Goal: Book appointment/travel/reservation

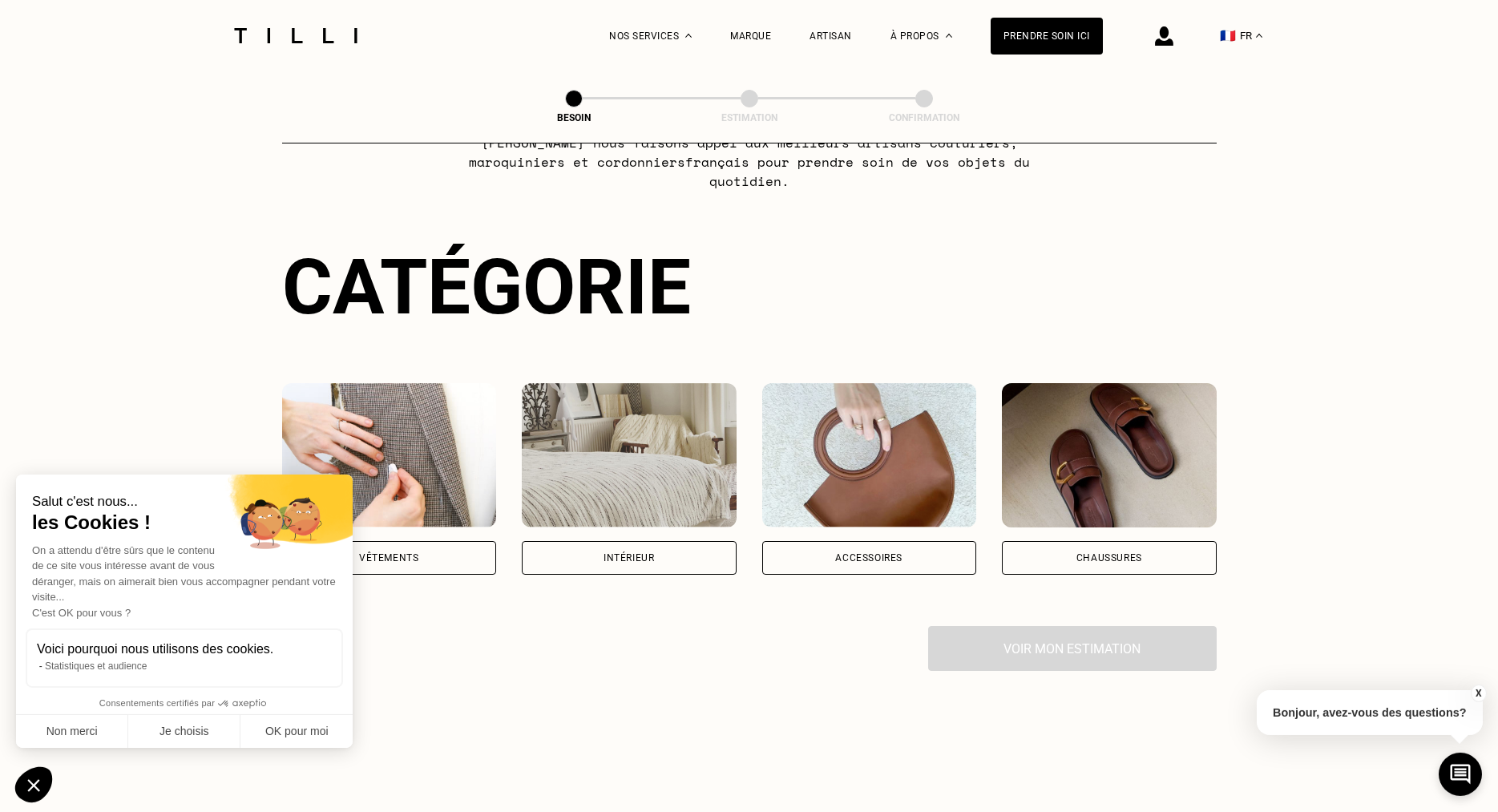
scroll to position [95, 0]
click at [81, 734] on button "Non merci" at bounding box center [72, 732] width 112 height 33
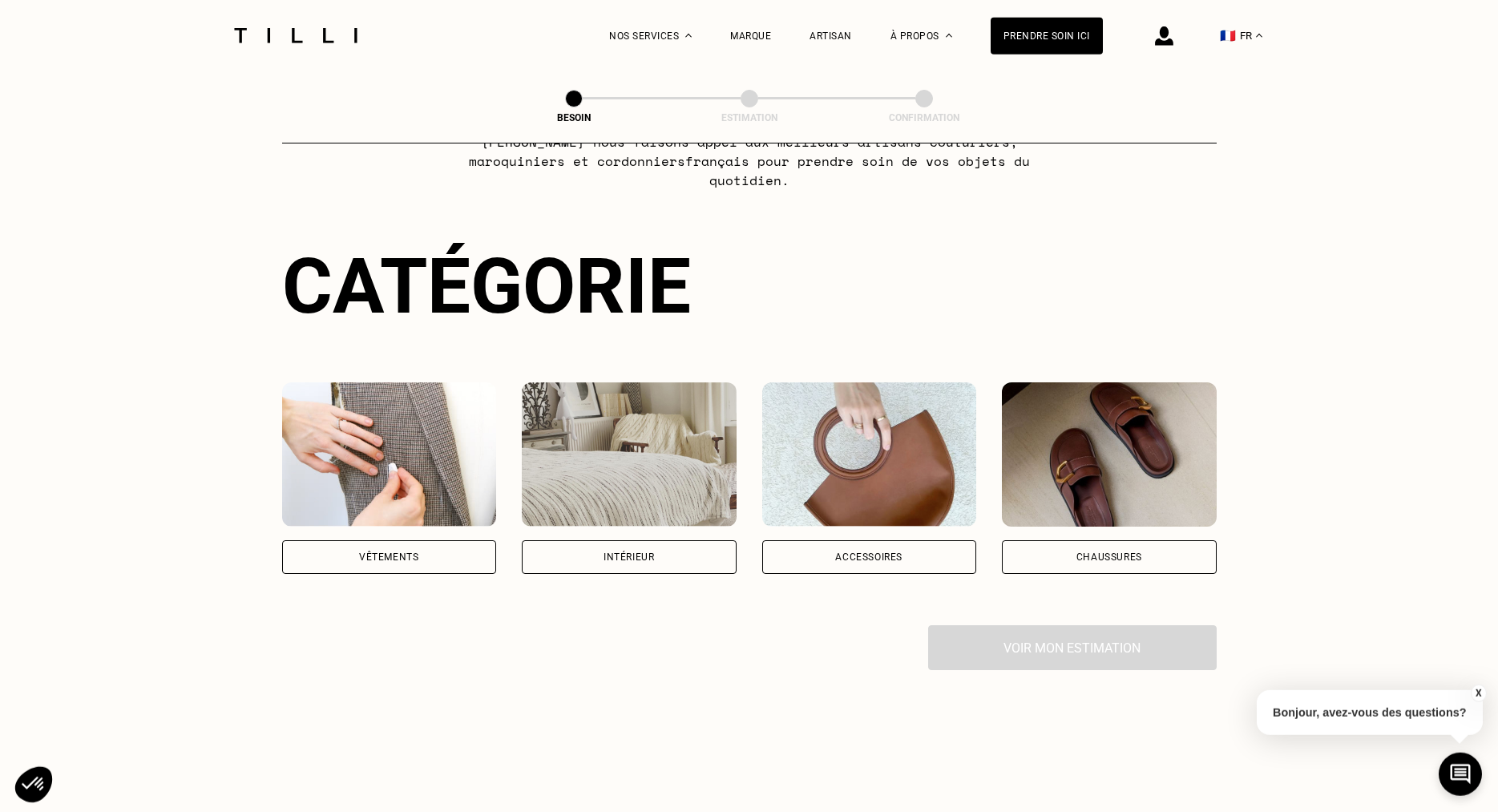
click at [328, 547] on div "Vêtements" at bounding box center [388, 556] width 214 height 33
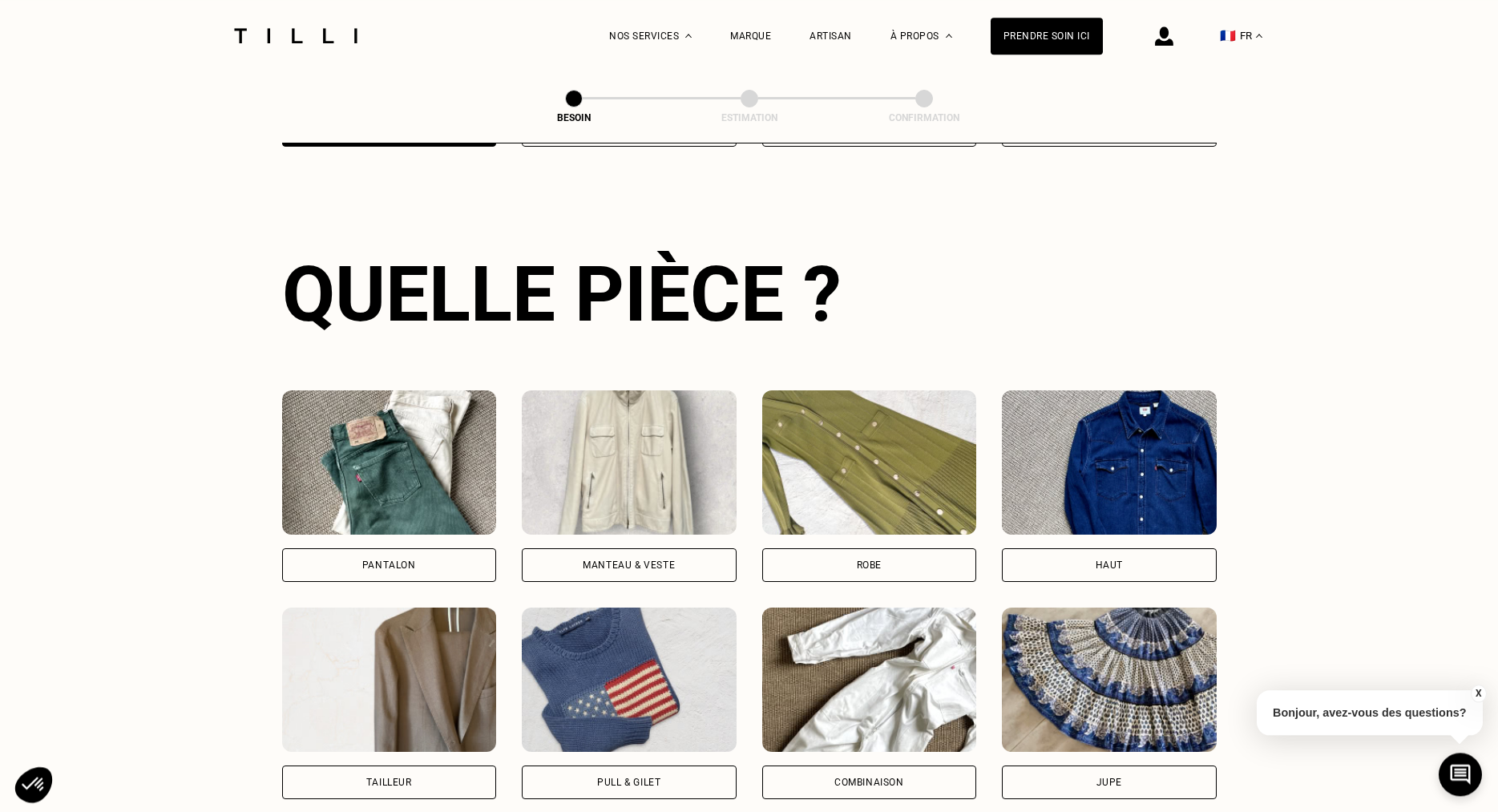
scroll to position [524, 0]
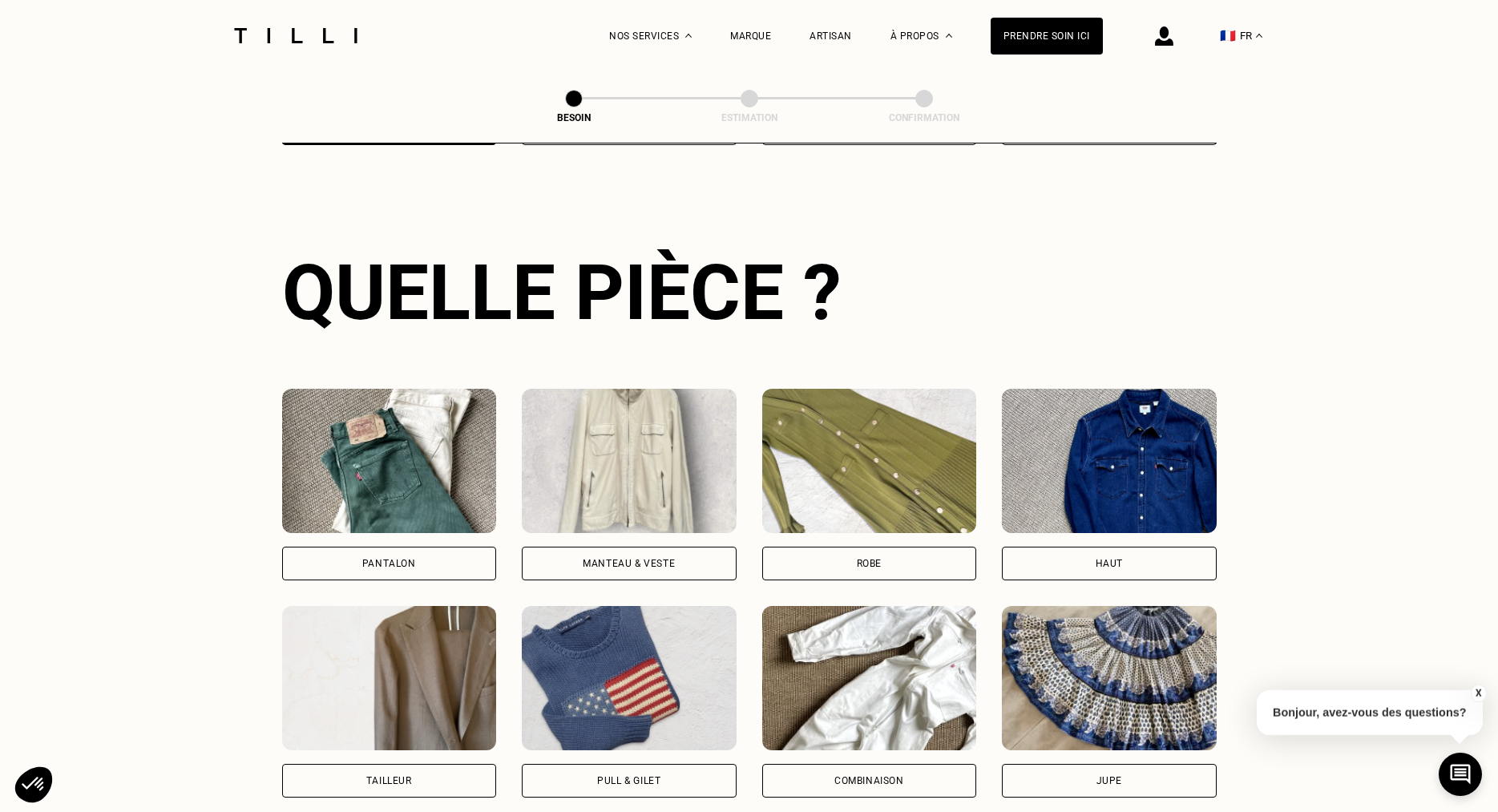
click at [595, 452] on img at bounding box center [628, 460] width 214 height 144
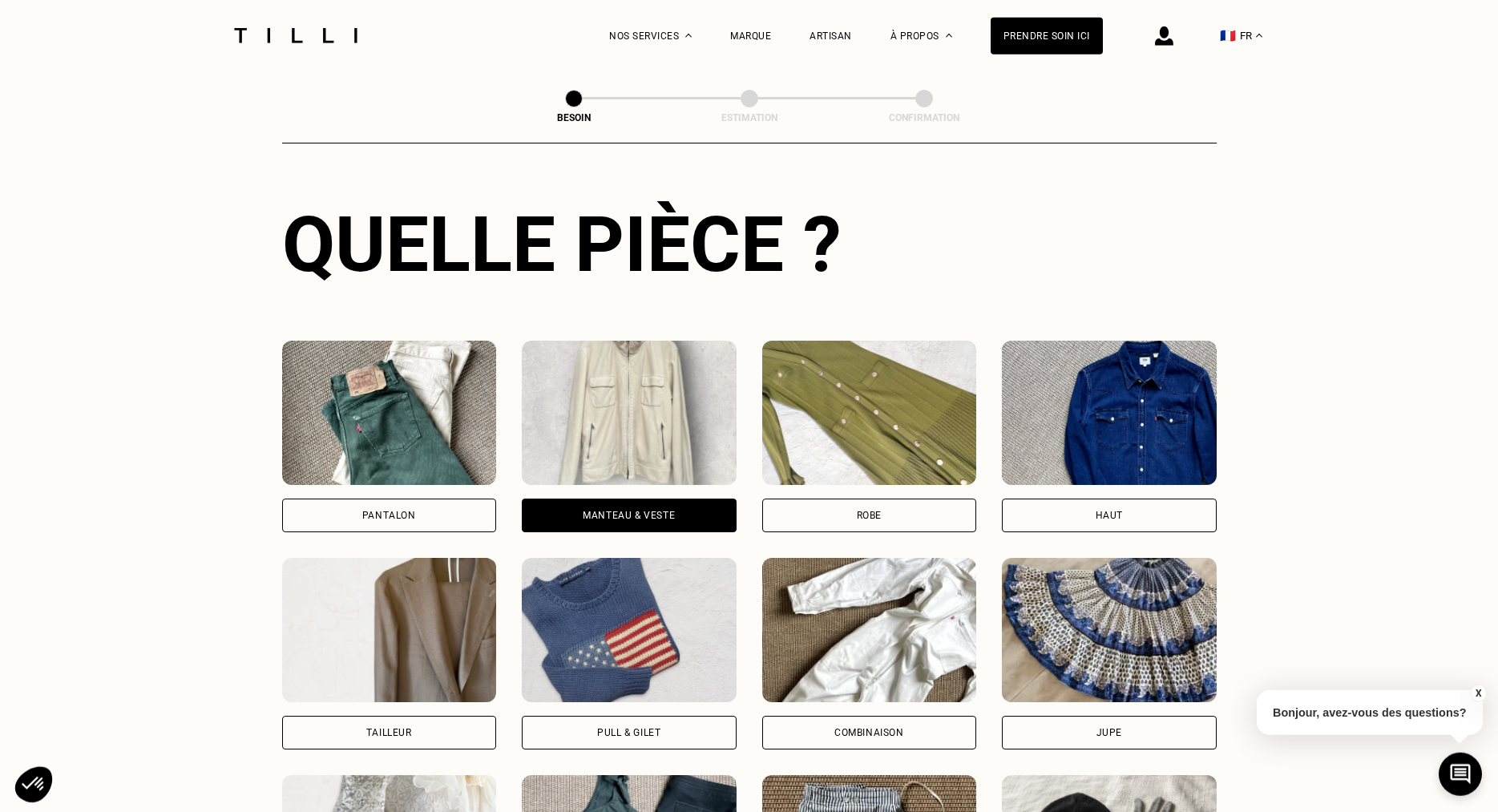
scroll to position [574, 0]
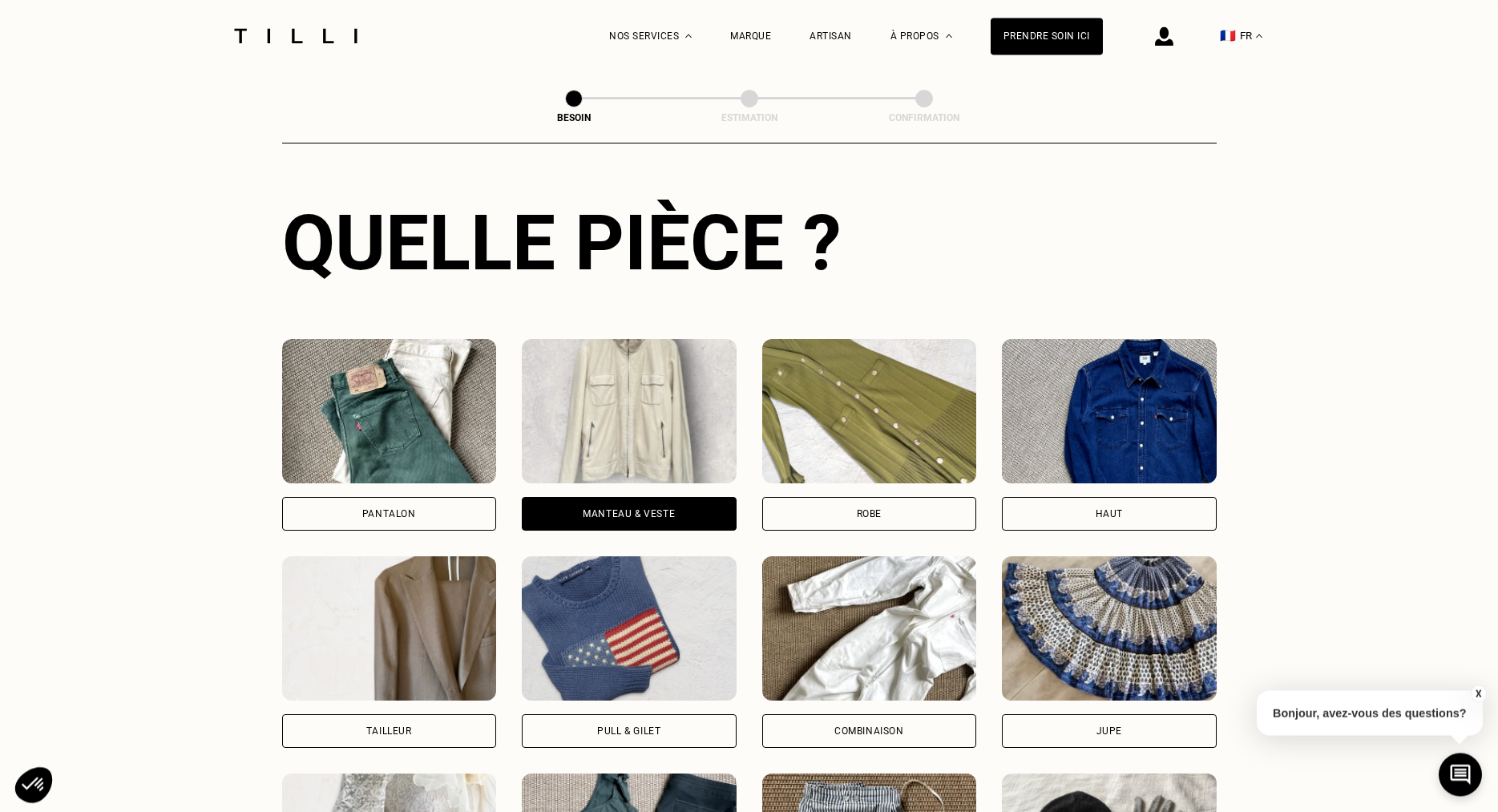
click at [378, 631] on img at bounding box center [388, 628] width 214 height 144
select select "FR"
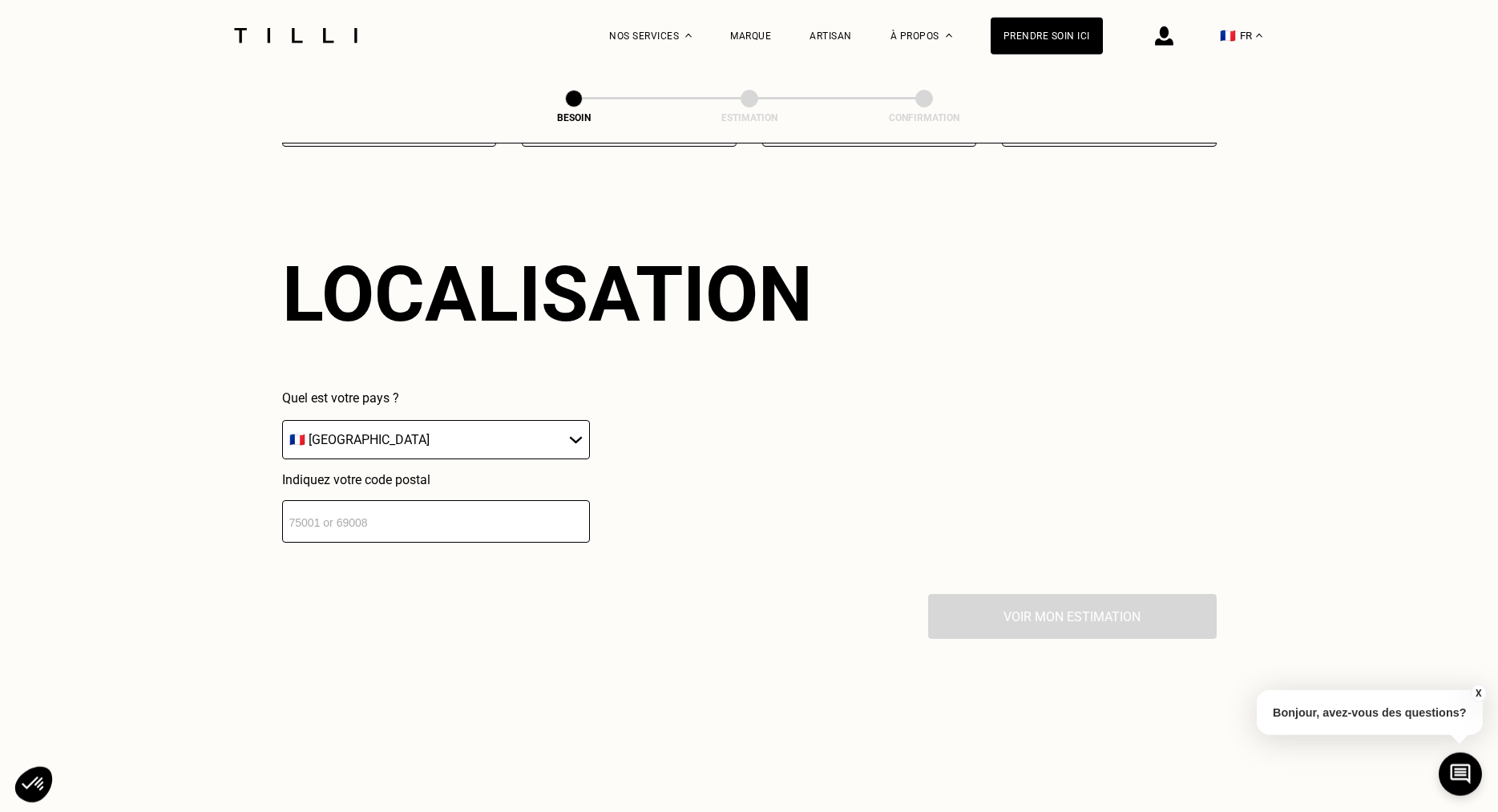
scroll to position [1396, 0]
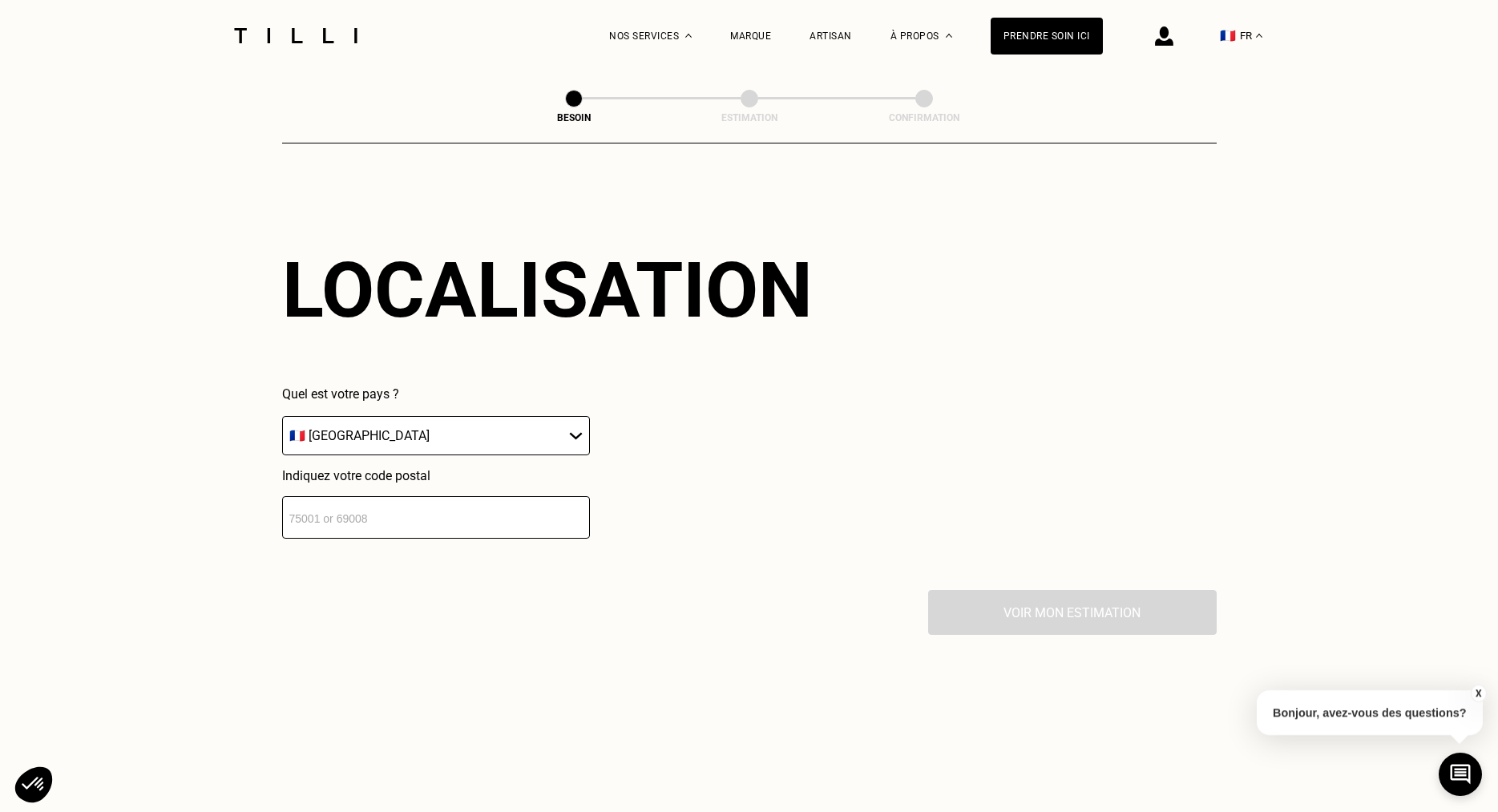
click at [434, 499] on input "number" at bounding box center [436, 517] width 308 height 43
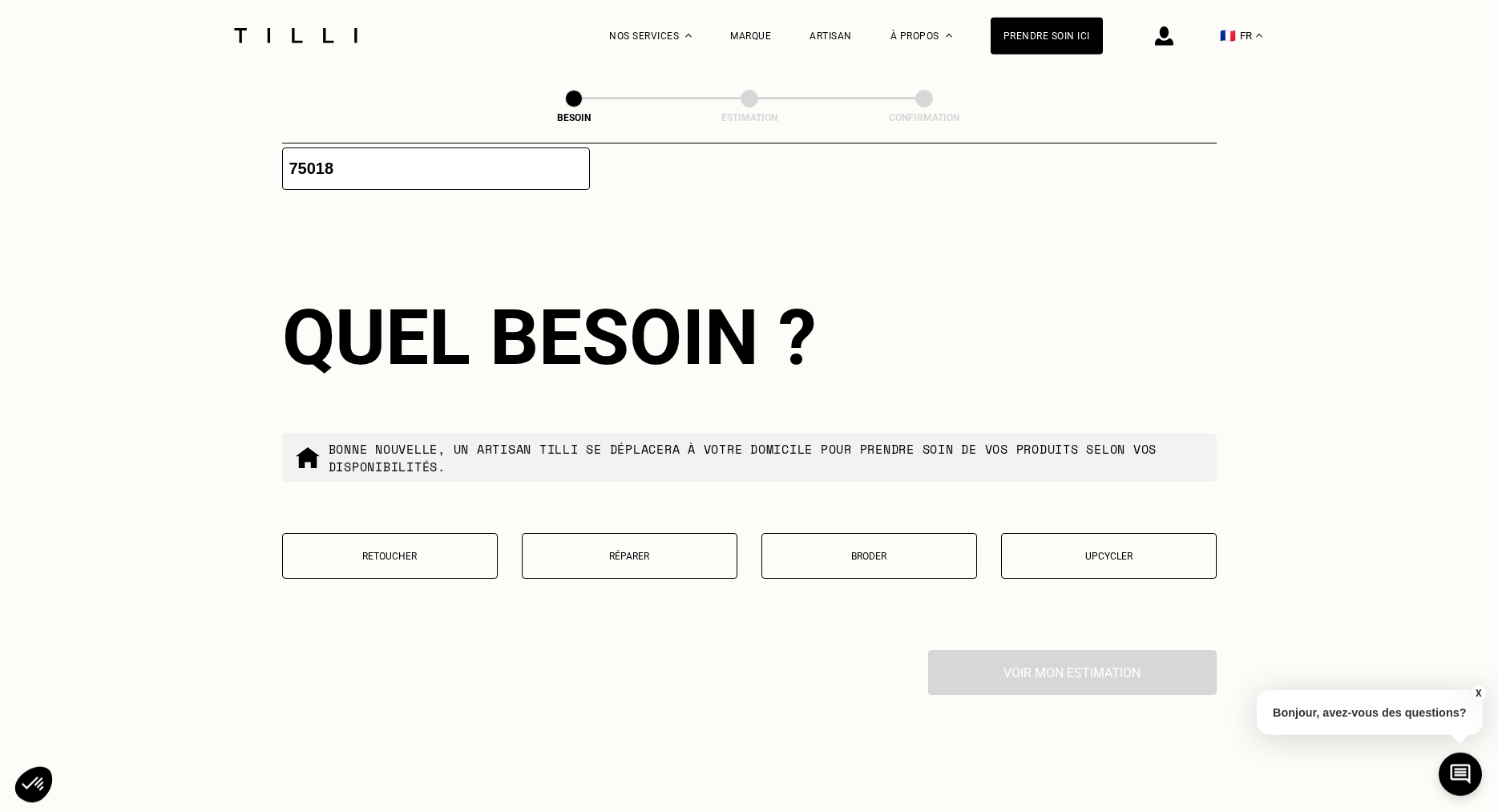
scroll to position [1796, 0]
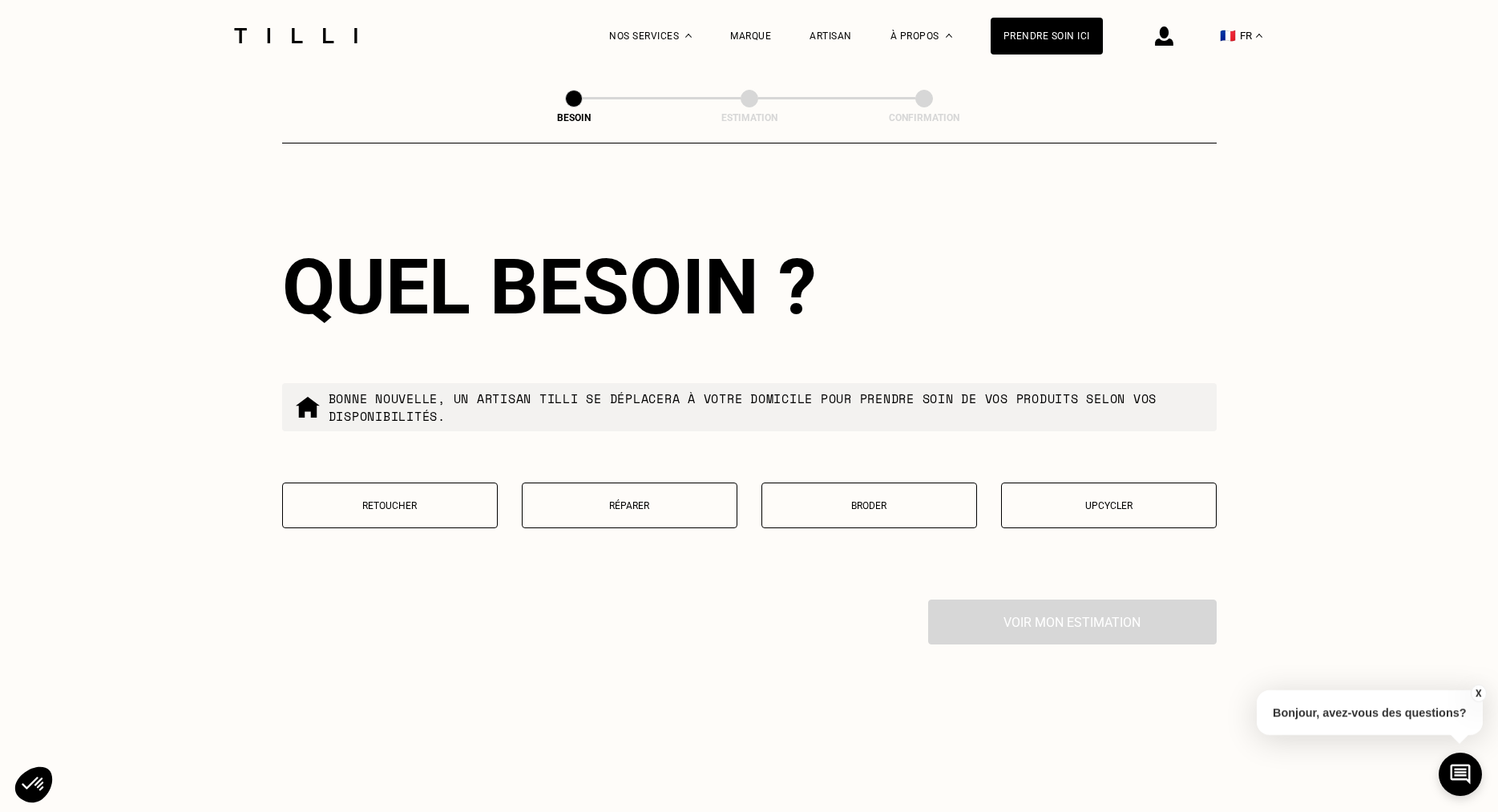
type input "75018"
click at [433, 500] on p "Retoucher" at bounding box center [390, 506] width 198 height 11
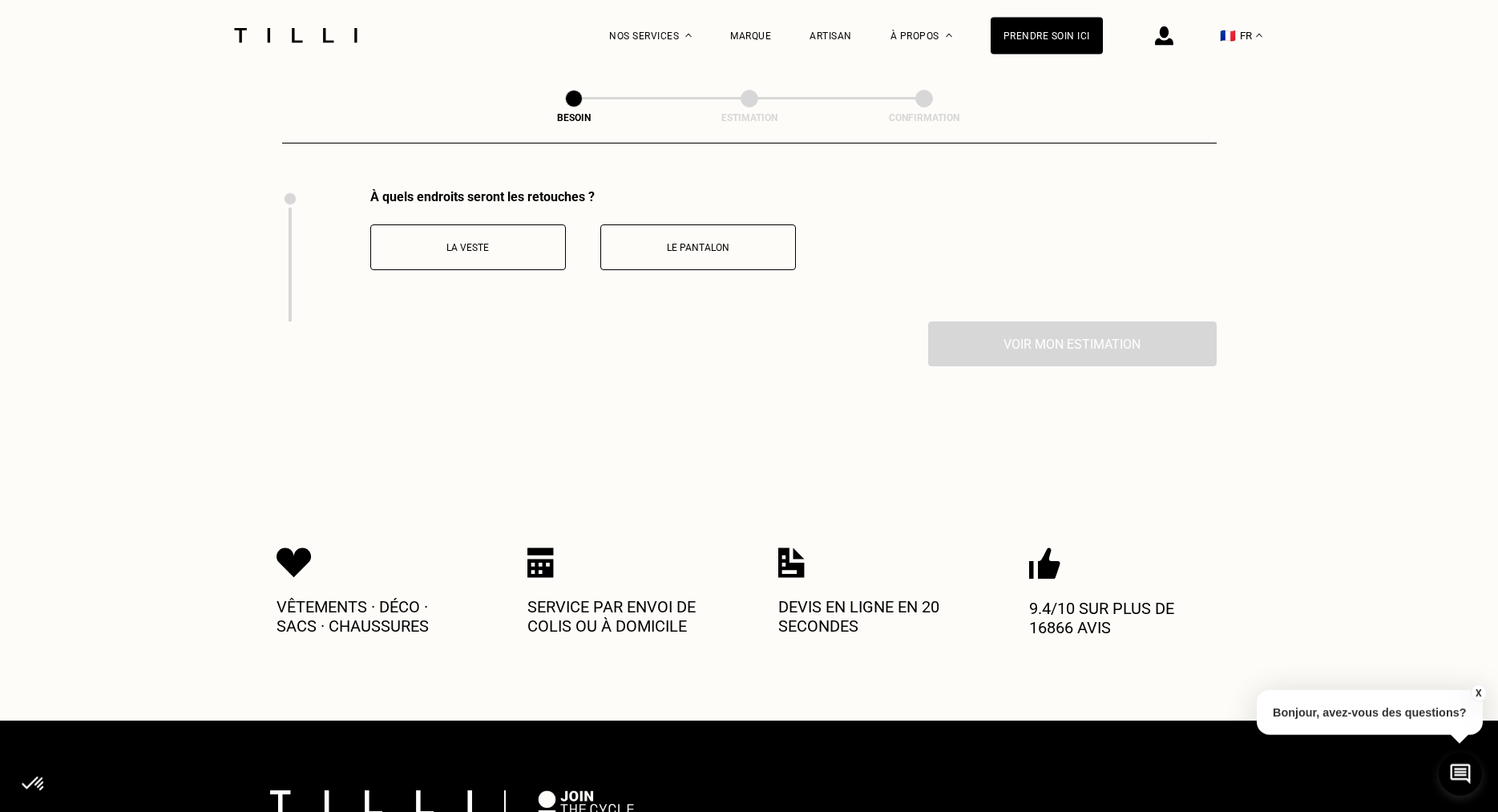
scroll to position [2207, 0]
click at [519, 242] on p "La veste" at bounding box center [467, 247] width 178 height 11
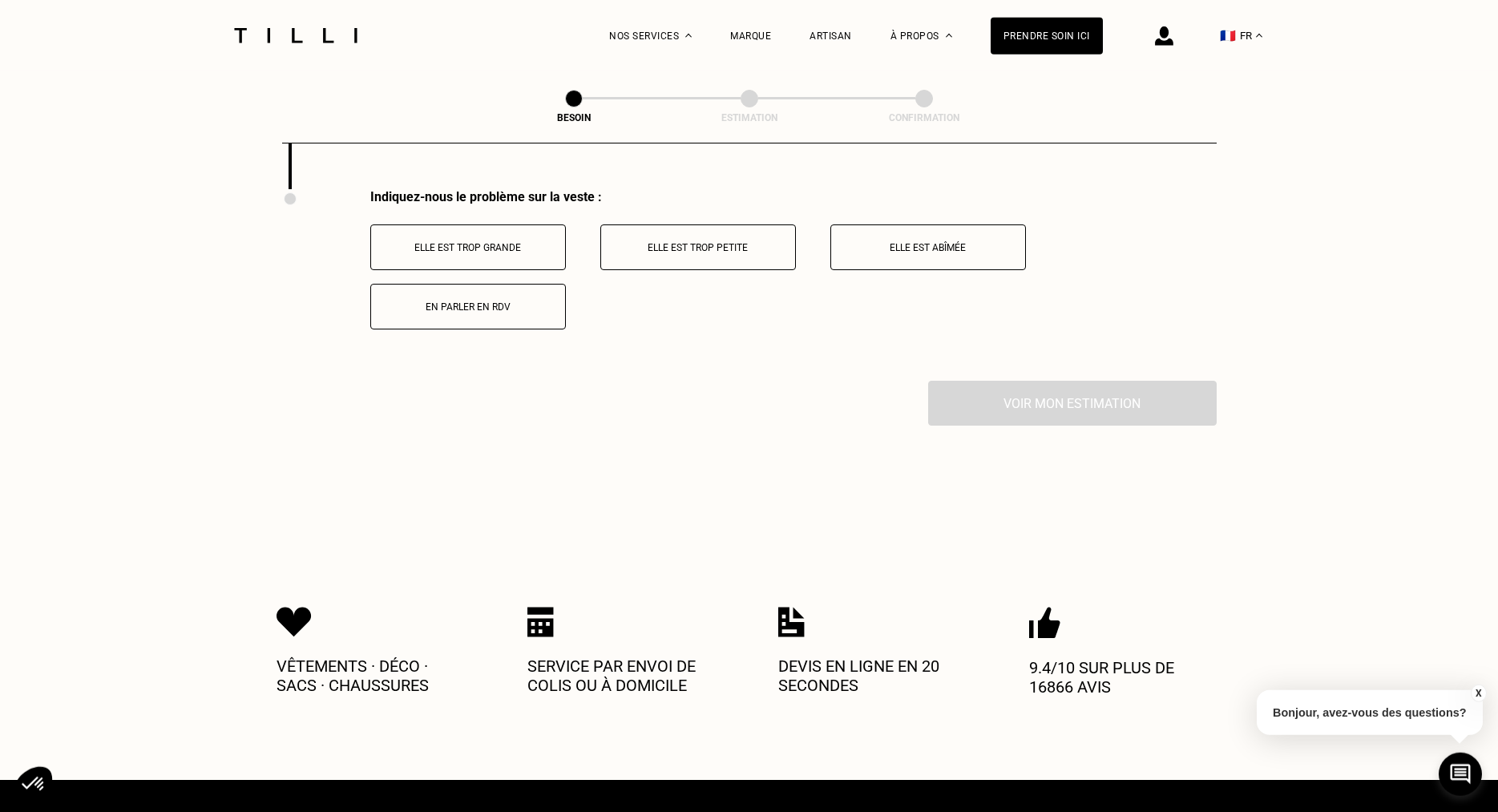
scroll to position [2339, 0]
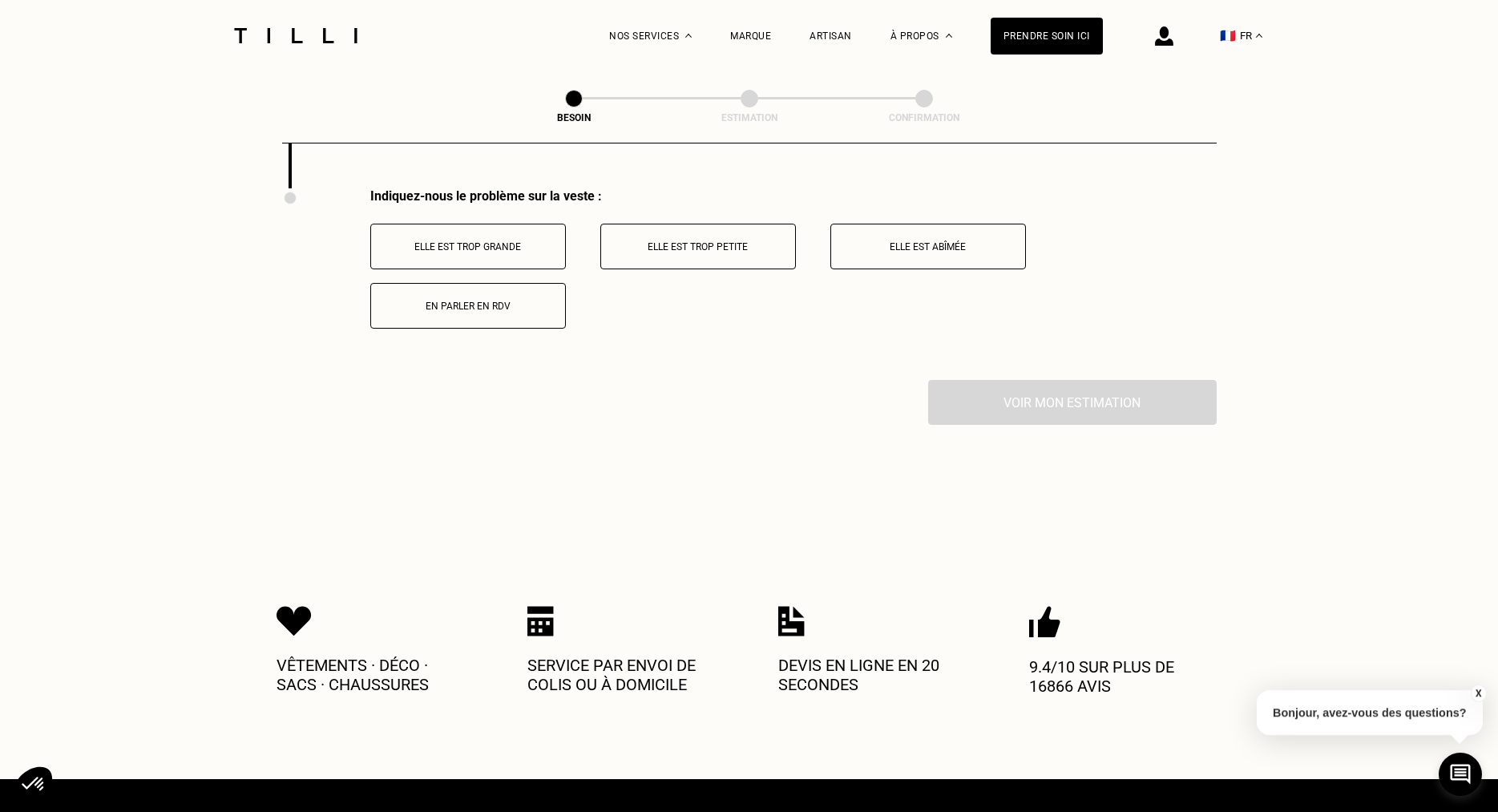
click at [519, 242] on p "Elle est trop grande" at bounding box center [467, 247] width 178 height 11
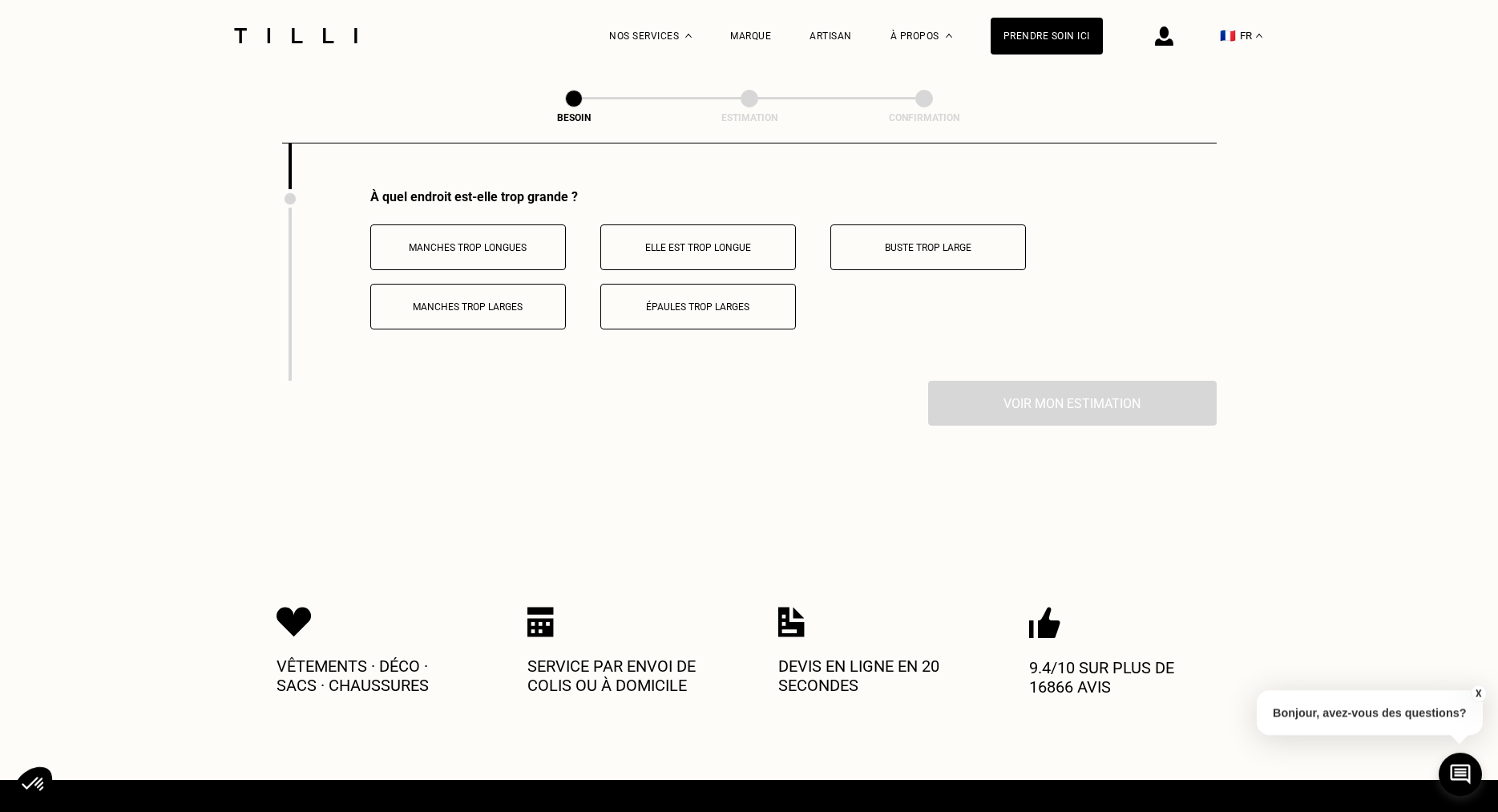
scroll to position [2530, 0]
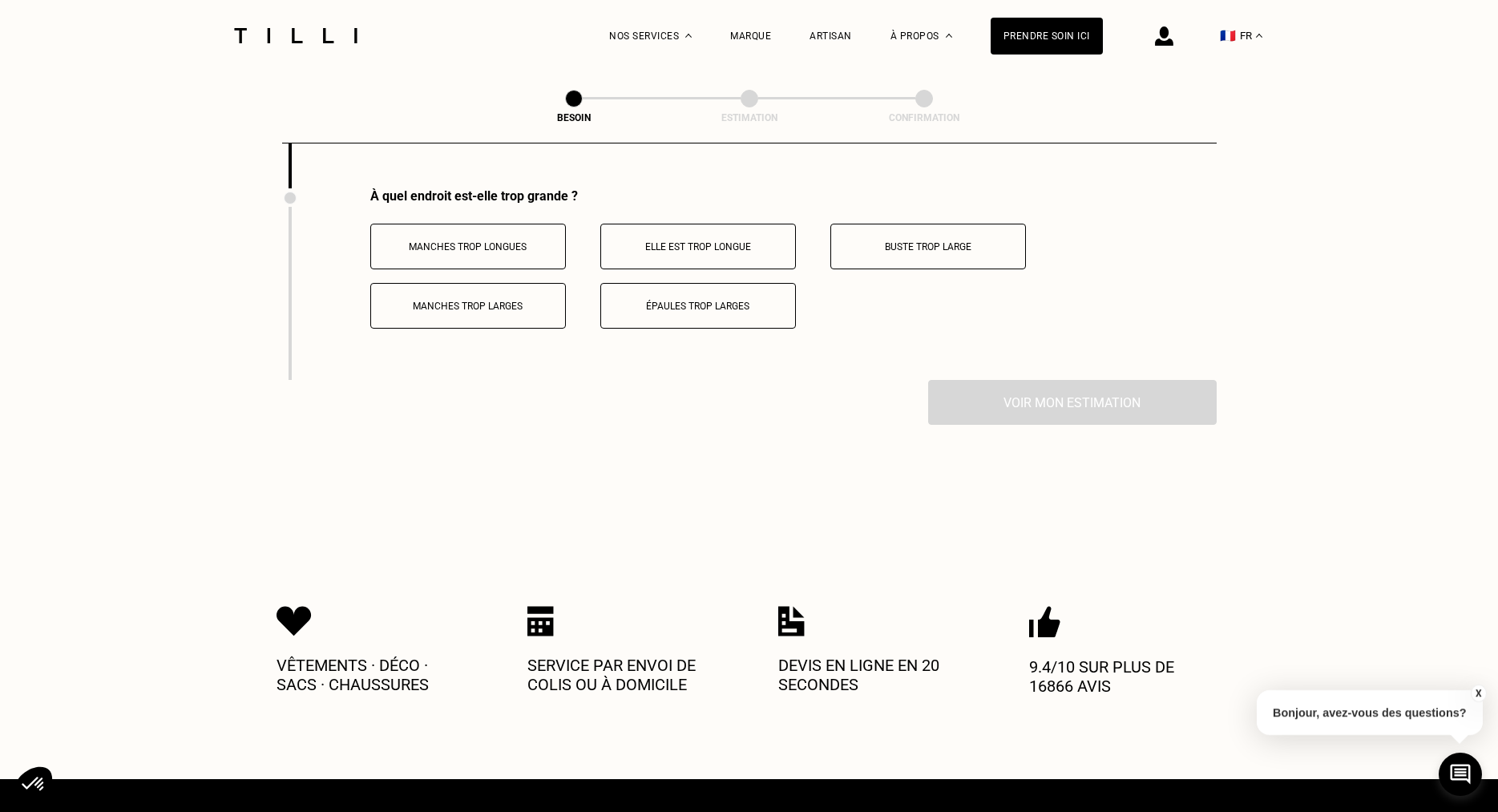
click at [886, 231] on button "Buste trop large" at bounding box center [928, 247] width 195 height 46
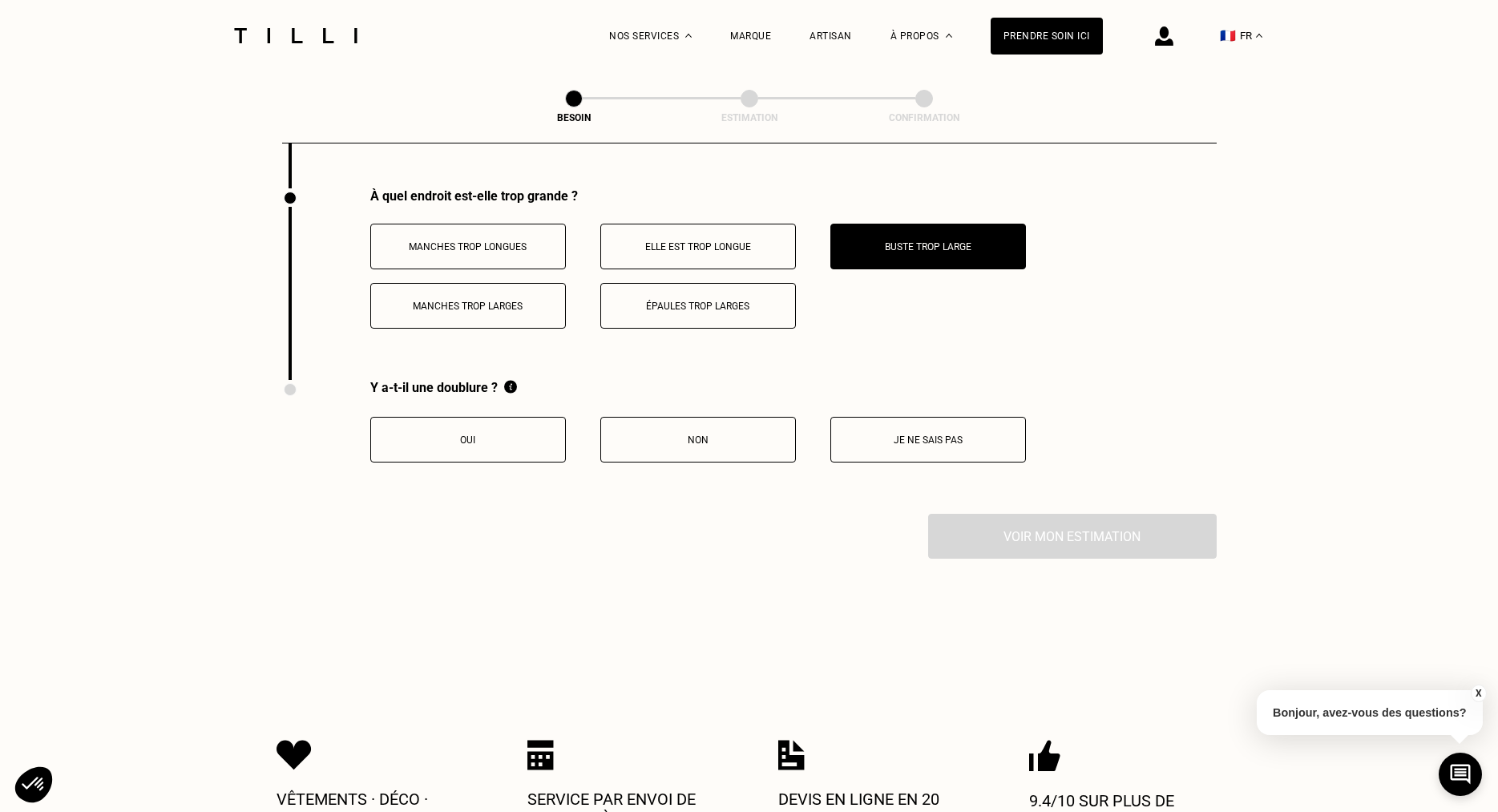
click at [441, 440] on button "Oui" at bounding box center [467, 439] width 195 height 46
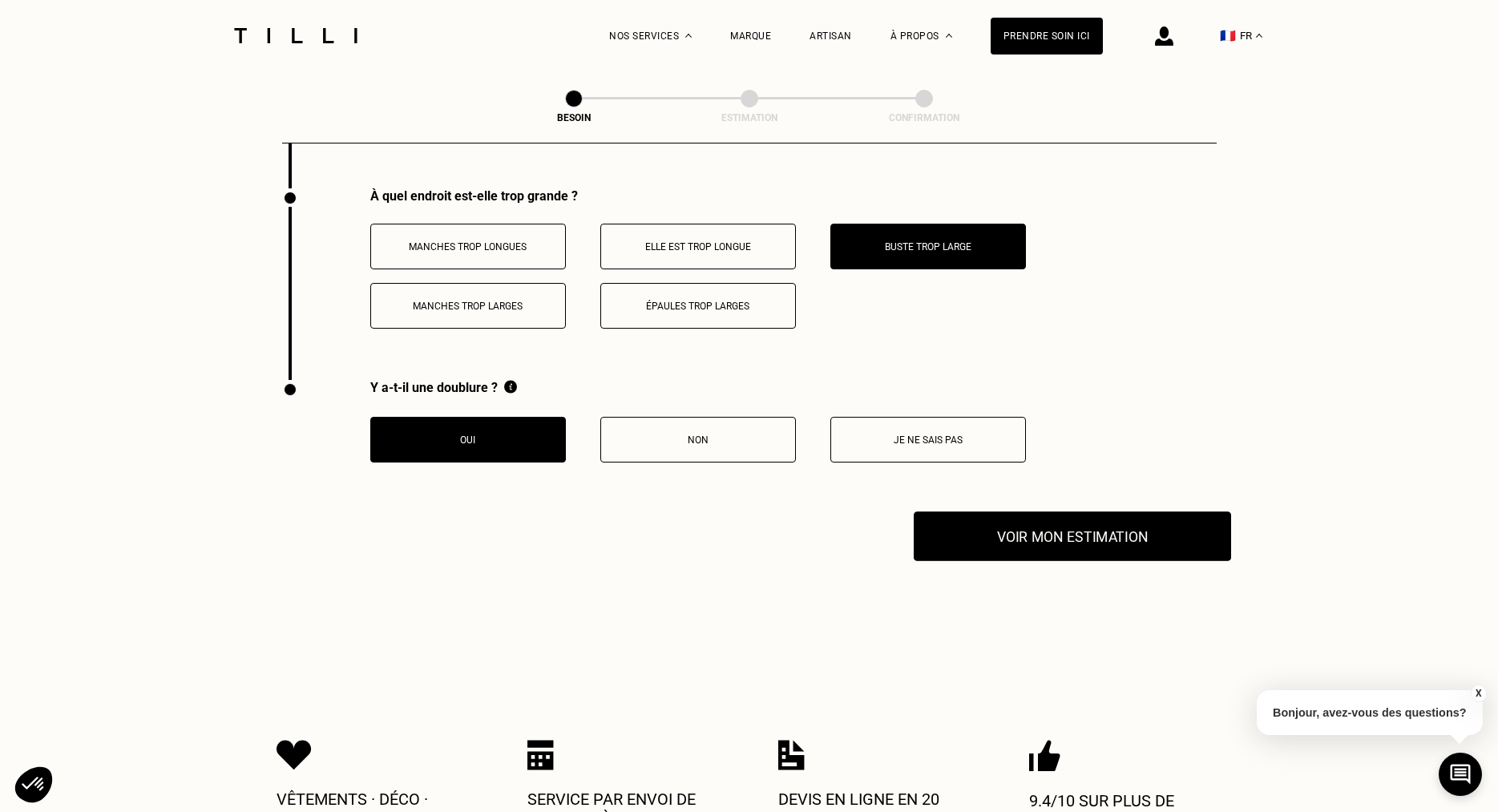
click at [1082, 539] on button "Voir mon estimation" at bounding box center [1072, 536] width 318 height 50
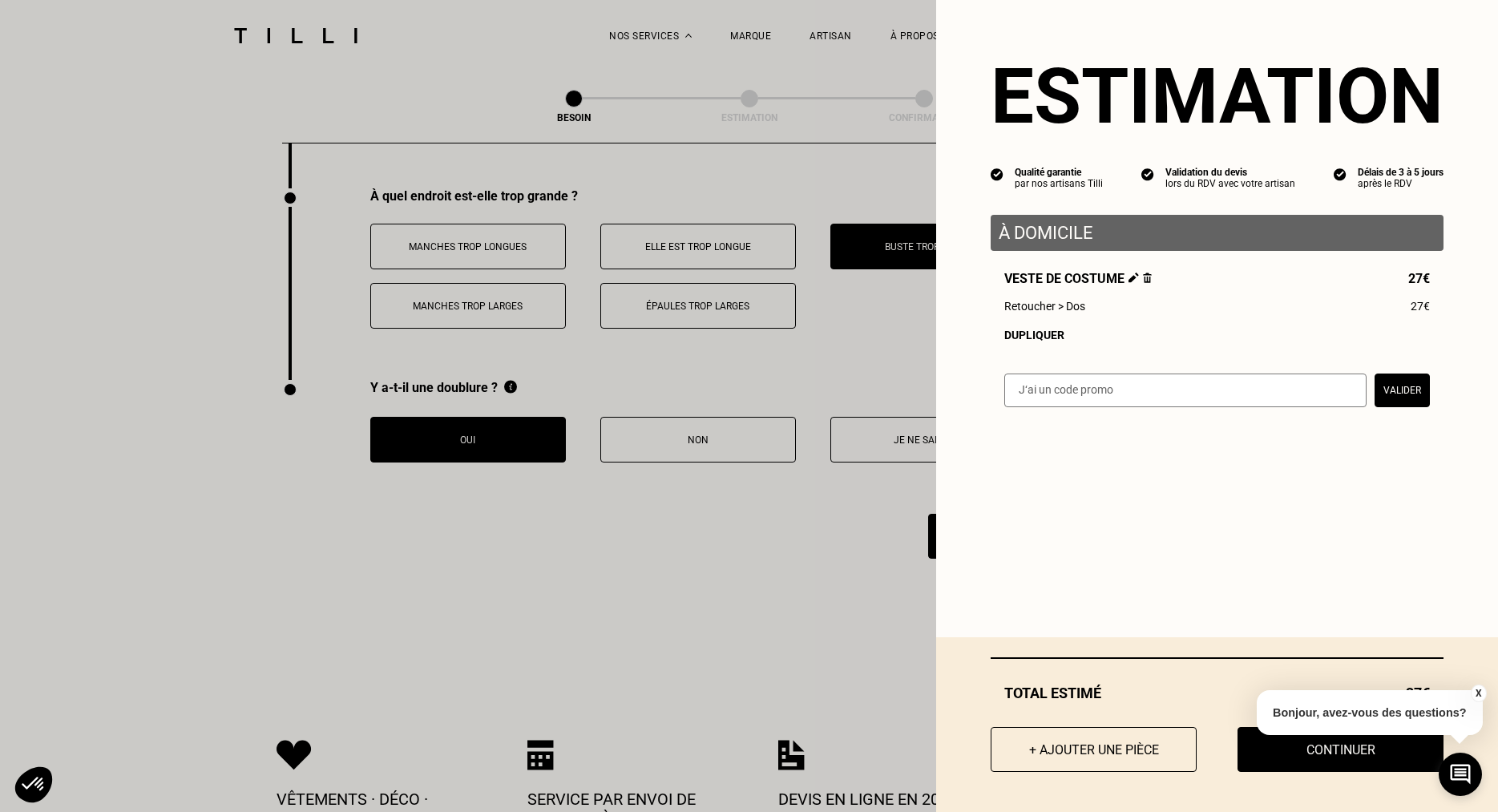
click at [1479, 690] on button "X" at bounding box center [1478, 693] width 16 height 18
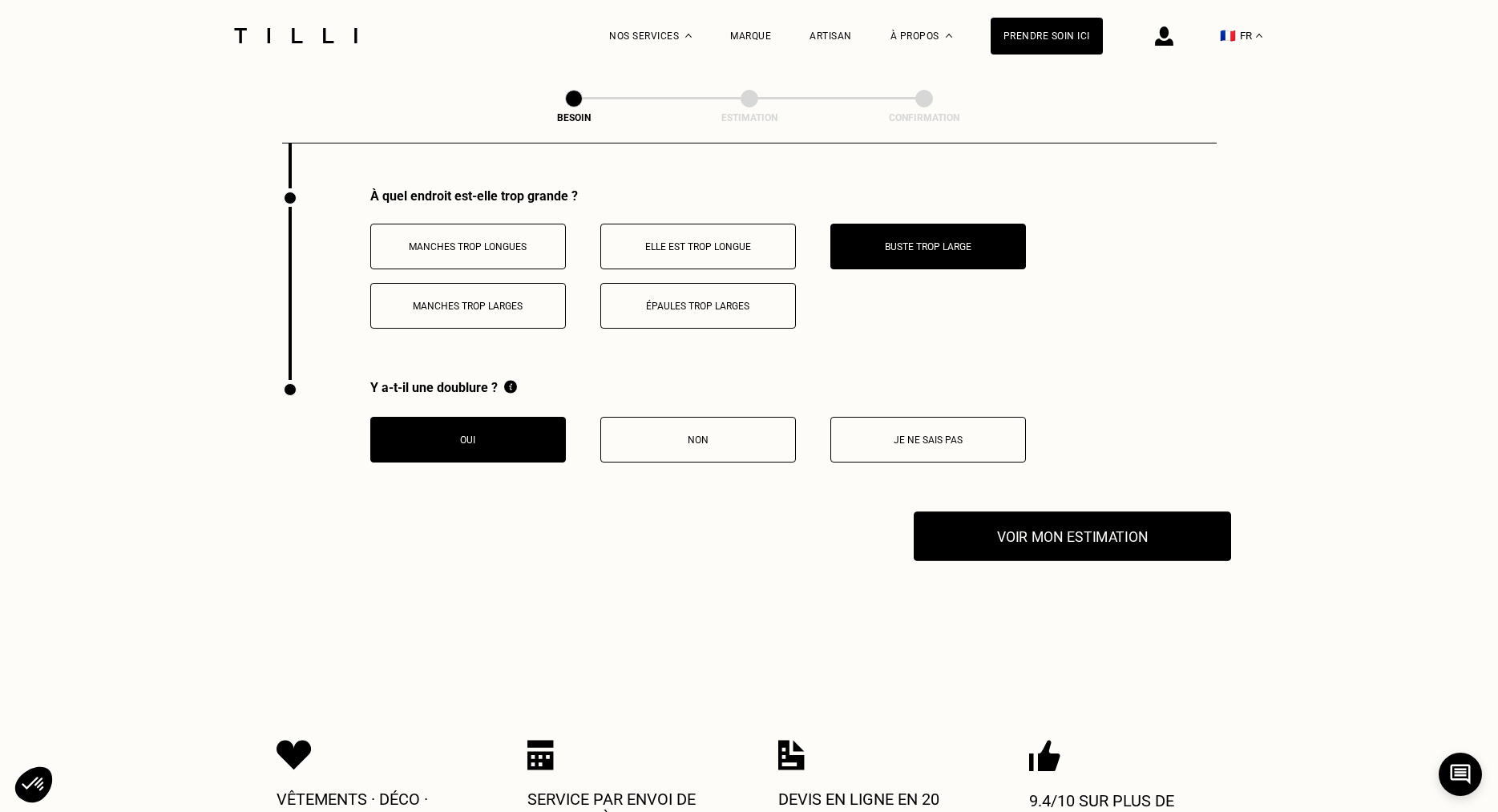
click at [1127, 536] on button "Voir mon estimation" at bounding box center [1072, 536] width 318 height 50
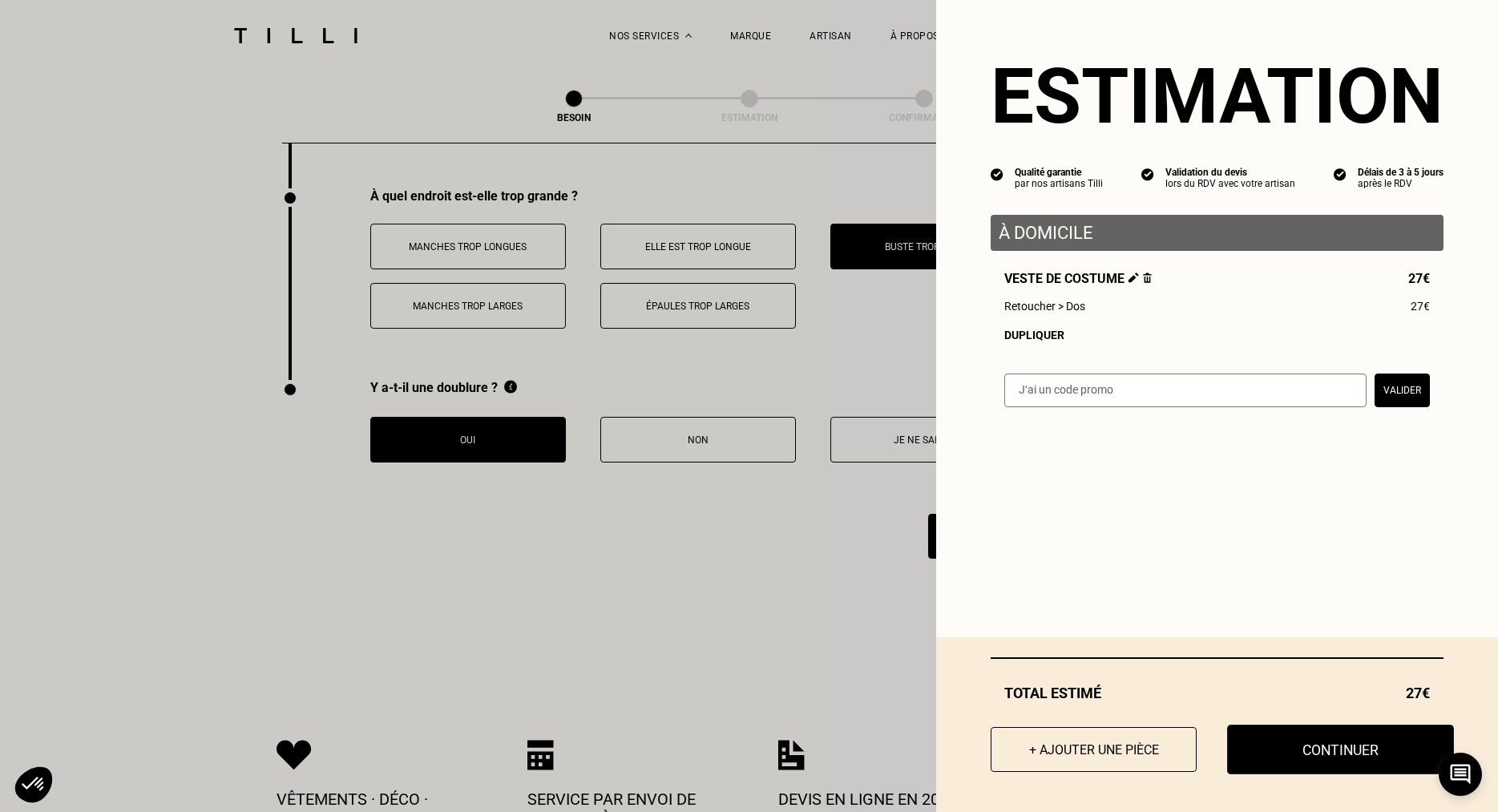
click at [1310, 749] on button "Continuer" at bounding box center [1340, 749] width 227 height 50
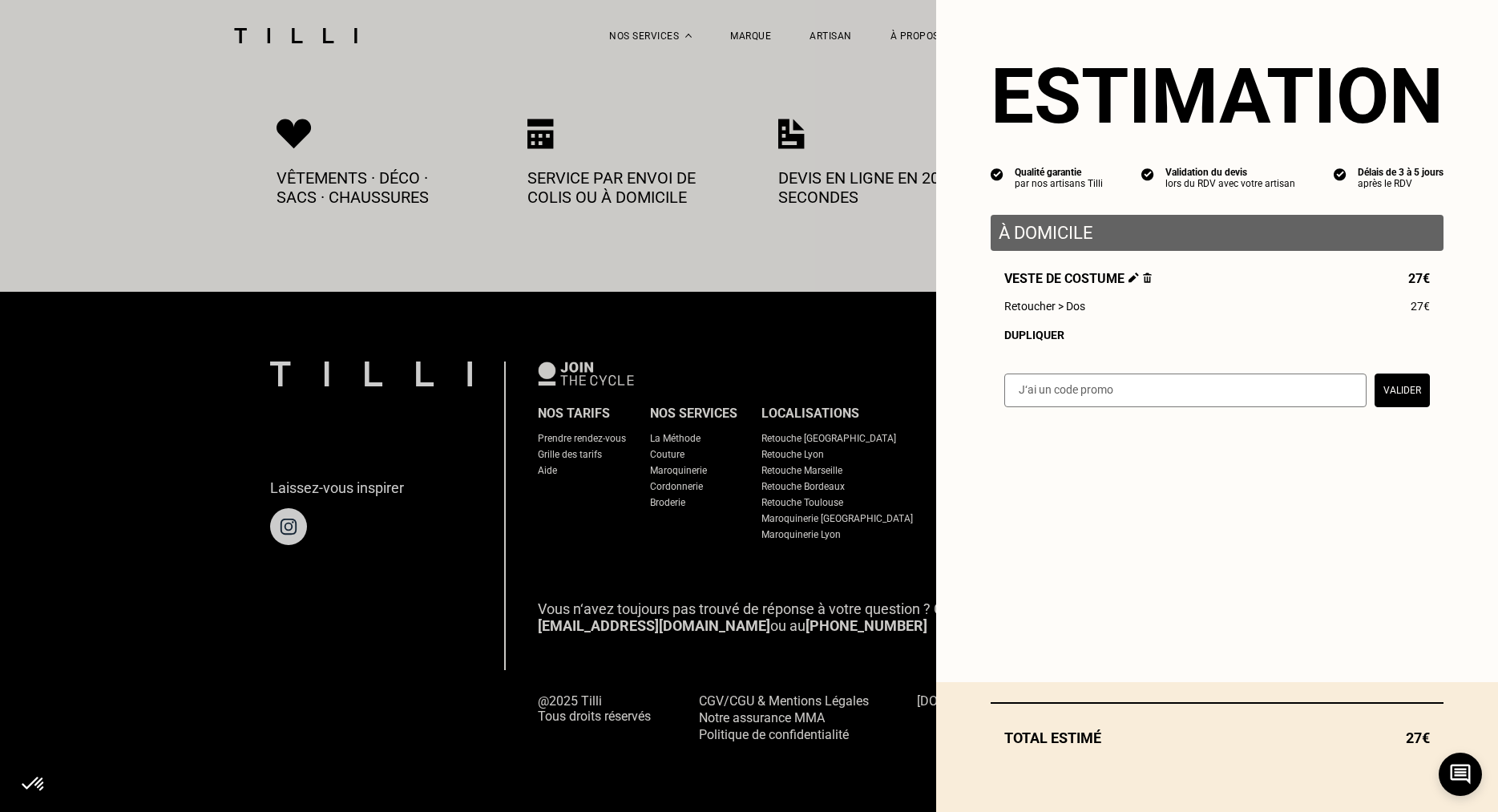
scroll to position [812, 0]
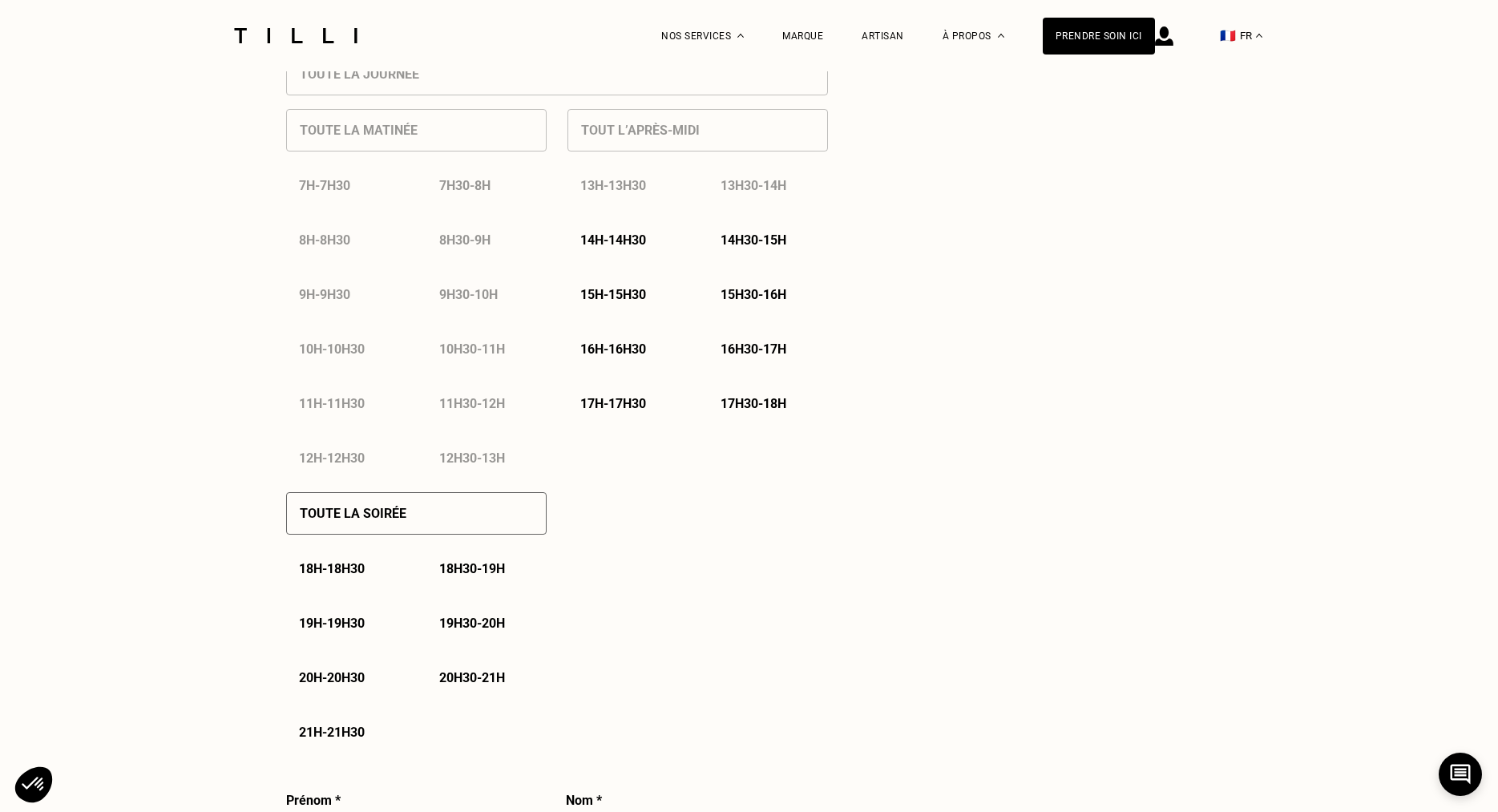
select select "FR"
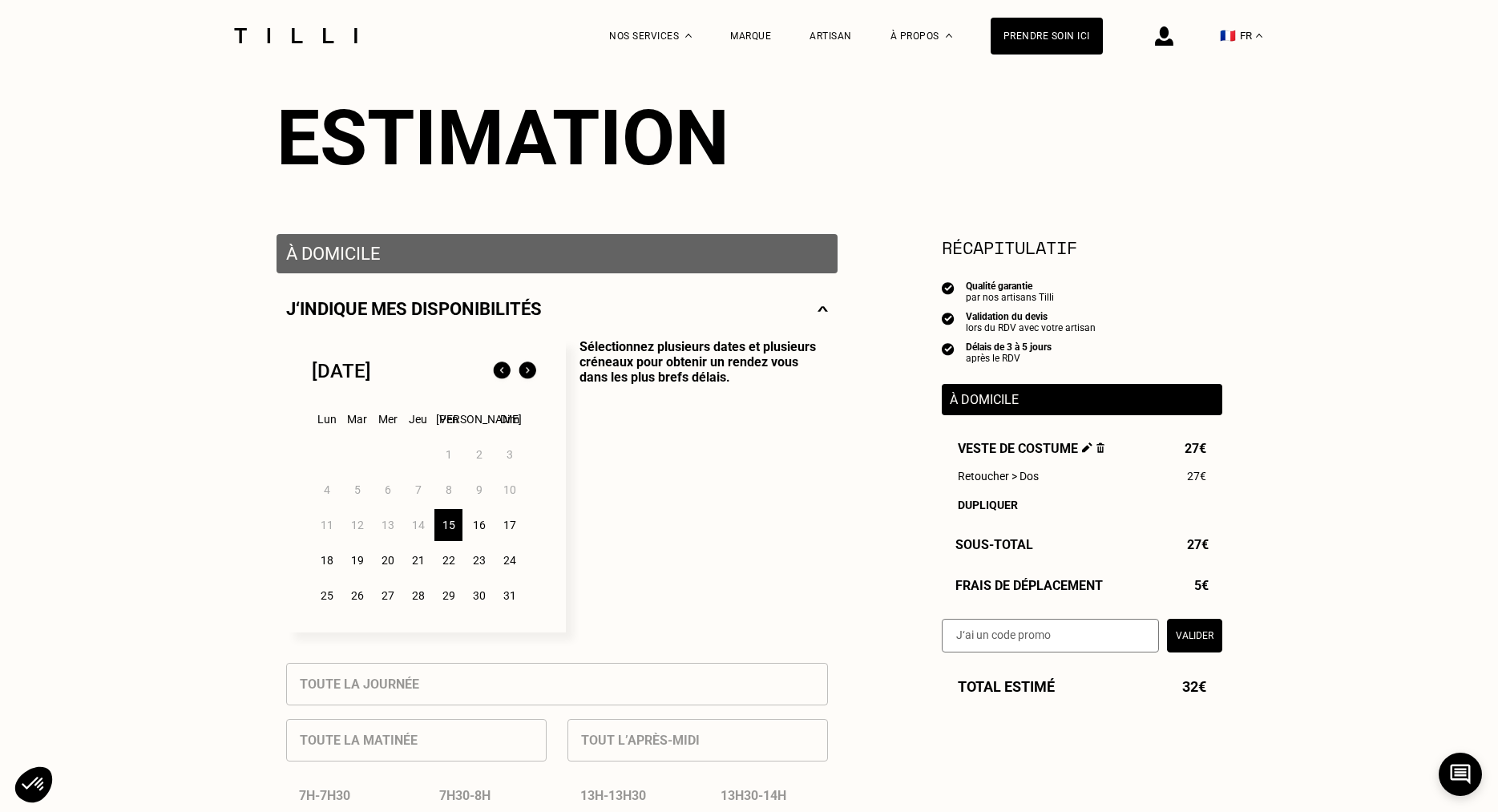
scroll to position [155, 0]
click at [447, 563] on div "22" at bounding box center [448, 559] width 28 height 32
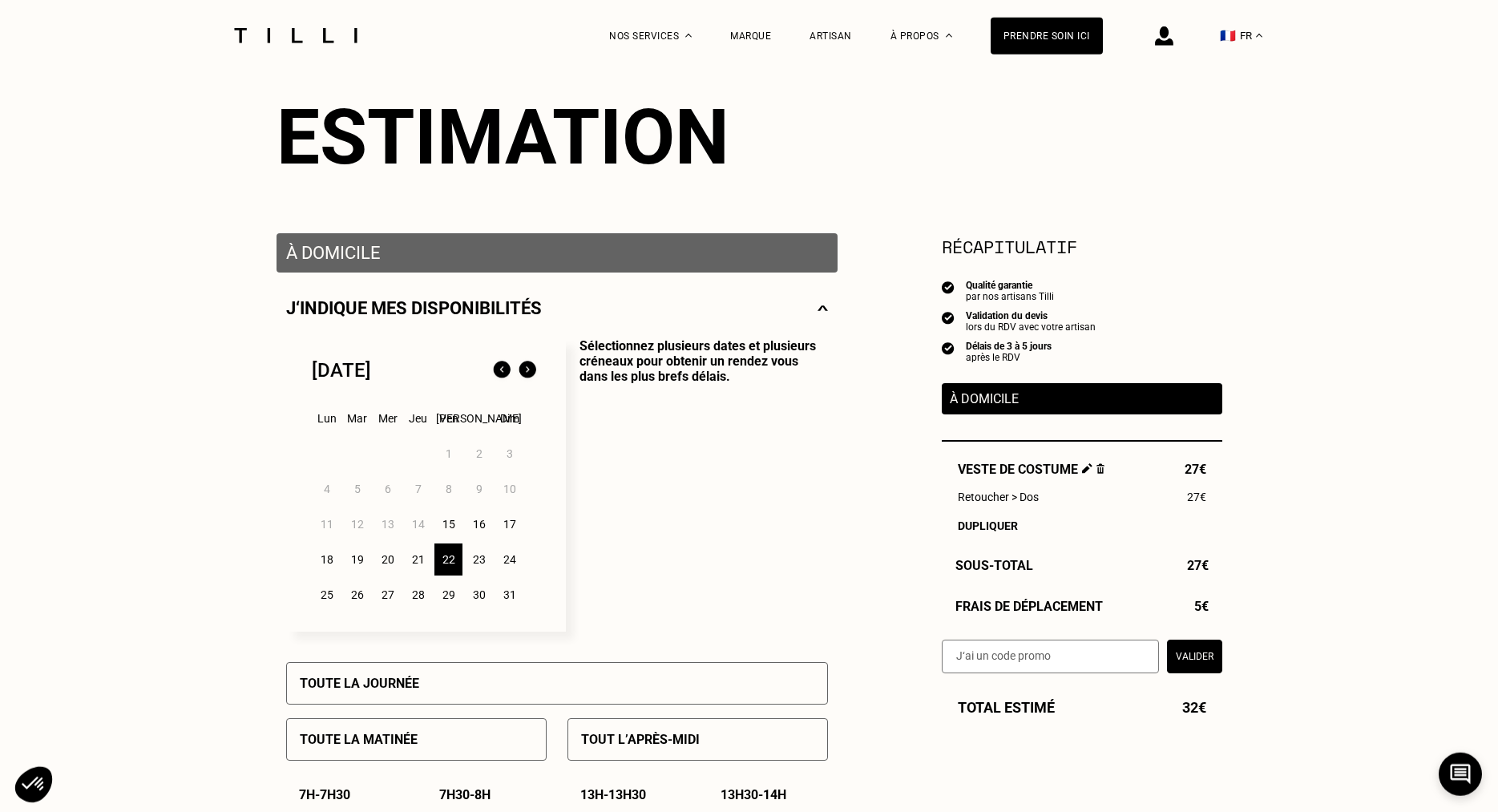
click at [451, 531] on div "15" at bounding box center [448, 524] width 28 height 32
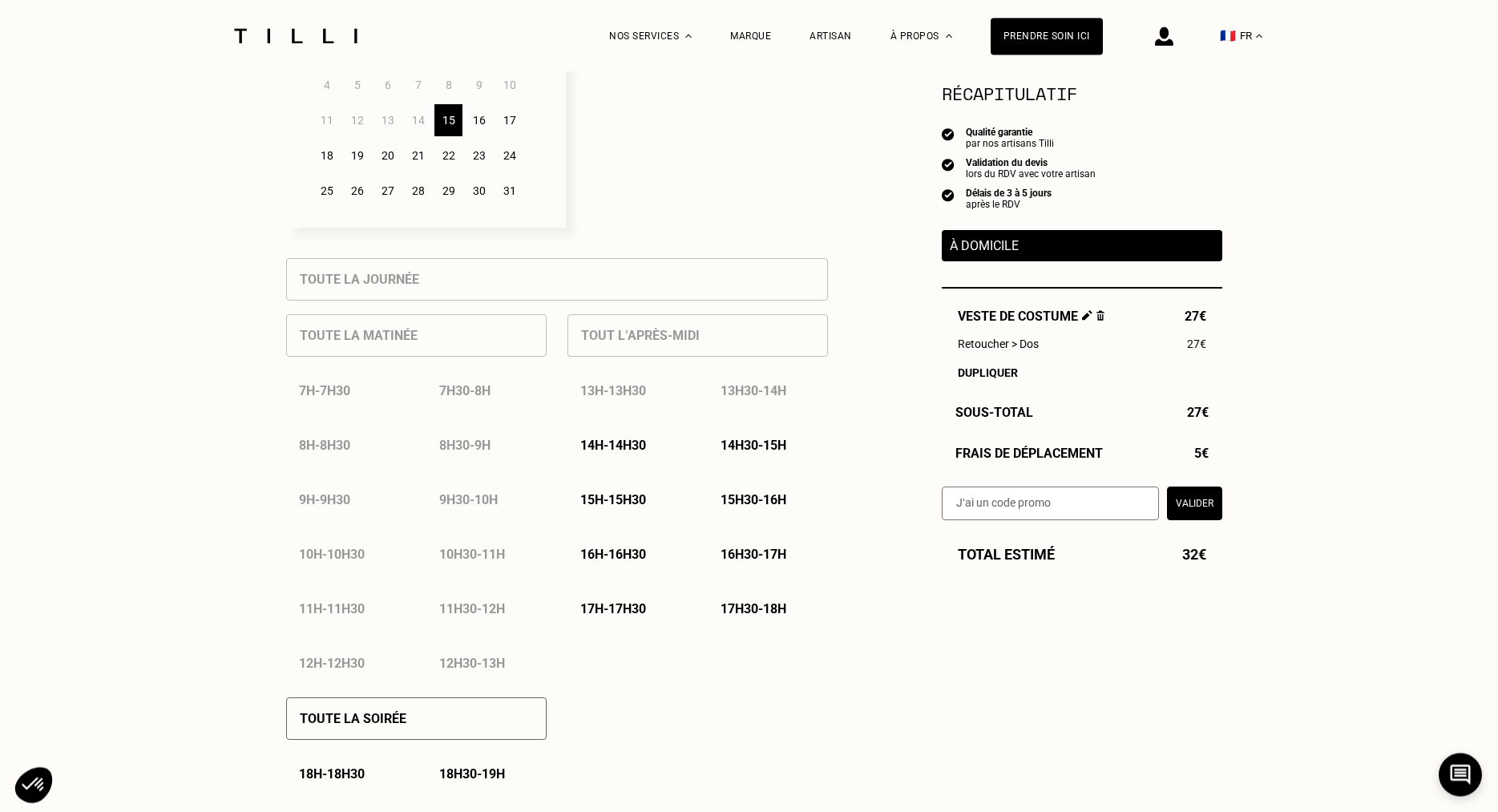
scroll to position [560, 0]
click at [690, 341] on div "Tout l’après-midi 13h - 13h30 13h30 - 14h 14h - 14h30 14h30 - 15h 15h - 15h30 1…" at bounding box center [698, 491] width 261 height 383
click at [625, 449] on p "14h - 14h30" at bounding box center [612, 443] width 66 height 15
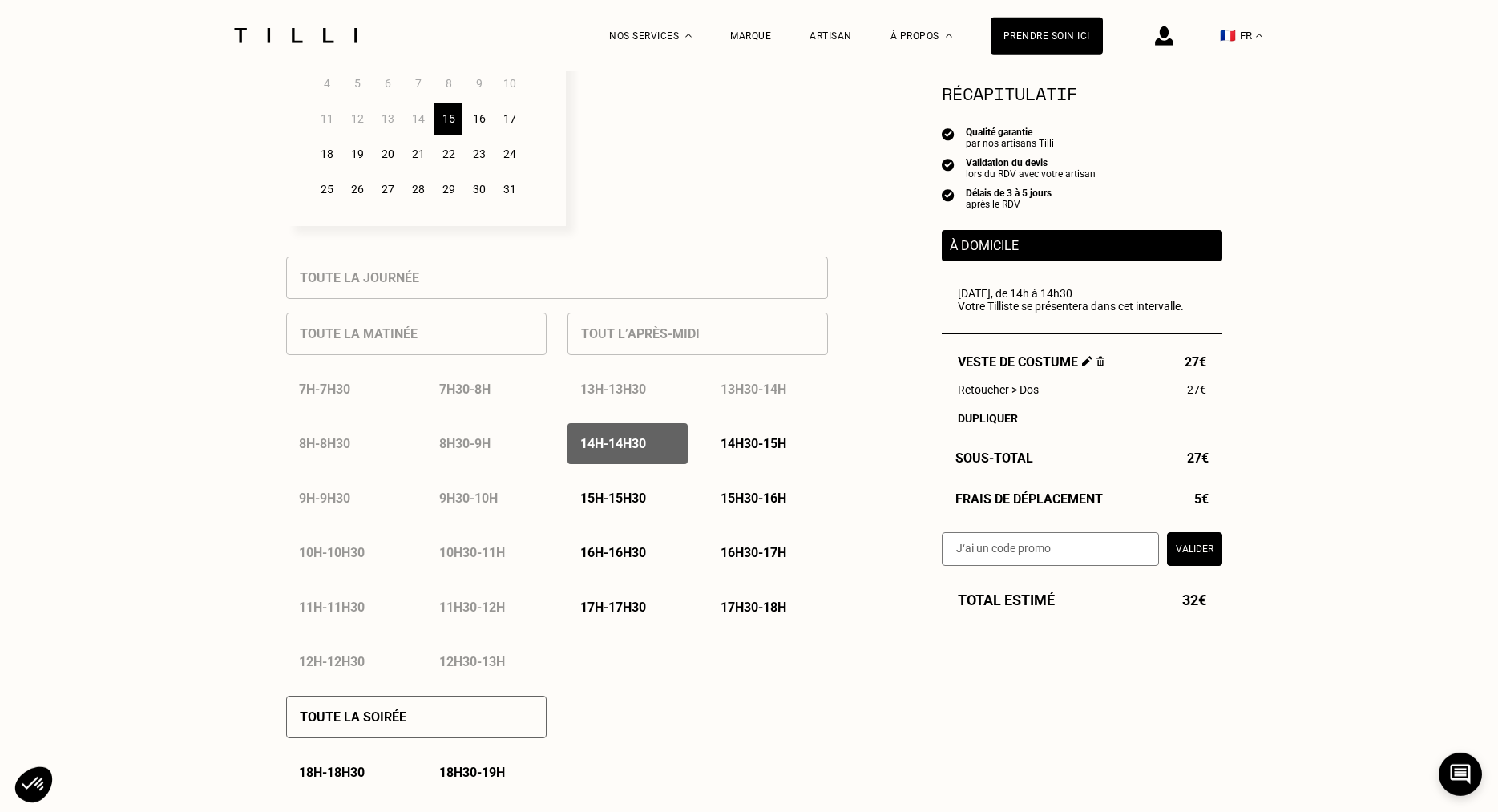
click at [749, 608] on p "17h30 - 18h" at bounding box center [752, 606] width 66 height 15
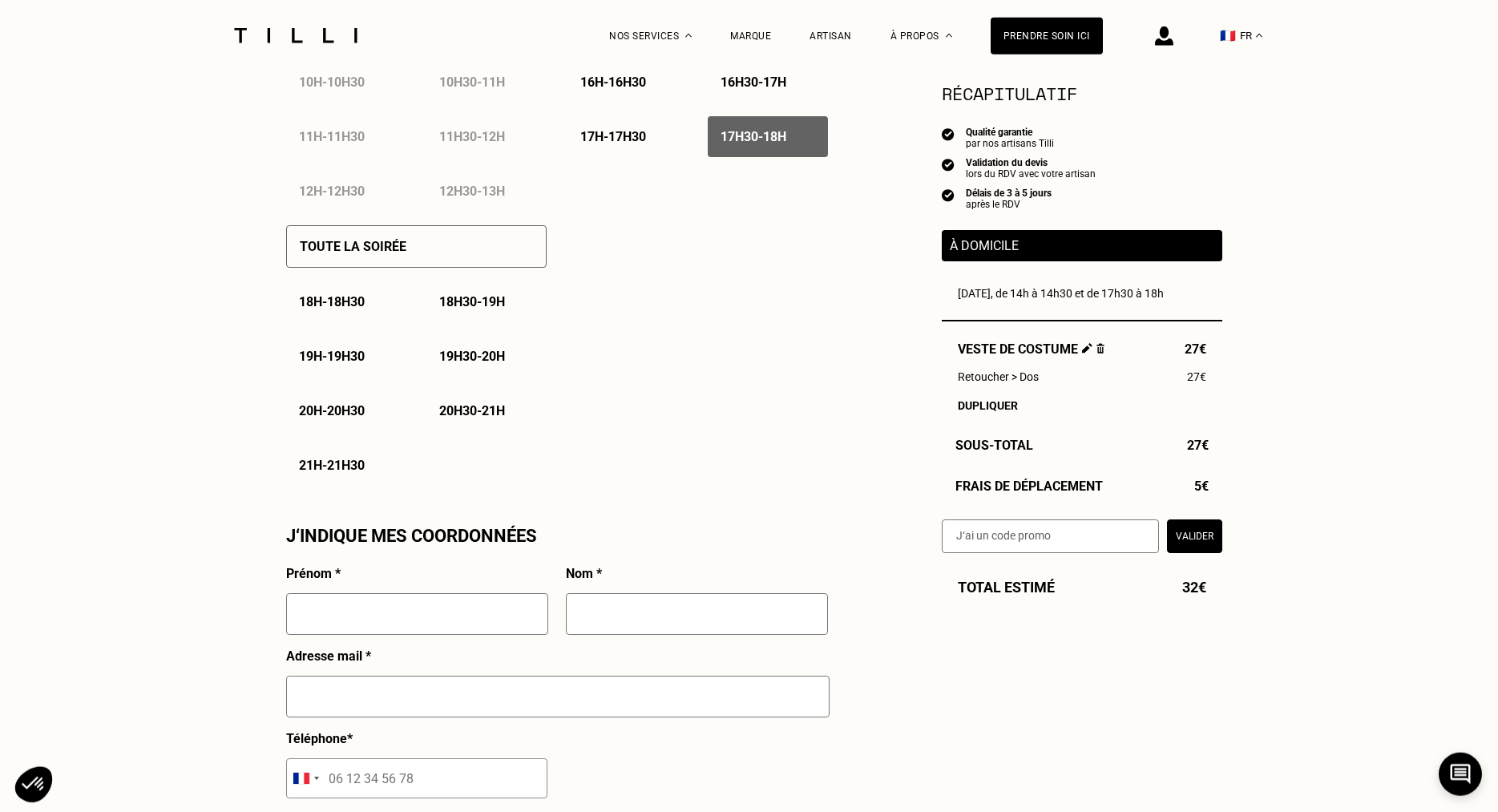
scroll to position [1032, 0]
click at [479, 622] on input "text" at bounding box center [417, 612] width 262 height 42
type input "[PERSON_NAME]"
type input "[EMAIL_ADDRESS][DOMAIN_NAME]"
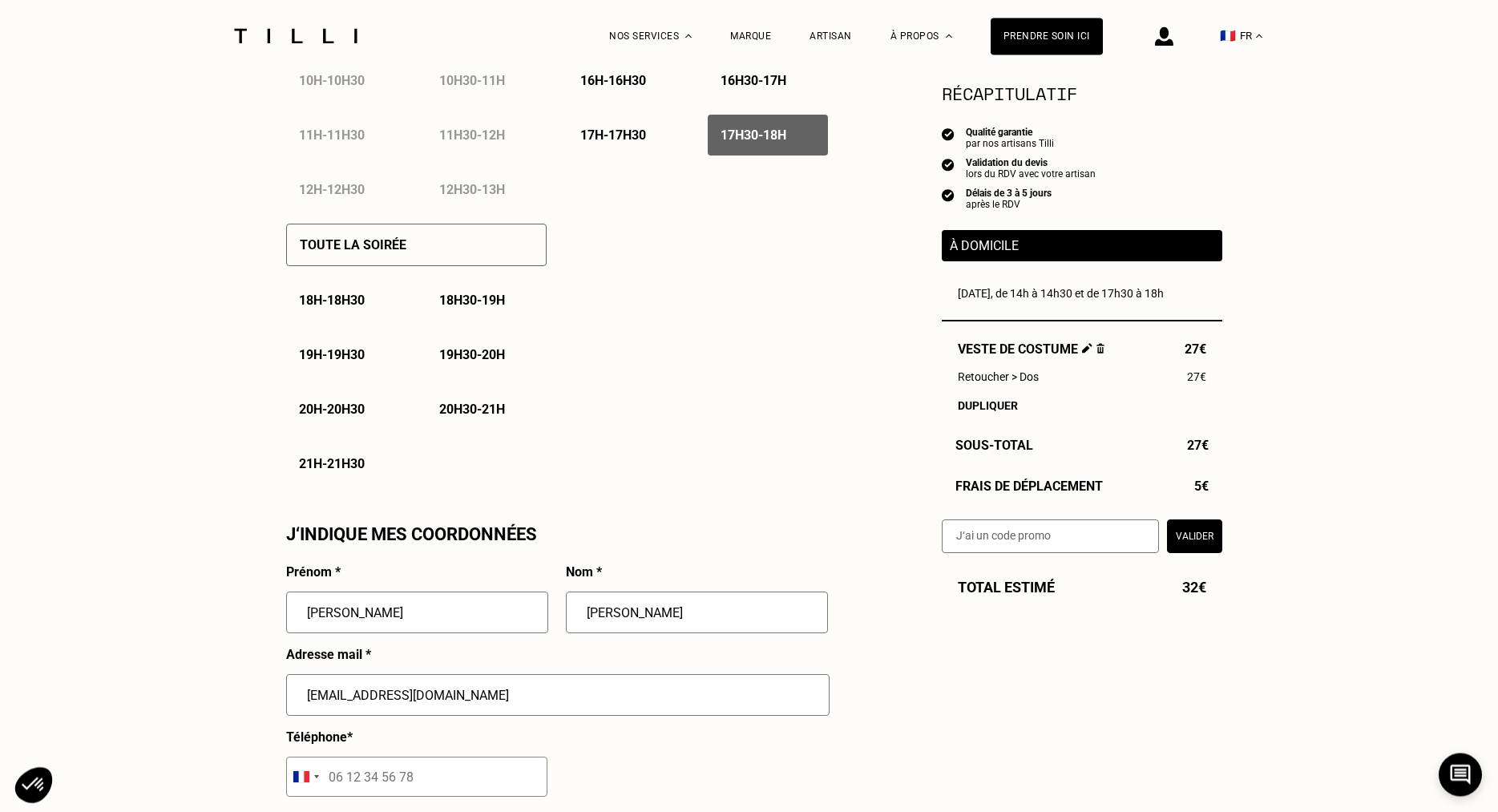
type input "[STREET_ADDRESS]"
type input "[GEOGRAPHIC_DATA]"
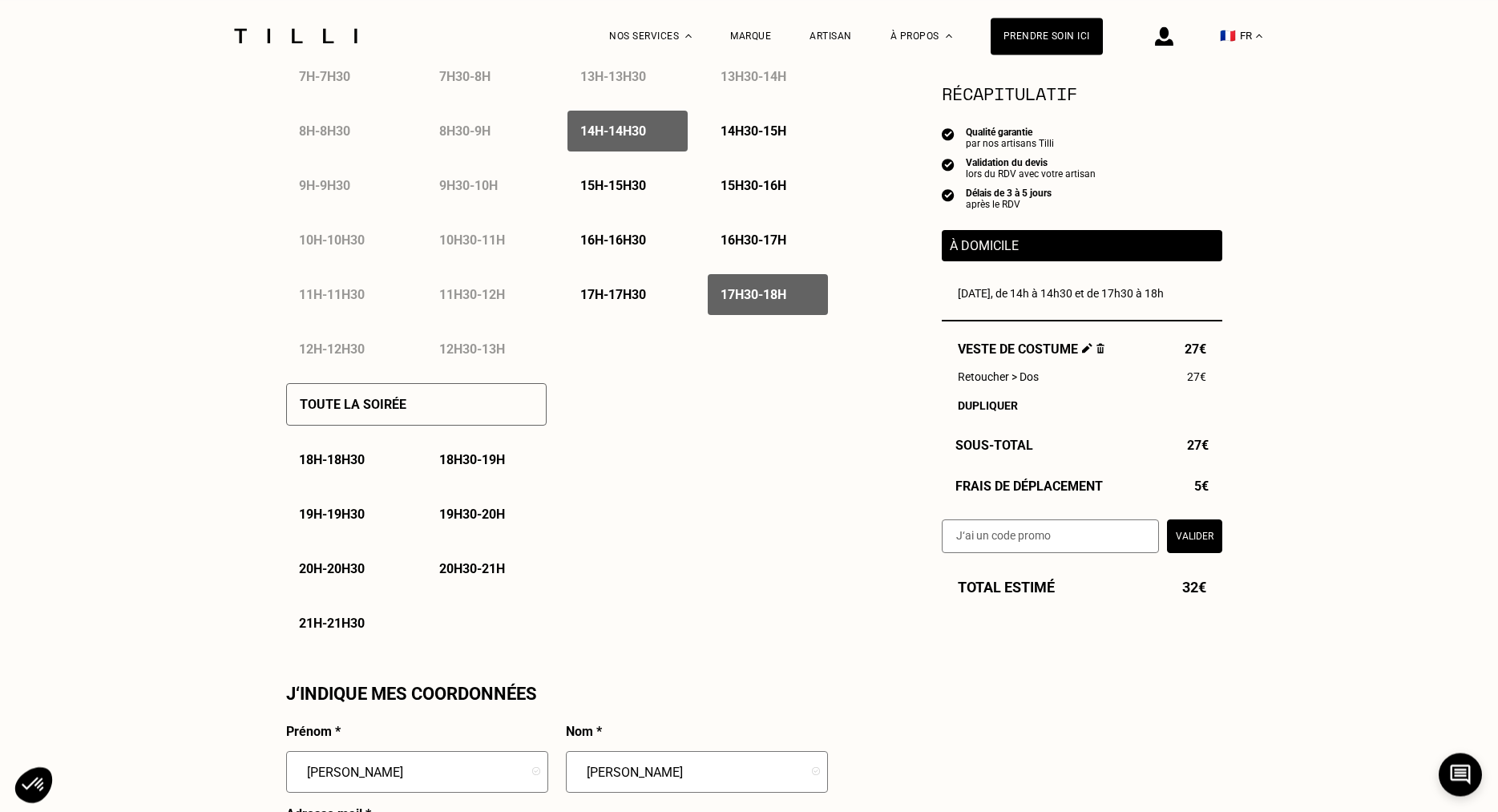
scroll to position [748, 0]
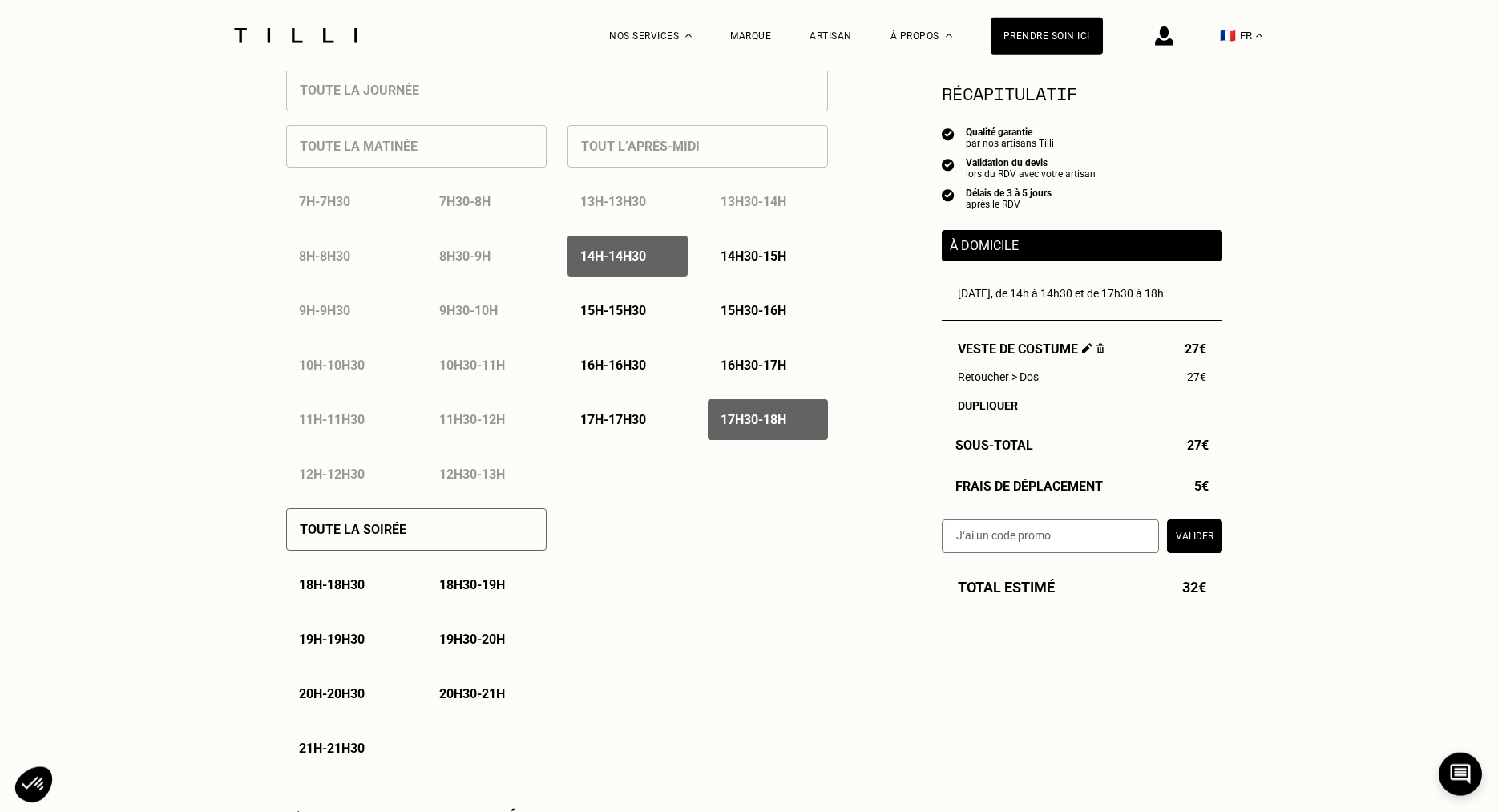
click at [348, 586] on p "18h - 18h30" at bounding box center [332, 584] width 66 height 15
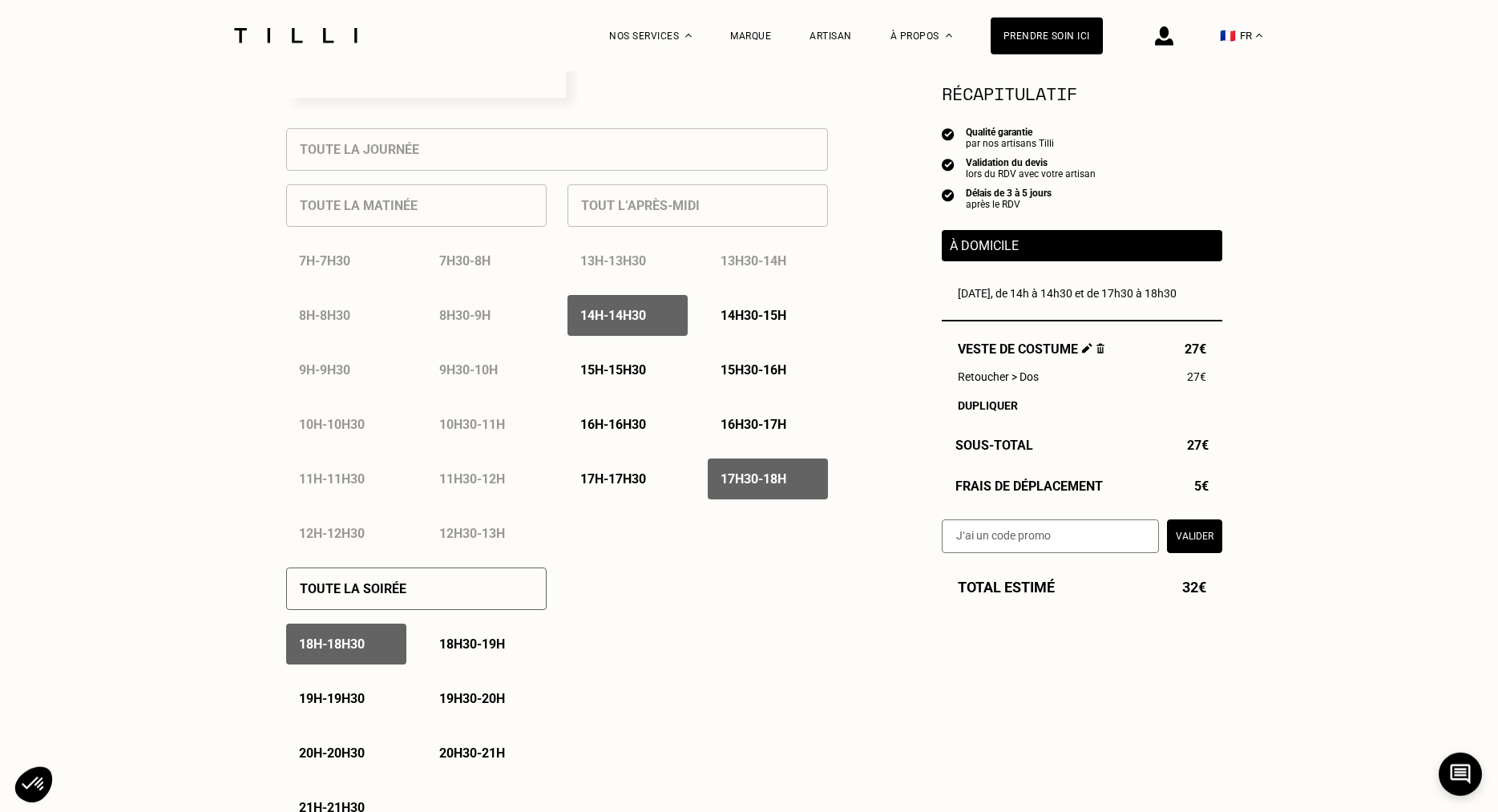
click at [480, 640] on div "18h30 - 19h" at bounding box center [486, 644] width 120 height 41
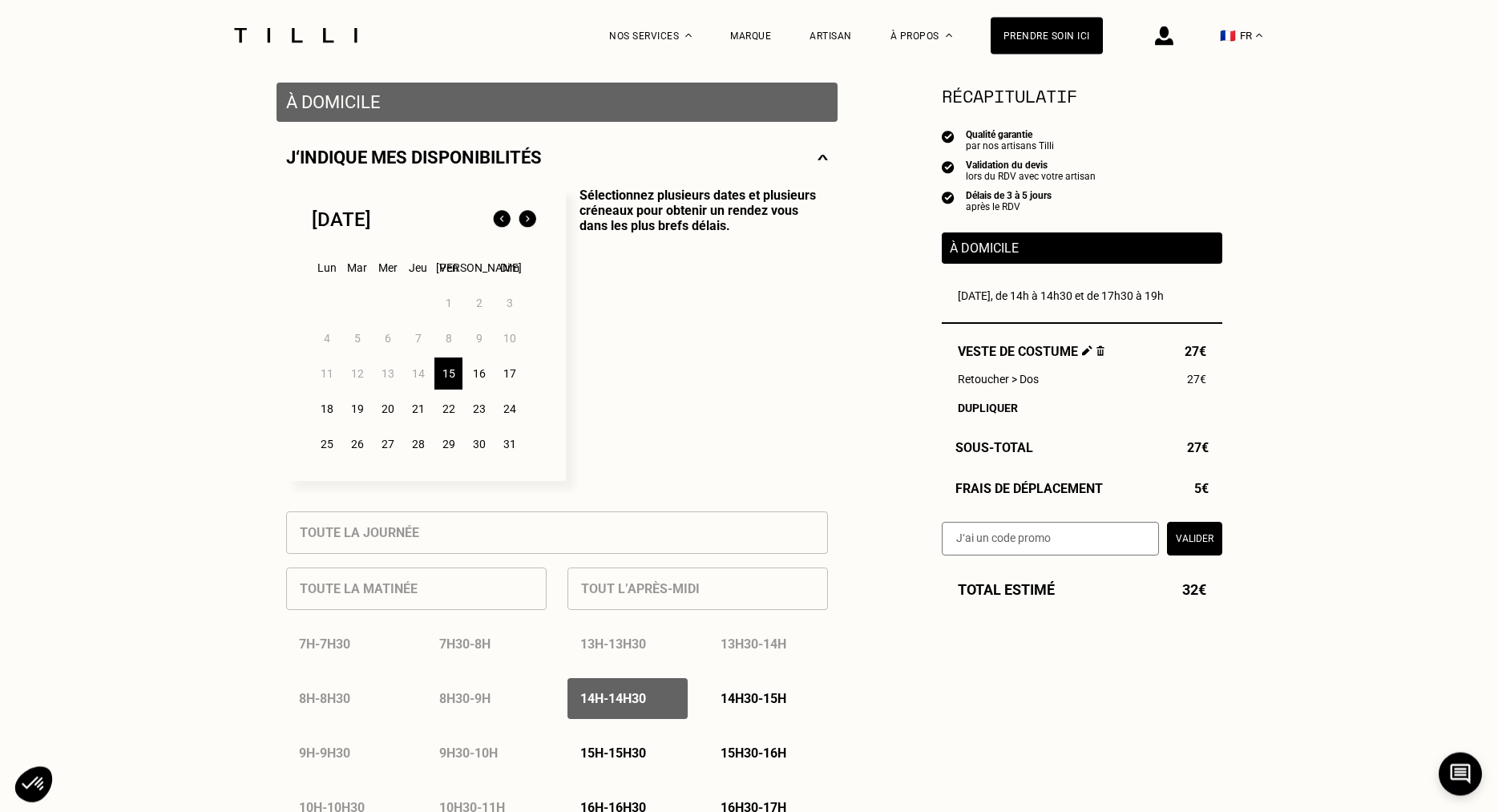
click at [477, 377] on div "16" at bounding box center [479, 374] width 28 height 32
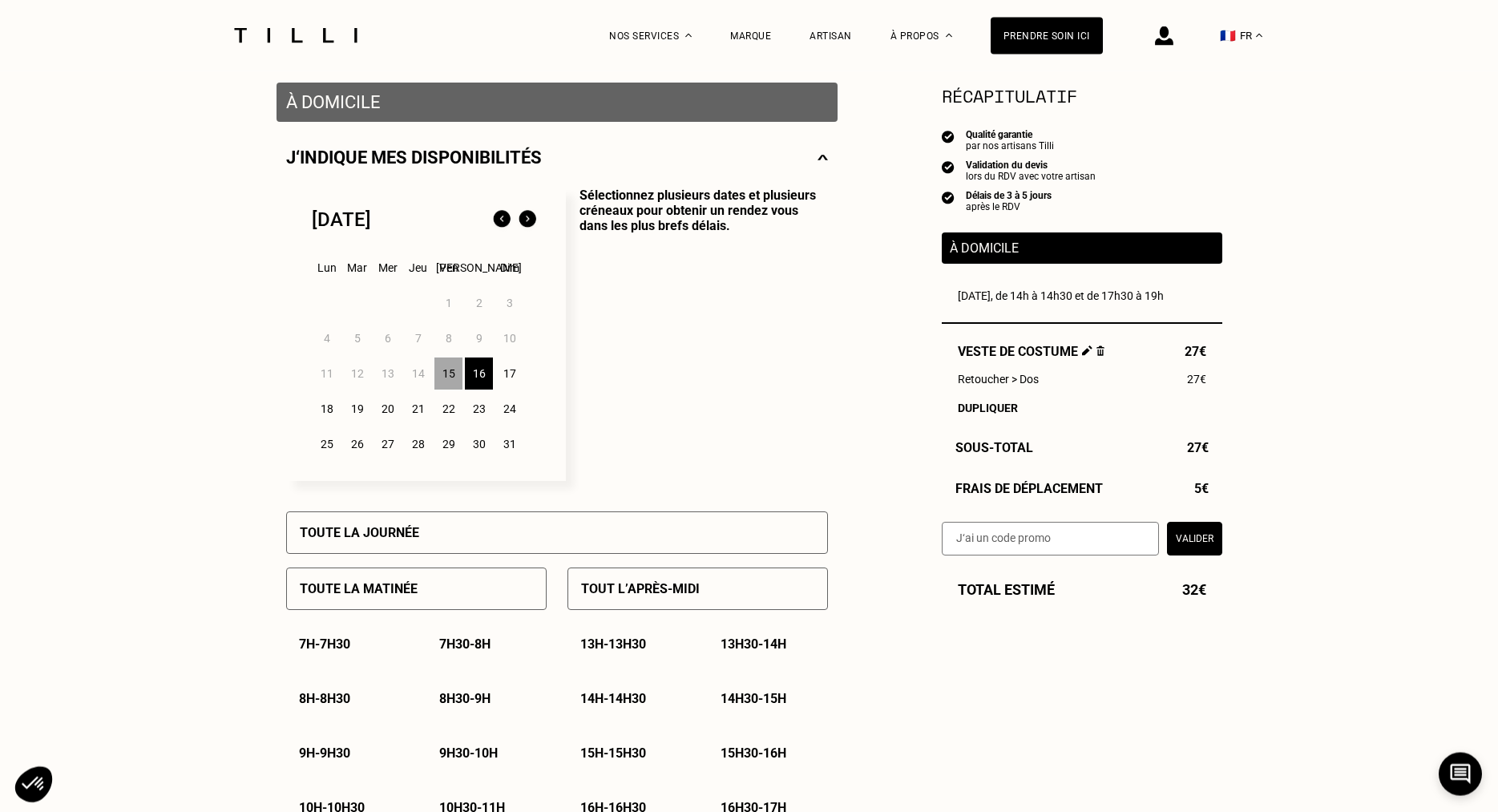
click at [455, 541] on div "Toute la journée" at bounding box center [556, 532] width 542 height 43
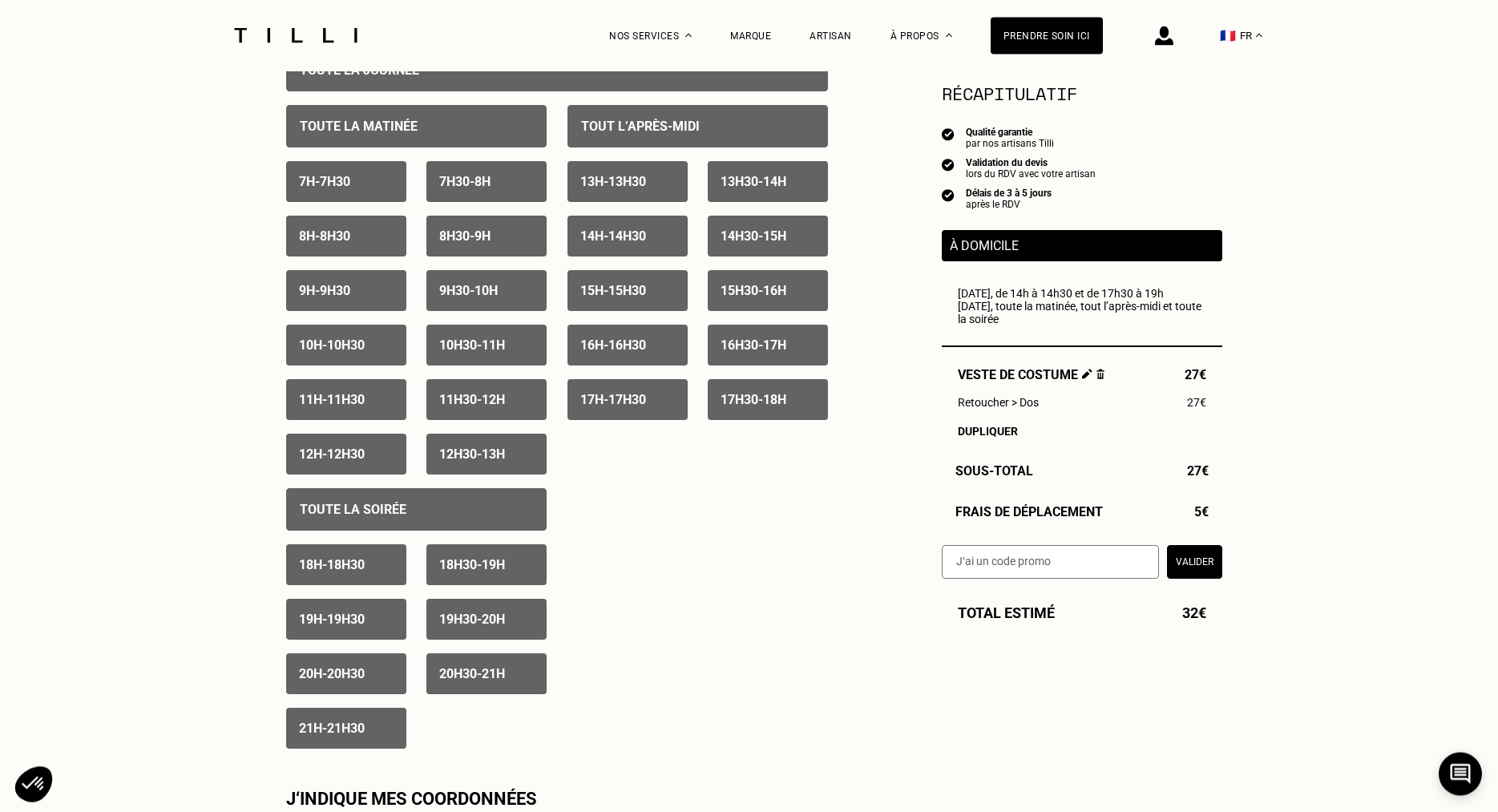
scroll to position [766, 0]
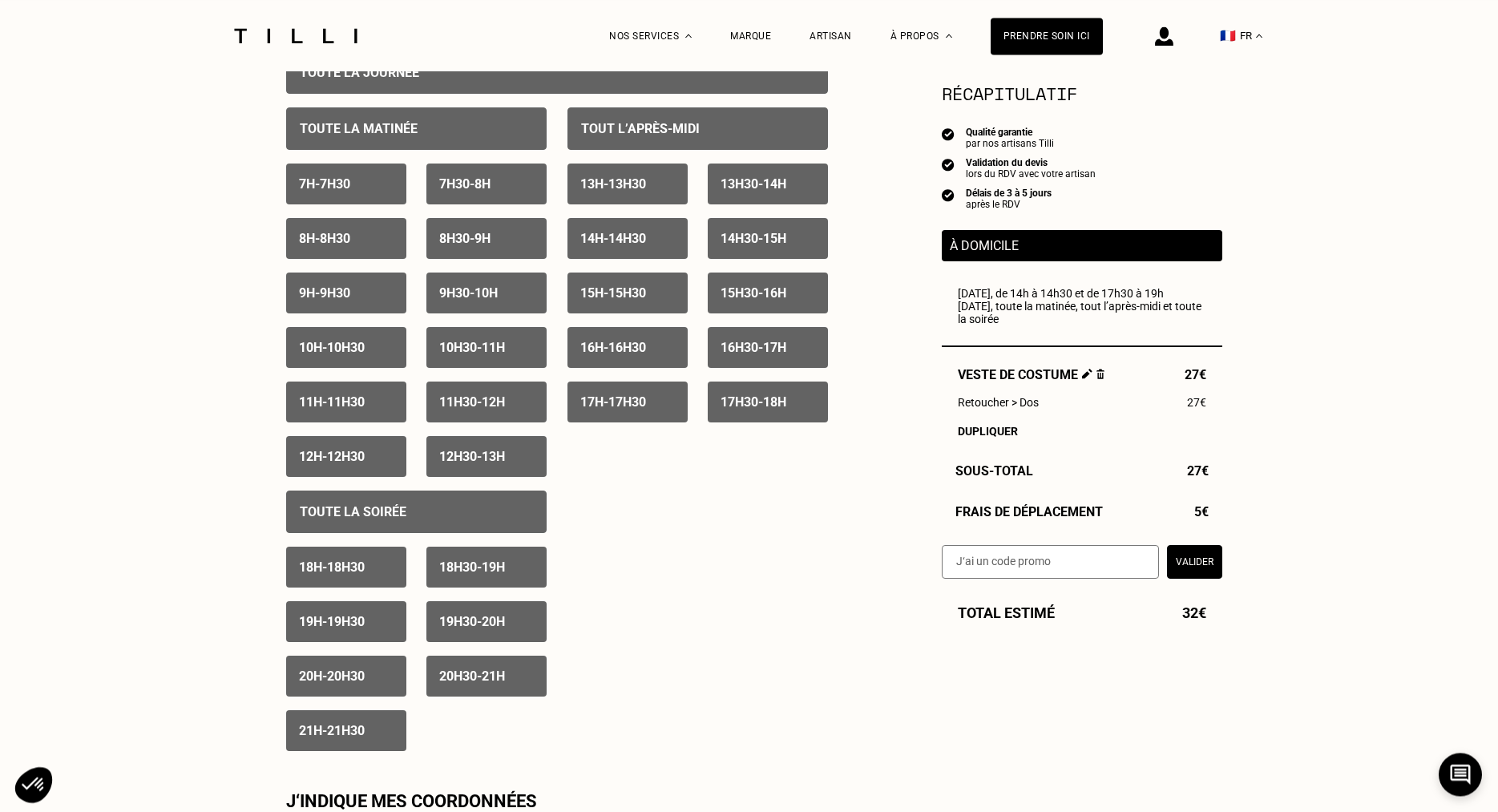
click at [341, 410] on p "11h - 11h30" at bounding box center [332, 402] width 66 height 15
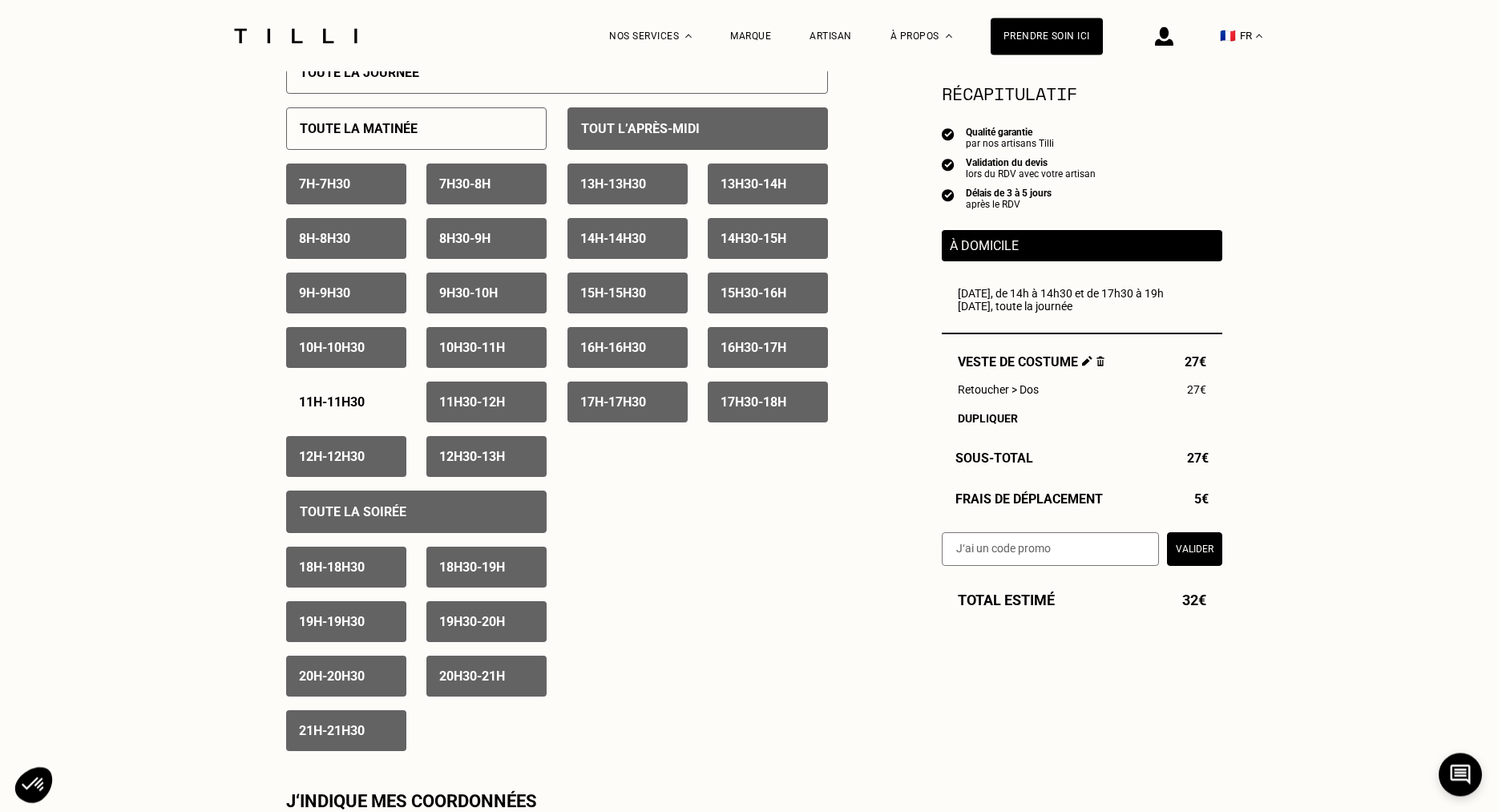
click at [464, 405] on p "11h30 - 12h" at bounding box center [472, 402] width 66 height 15
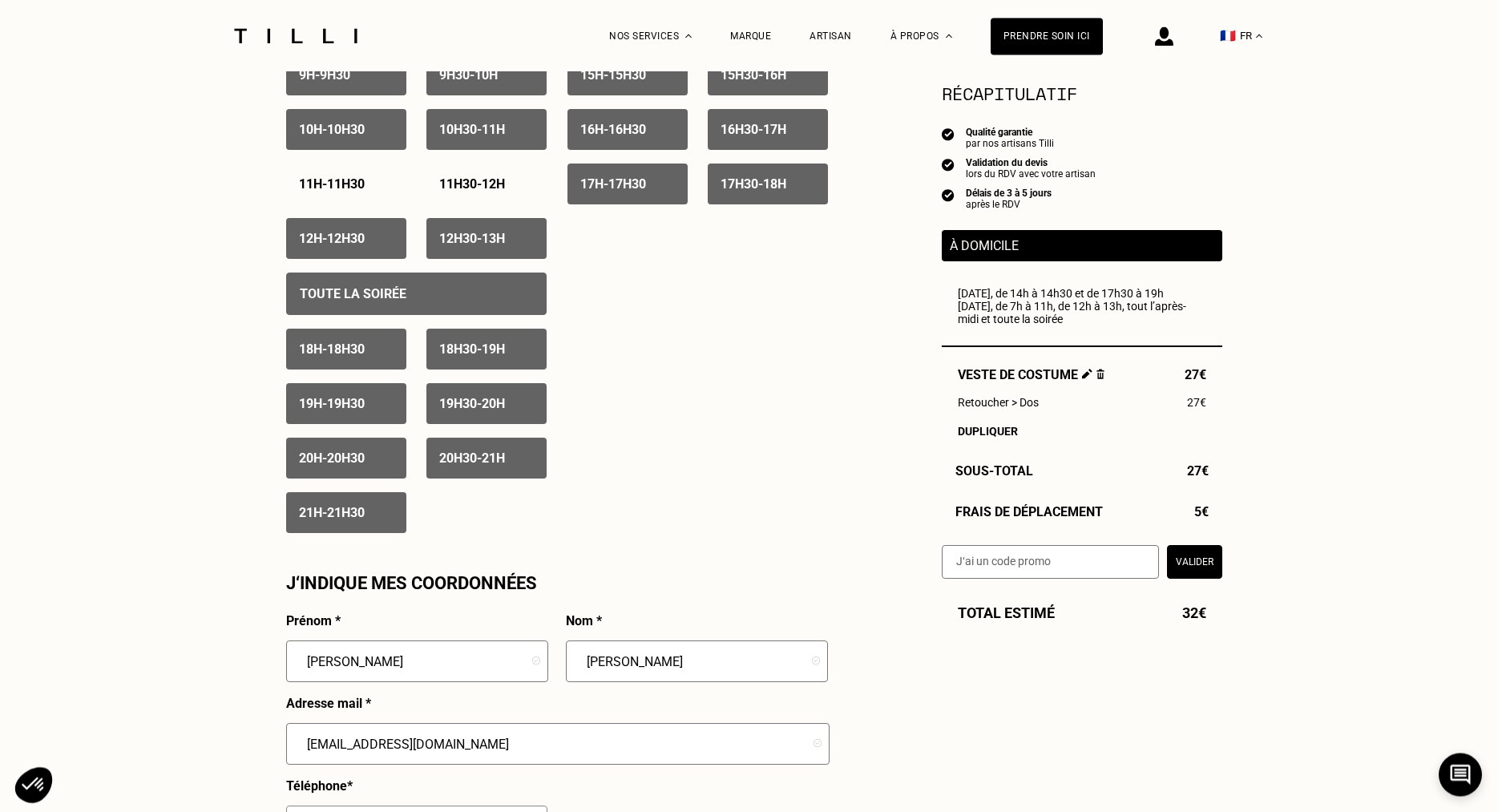
scroll to position [819, 0]
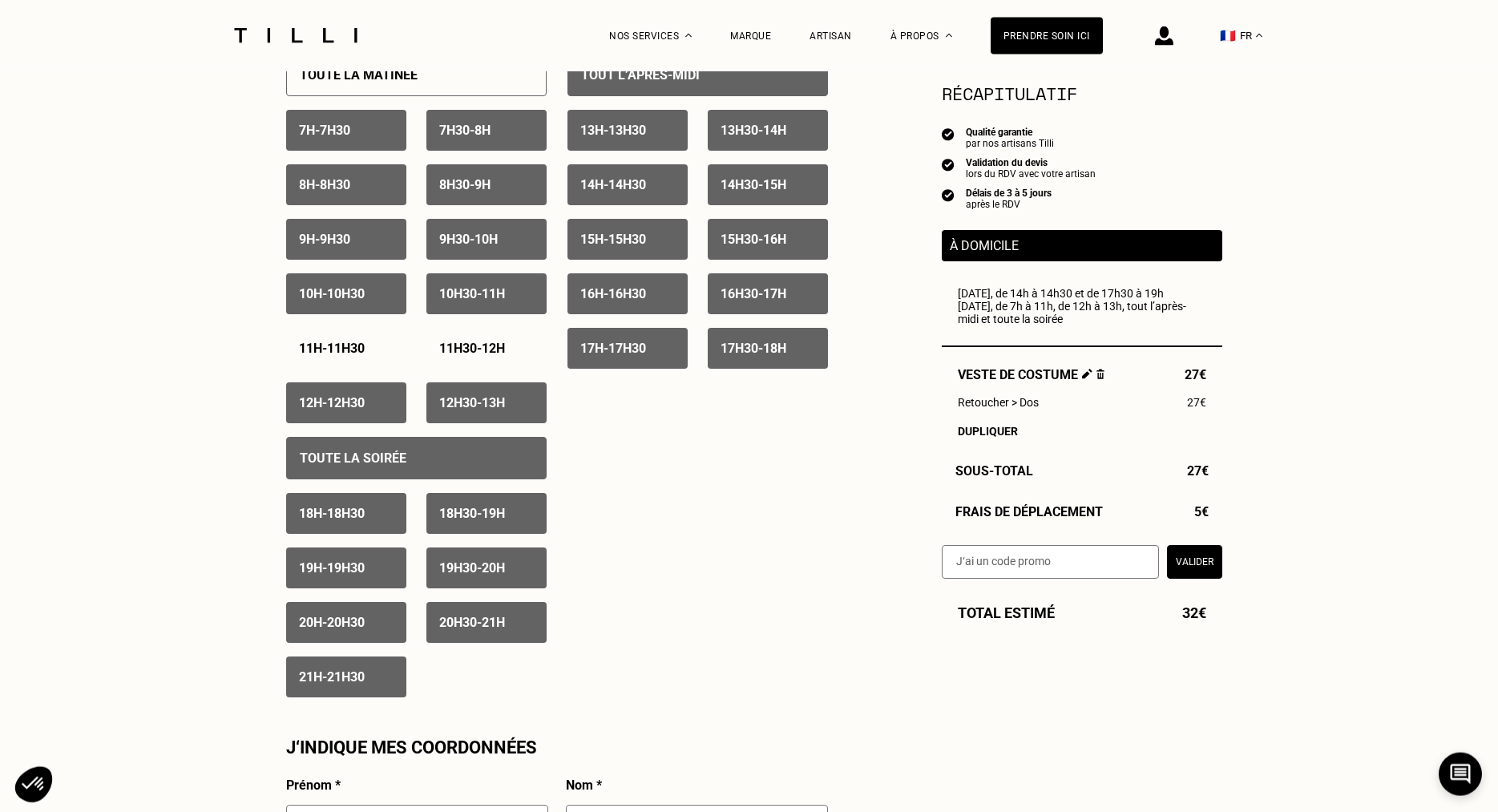
click at [342, 683] on p "21h - 21h30" at bounding box center [332, 676] width 66 height 15
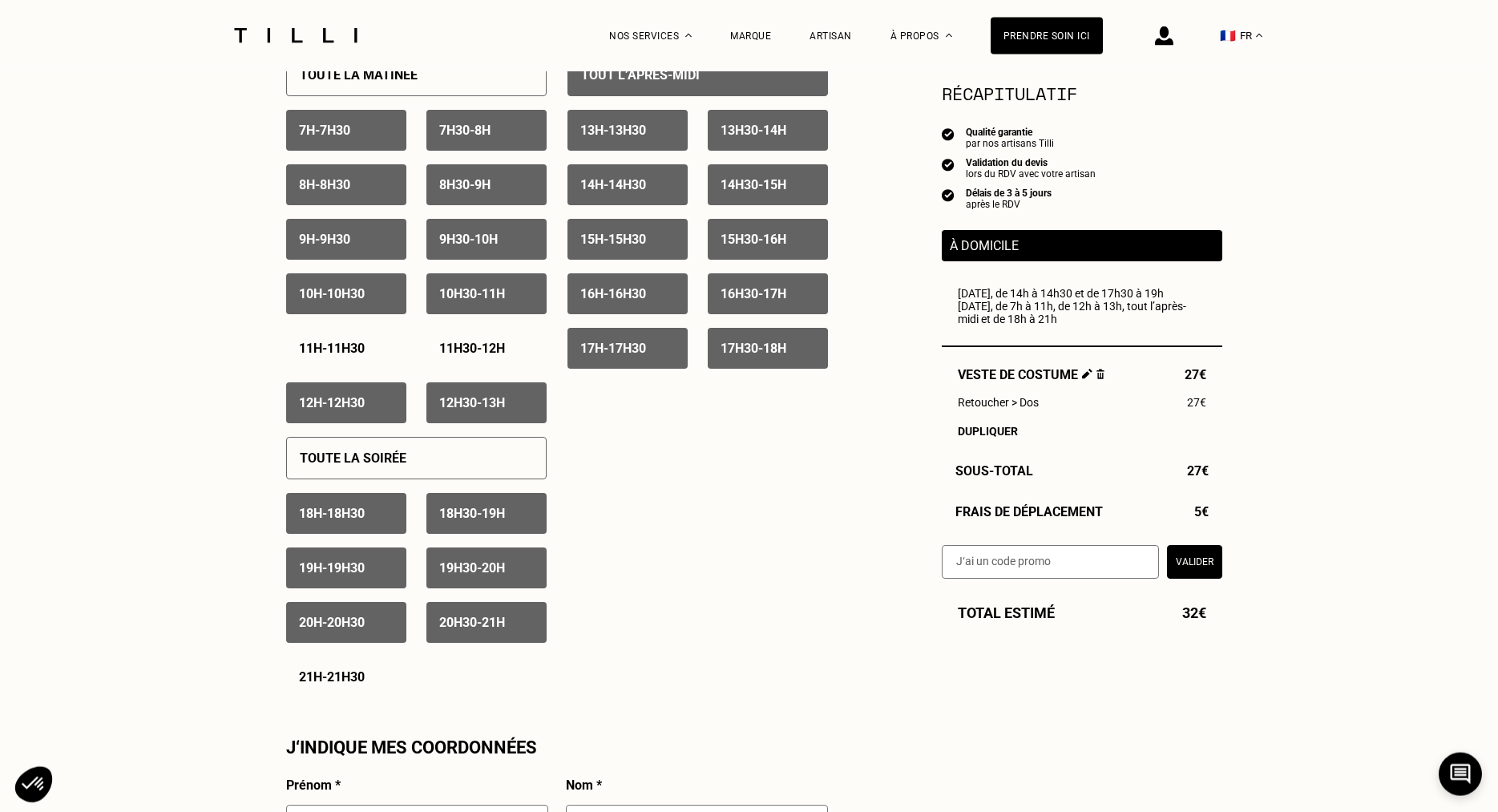
click at [358, 630] on p "20h - 20h30" at bounding box center [332, 622] width 66 height 15
click at [356, 583] on div "19h - 19h30" at bounding box center [346, 568] width 120 height 41
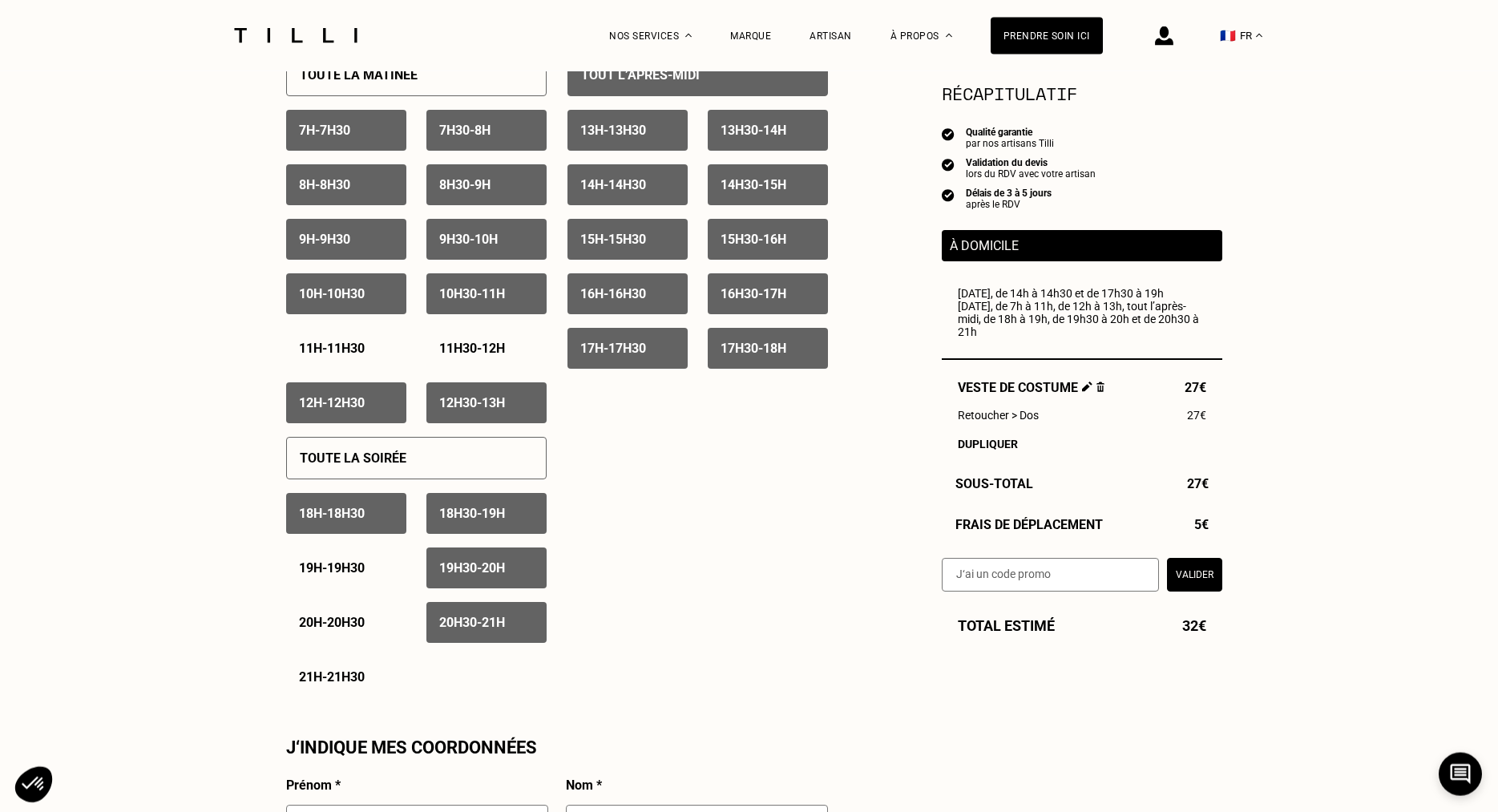
click at [362, 530] on div "18h - 18h30" at bounding box center [346, 513] width 120 height 41
click at [481, 530] on div "18h30 - 19h" at bounding box center [486, 513] width 120 height 41
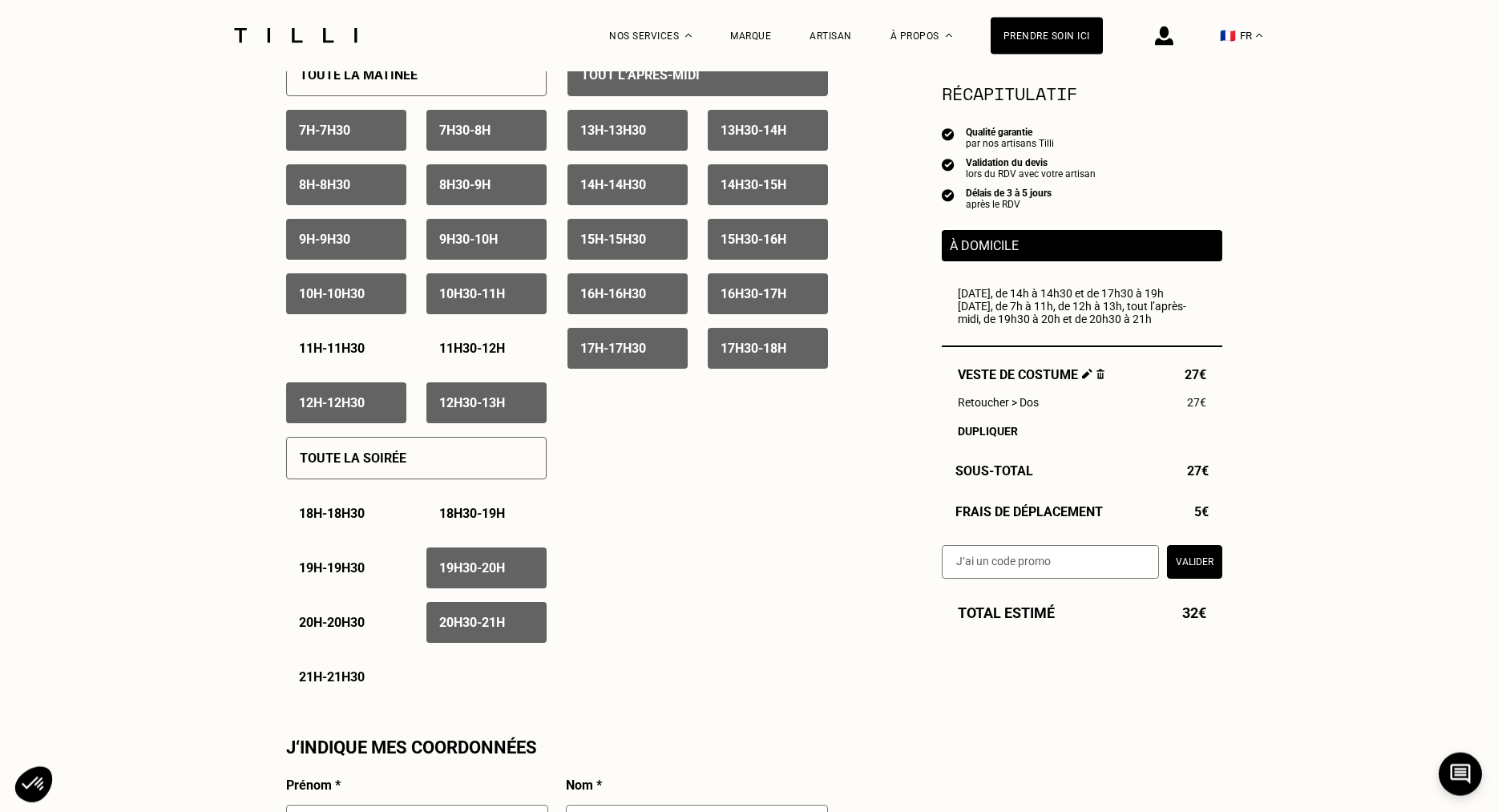
click at [482, 563] on div "19h30 - 20h" at bounding box center [486, 568] width 120 height 41
click at [476, 623] on p "20h30 - 21h" at bounding box center [472, 622] width 66 height 15
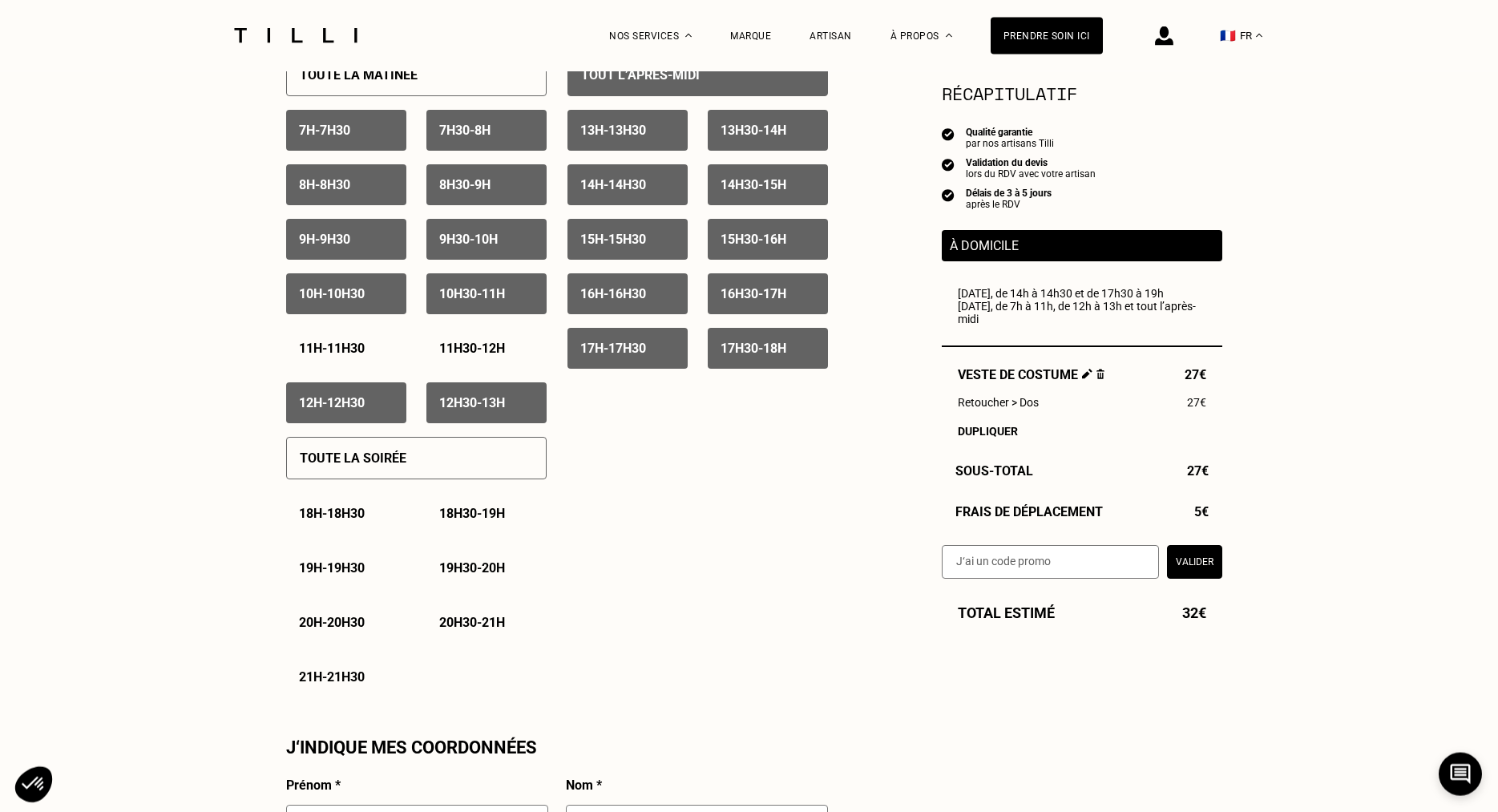
click at [1196, 578] on button "Valider" at bounding box center [1194, 562] width 55 height 33
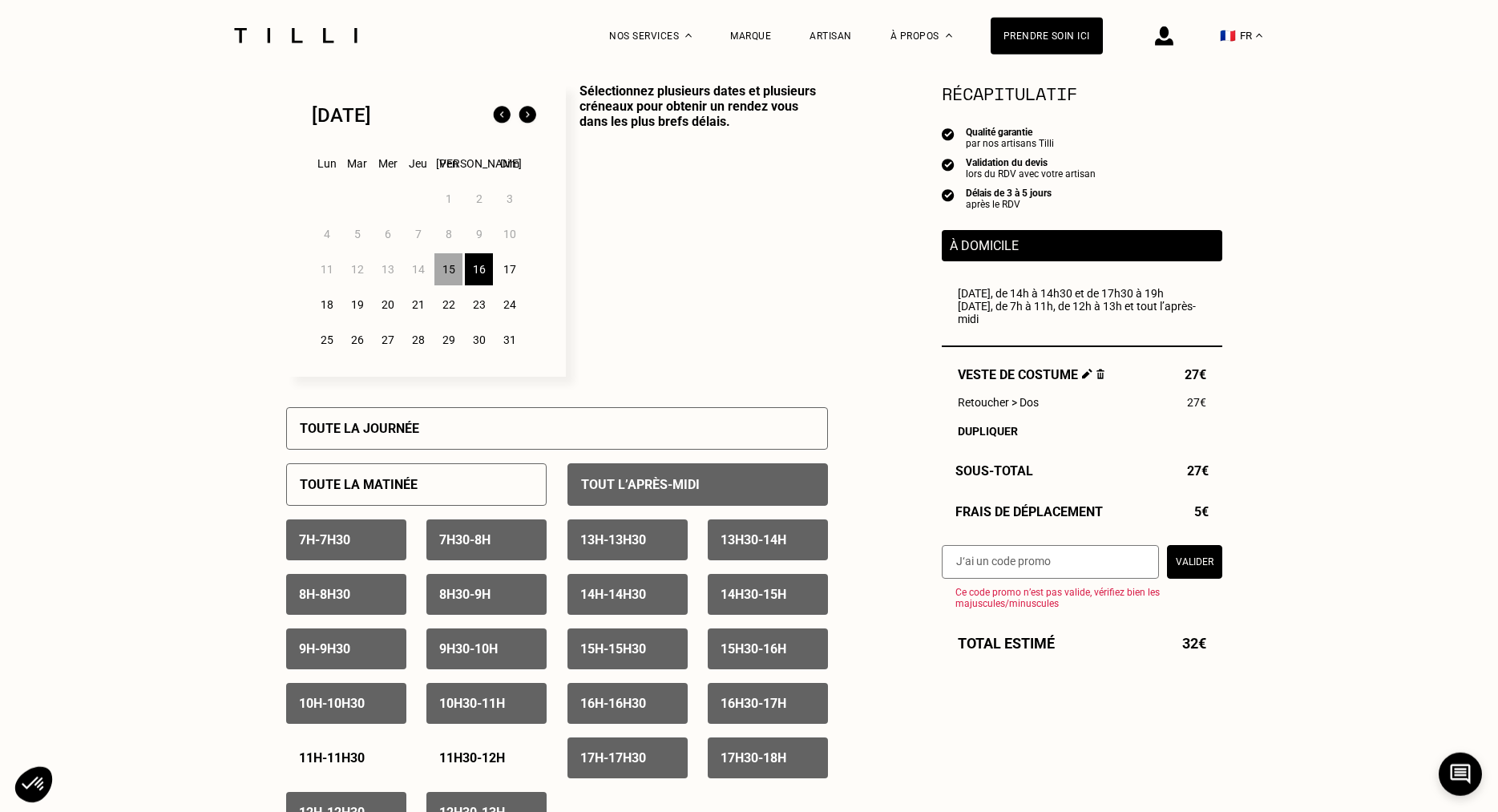
scroll to position [393, 0]
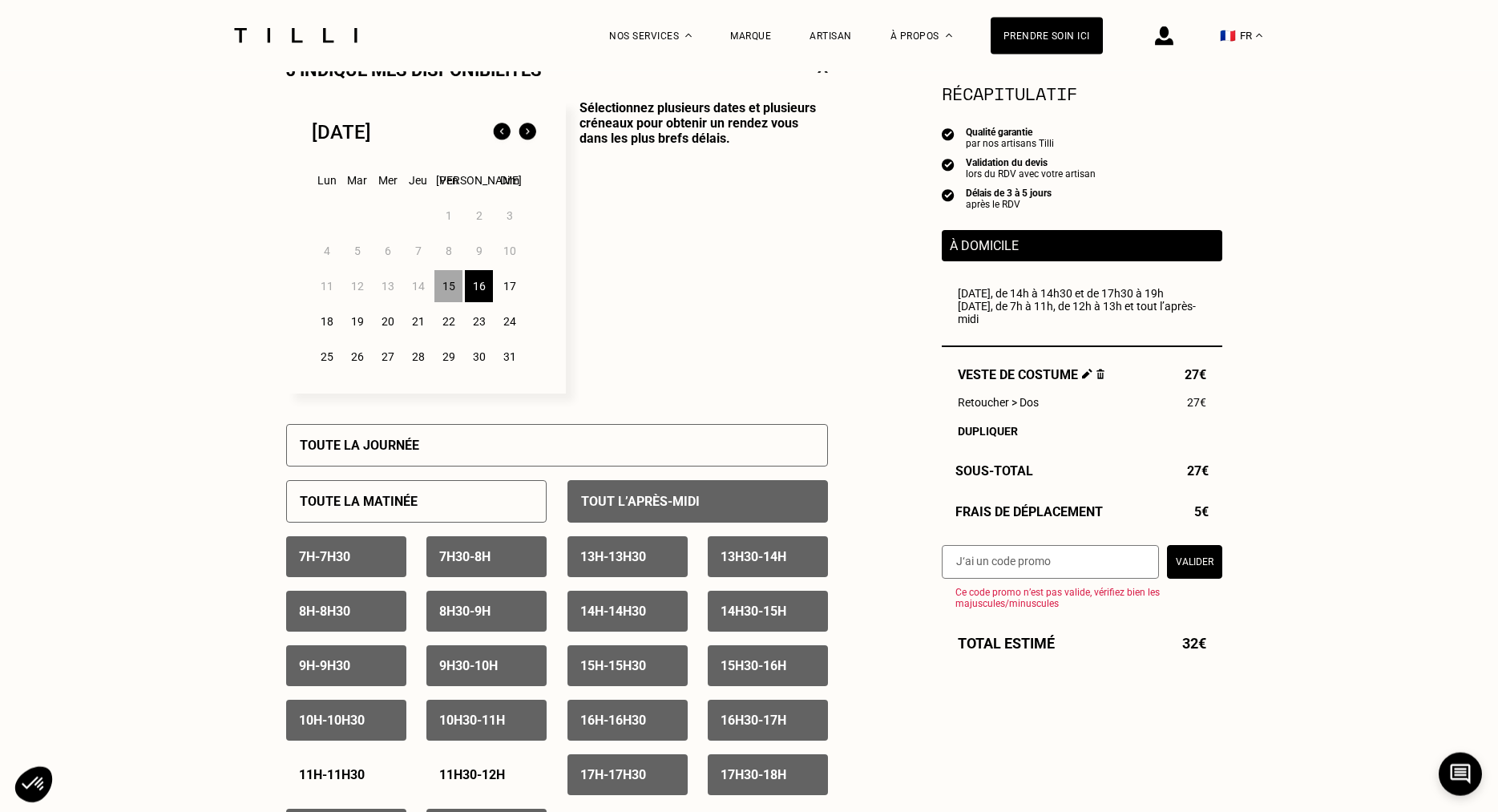
click at [329, 328] on div "18" at bounding box center [326, 321] width 28 height 32
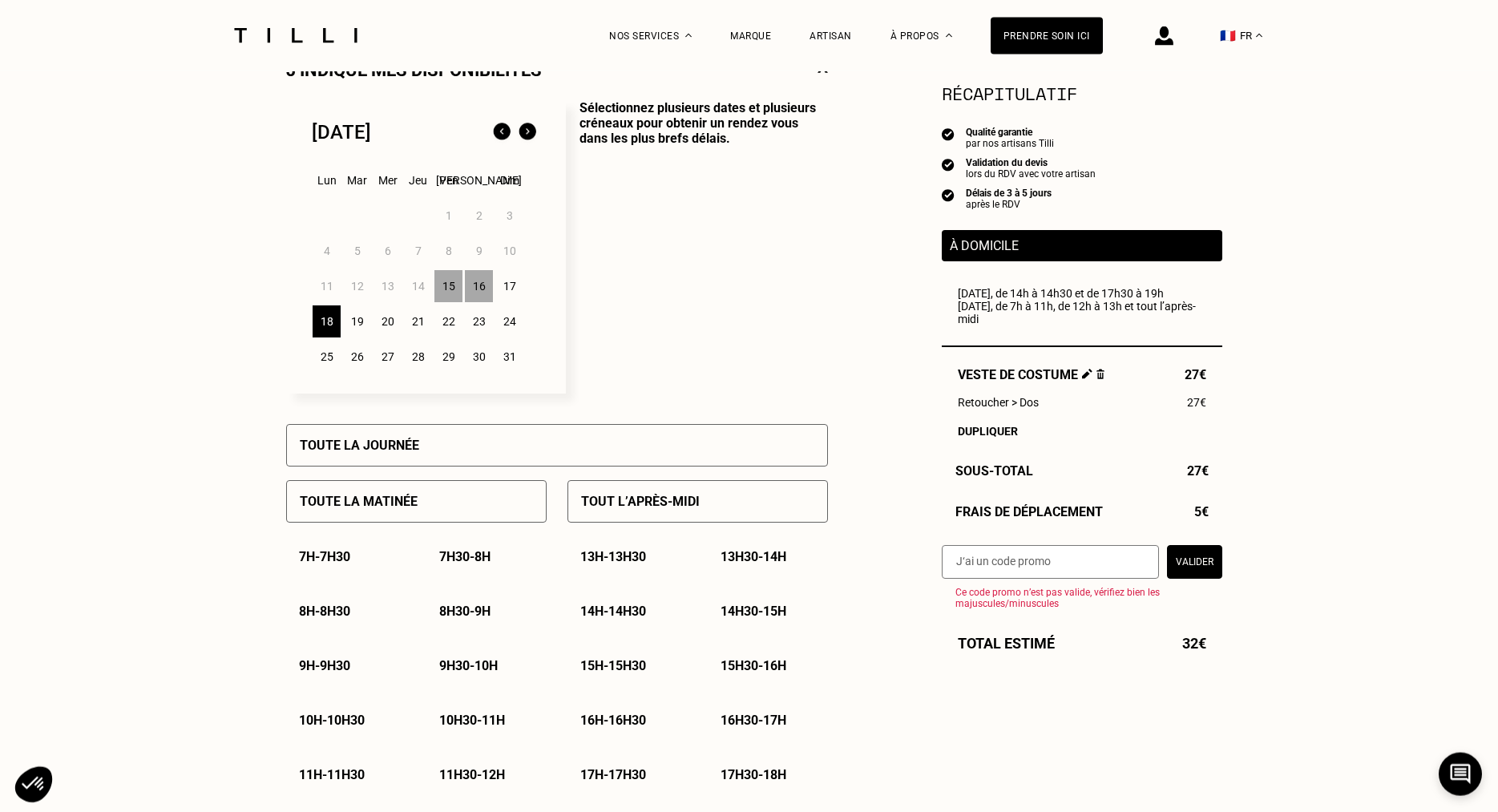
click at [695, 509] on p "Tout l’après-midi" at bounding box center [640, 500] width 119 height 15
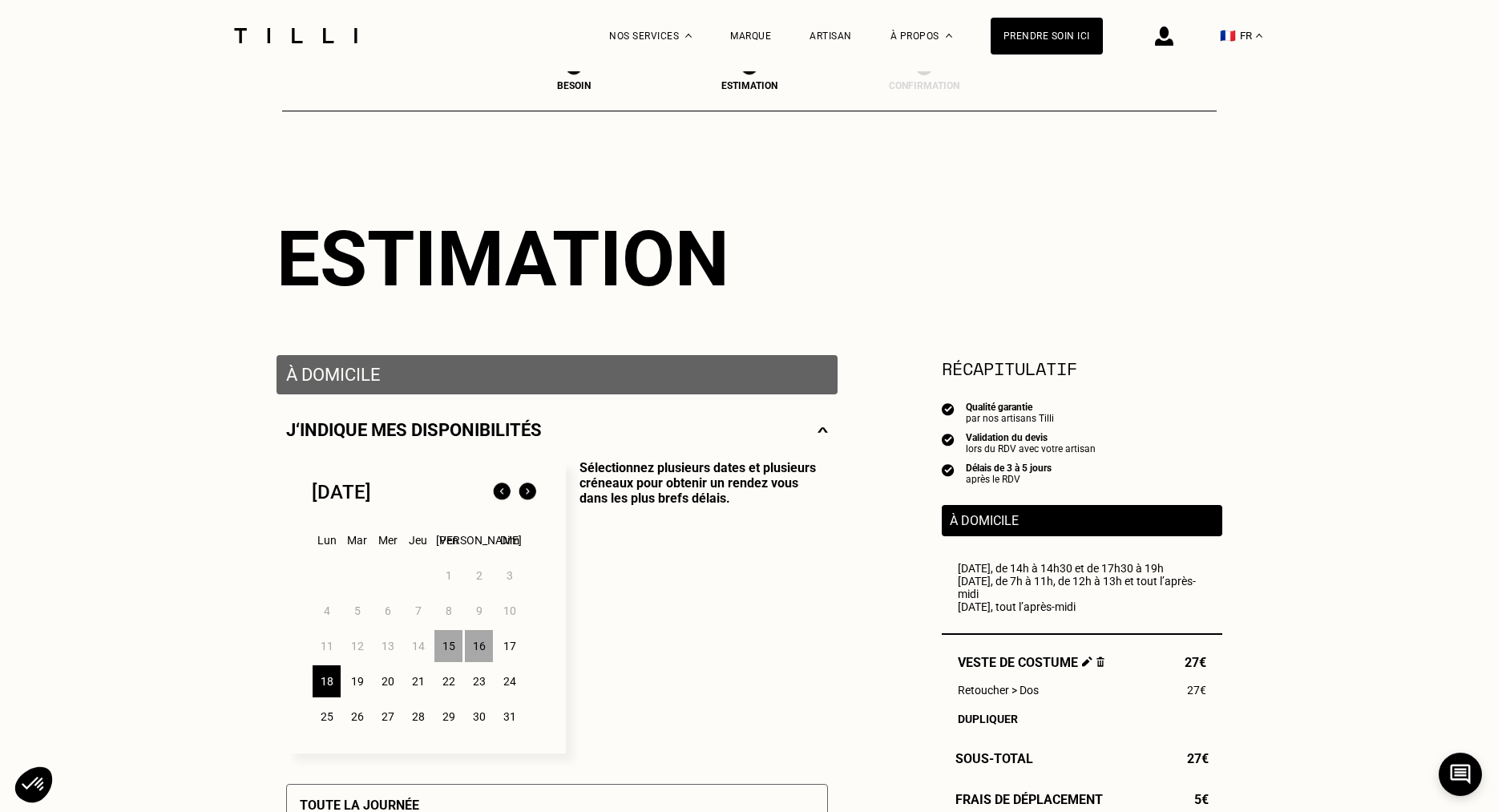
scroll to position [0, 0]
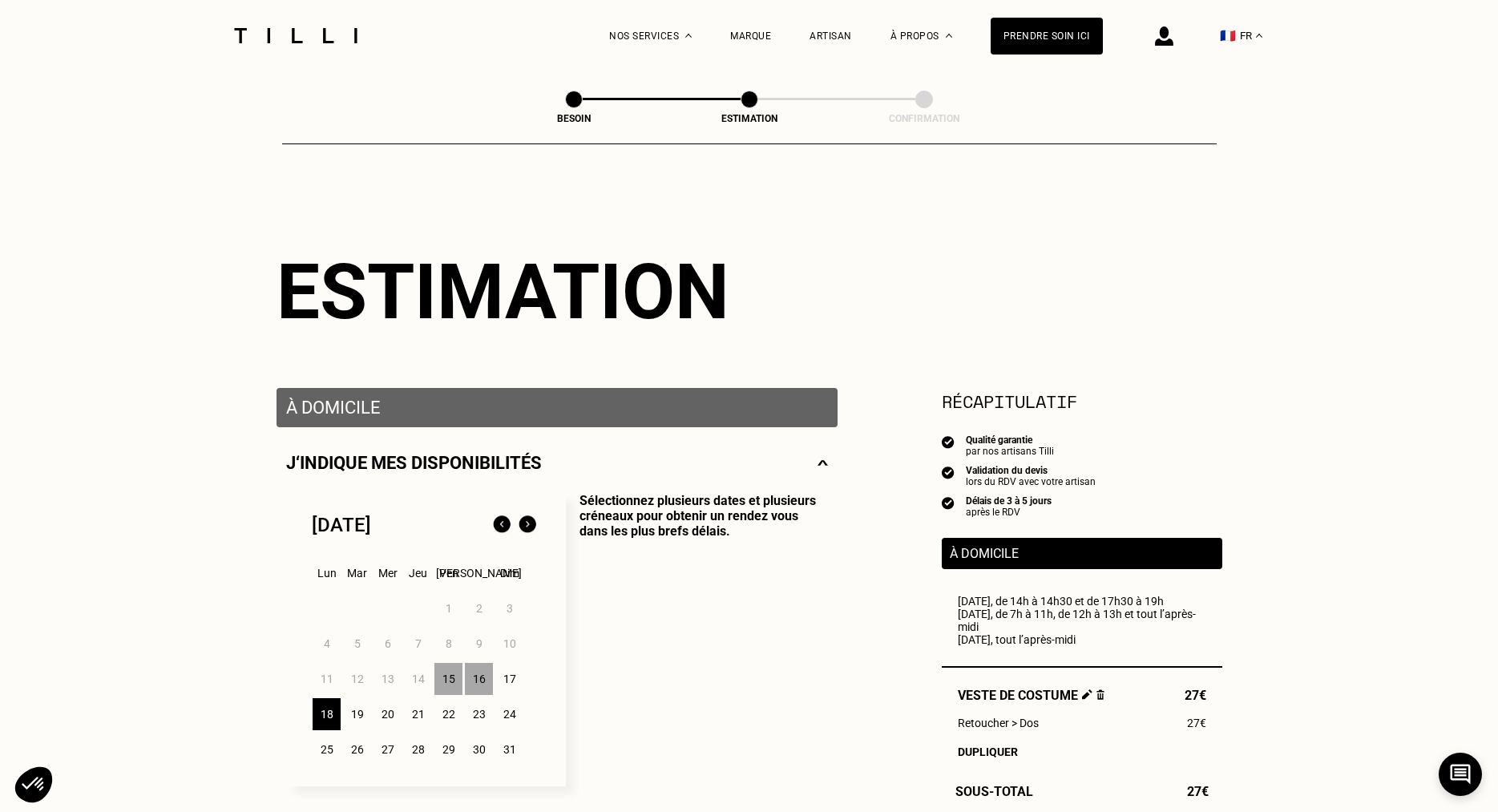
click at [442, 711] on div "22" at bounding box center [448, 714] width 28 height 32
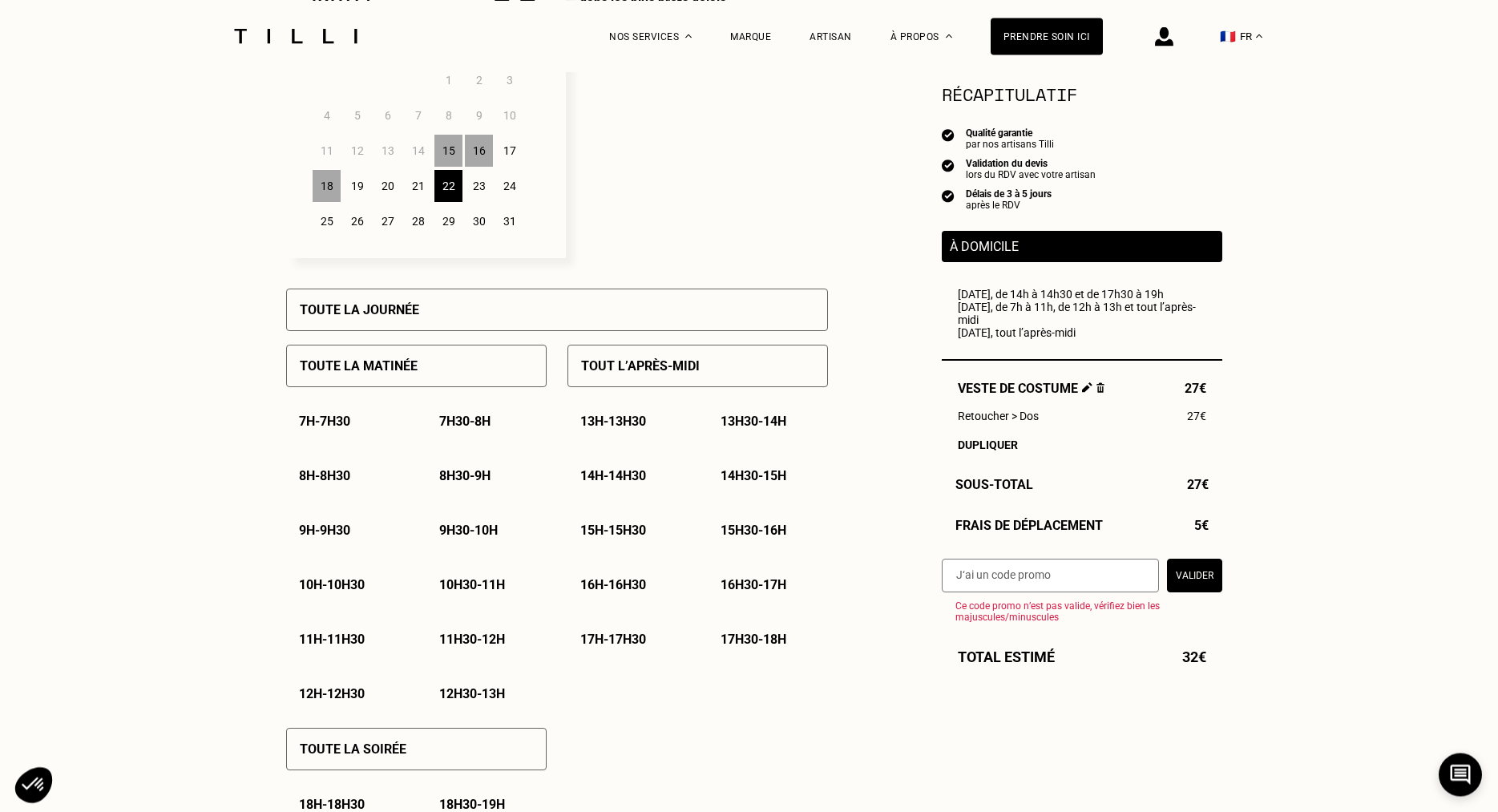
scroll to position [532, 0]
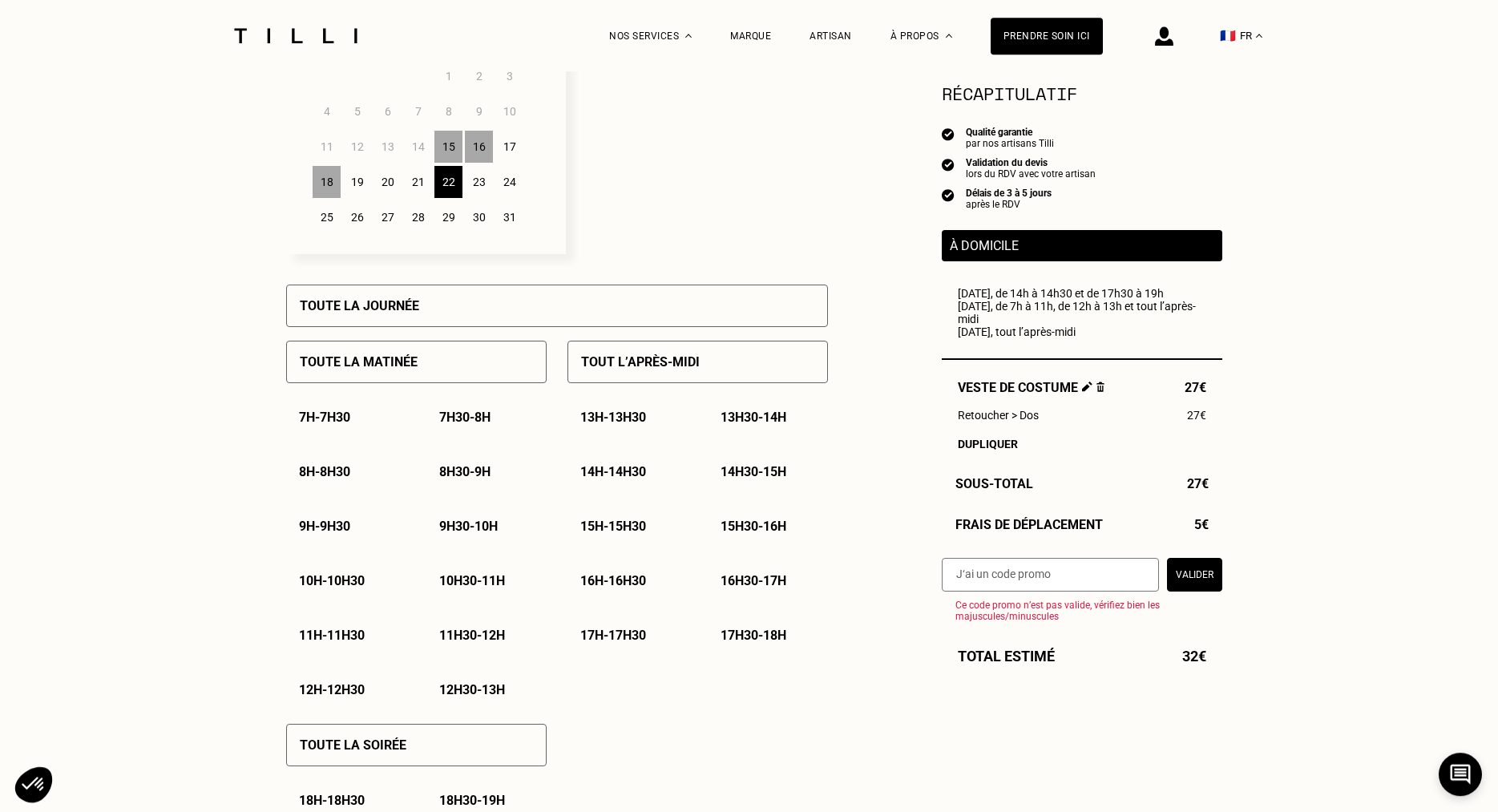
click at [704, 367] on div "Tout l’après-midi" at bounding box center [698, 361] width 261 height 43
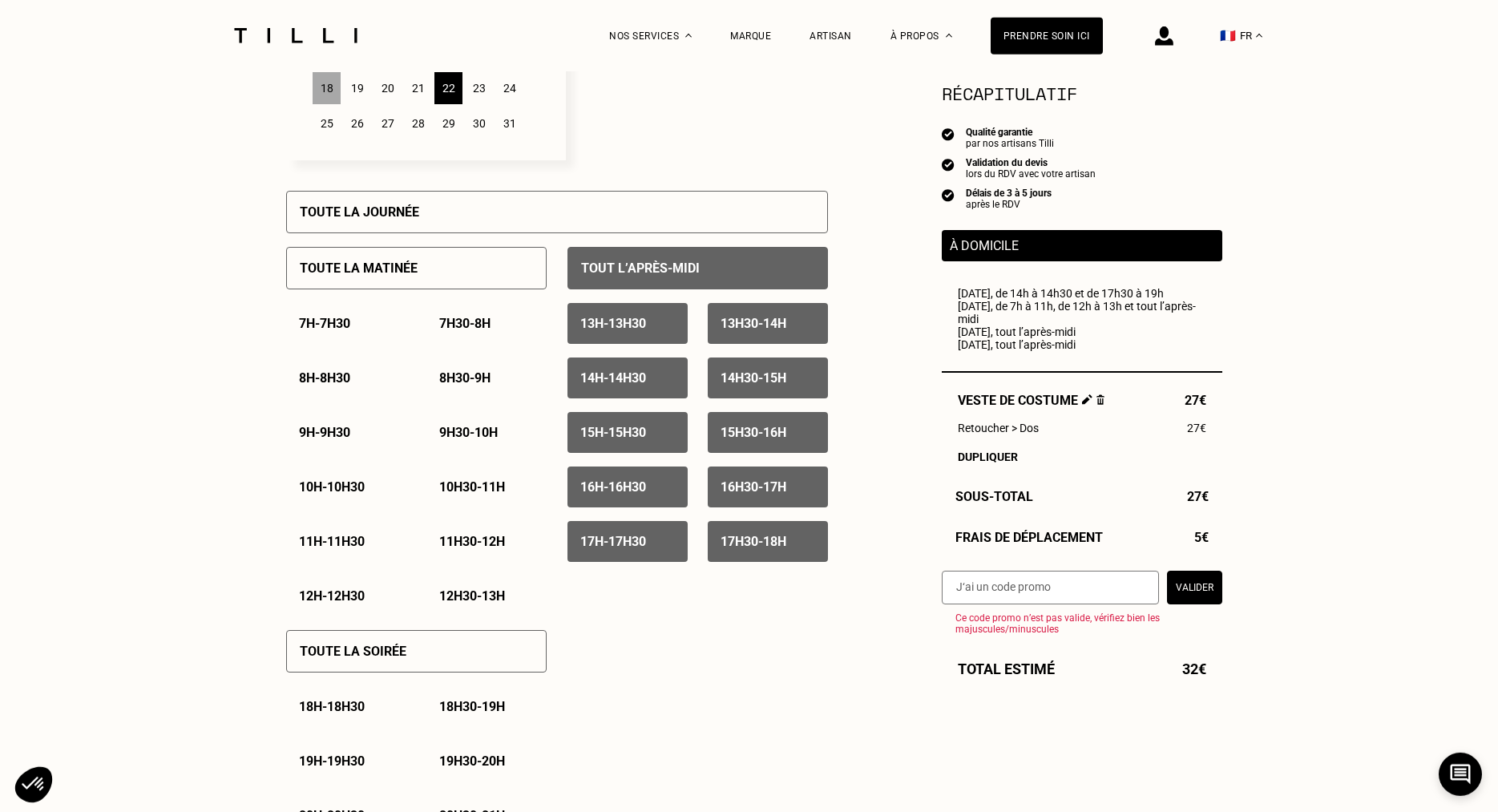
scroll to position [550, 0]
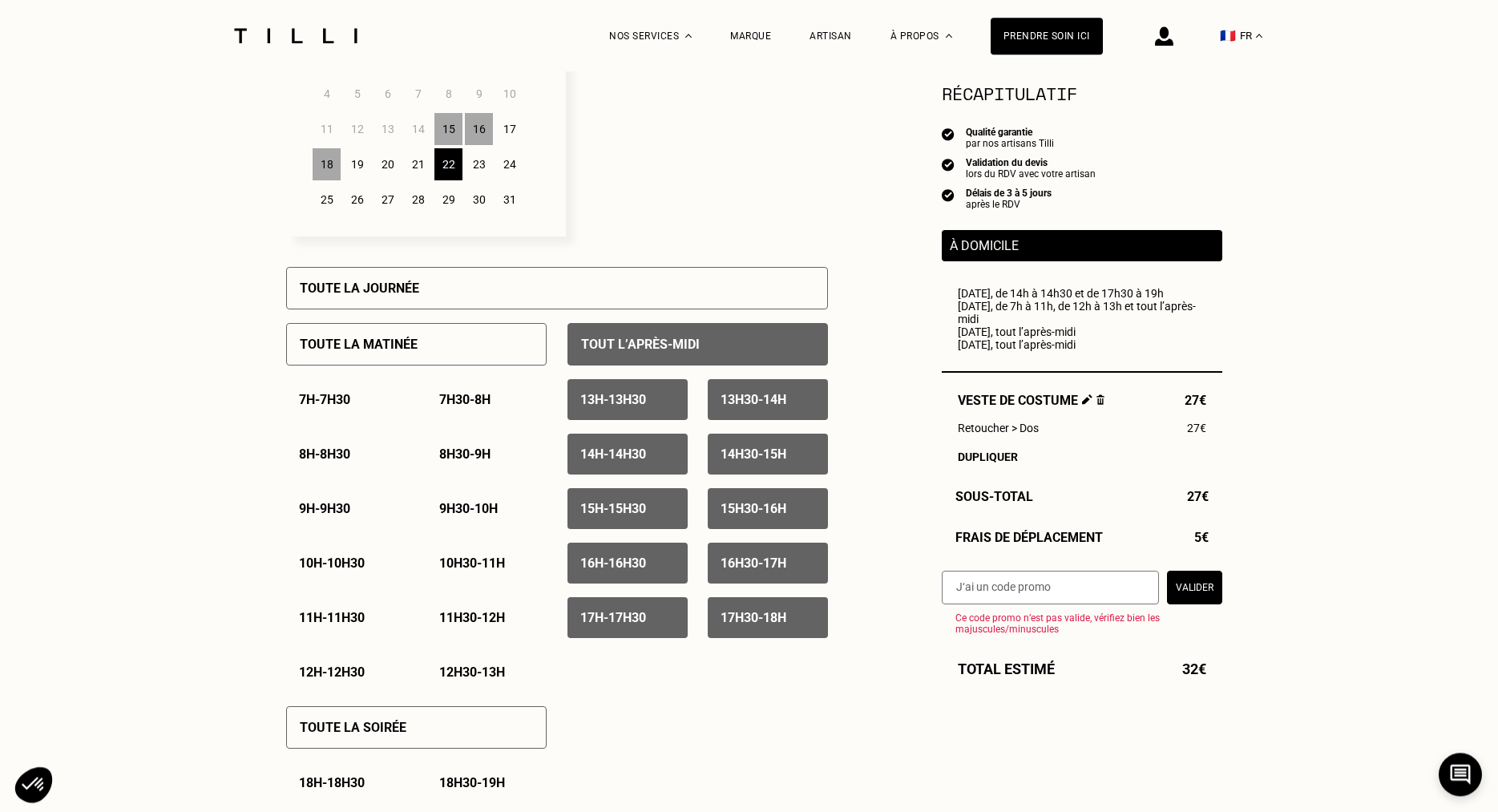
click at [482, 167] on div "23" at bounding box center [479, 164] width 28 height 32
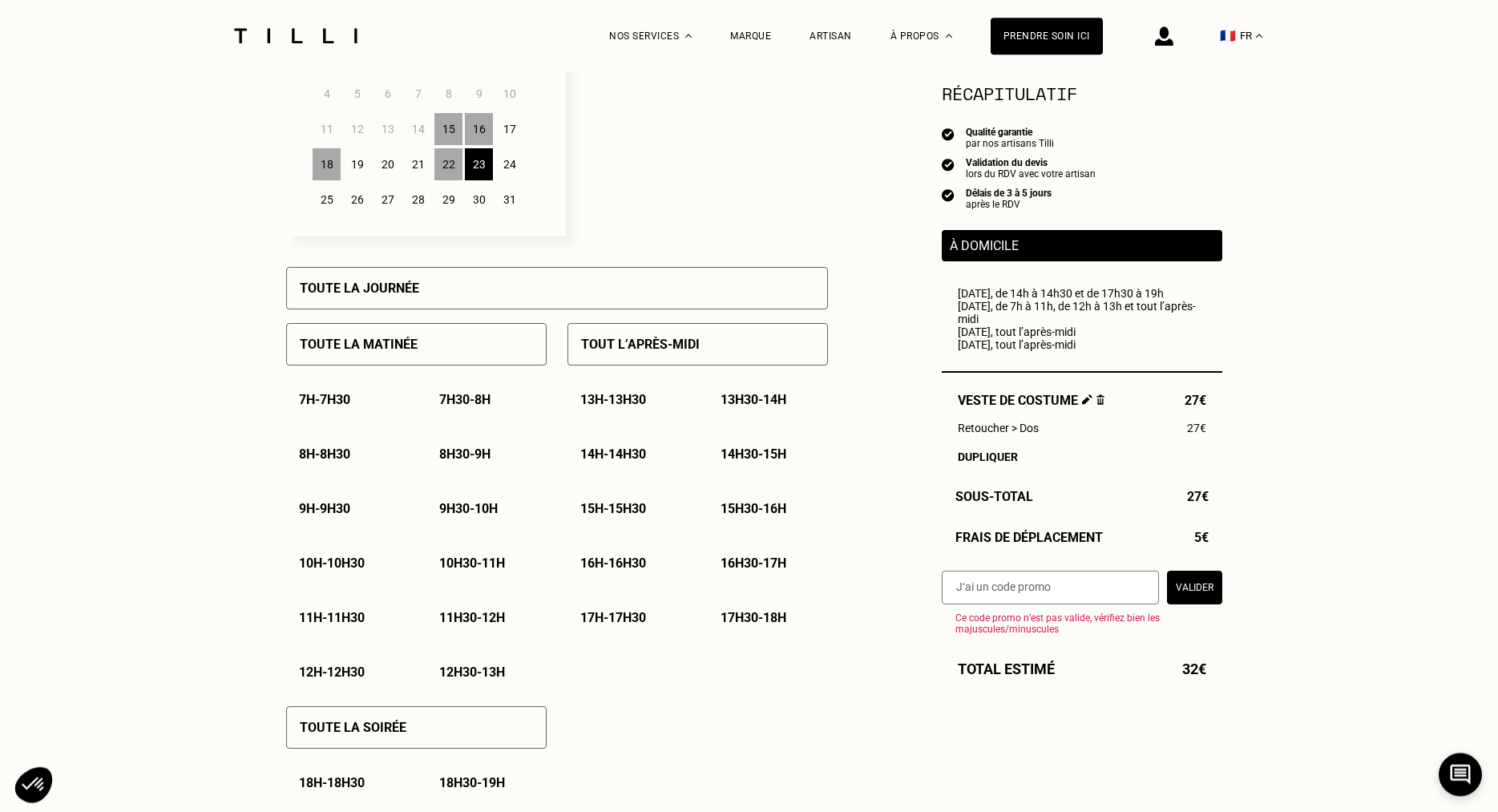
click at [609, 351] on p "Tout l’après-midi" at bounding box center [640, 344] width 119 height 15
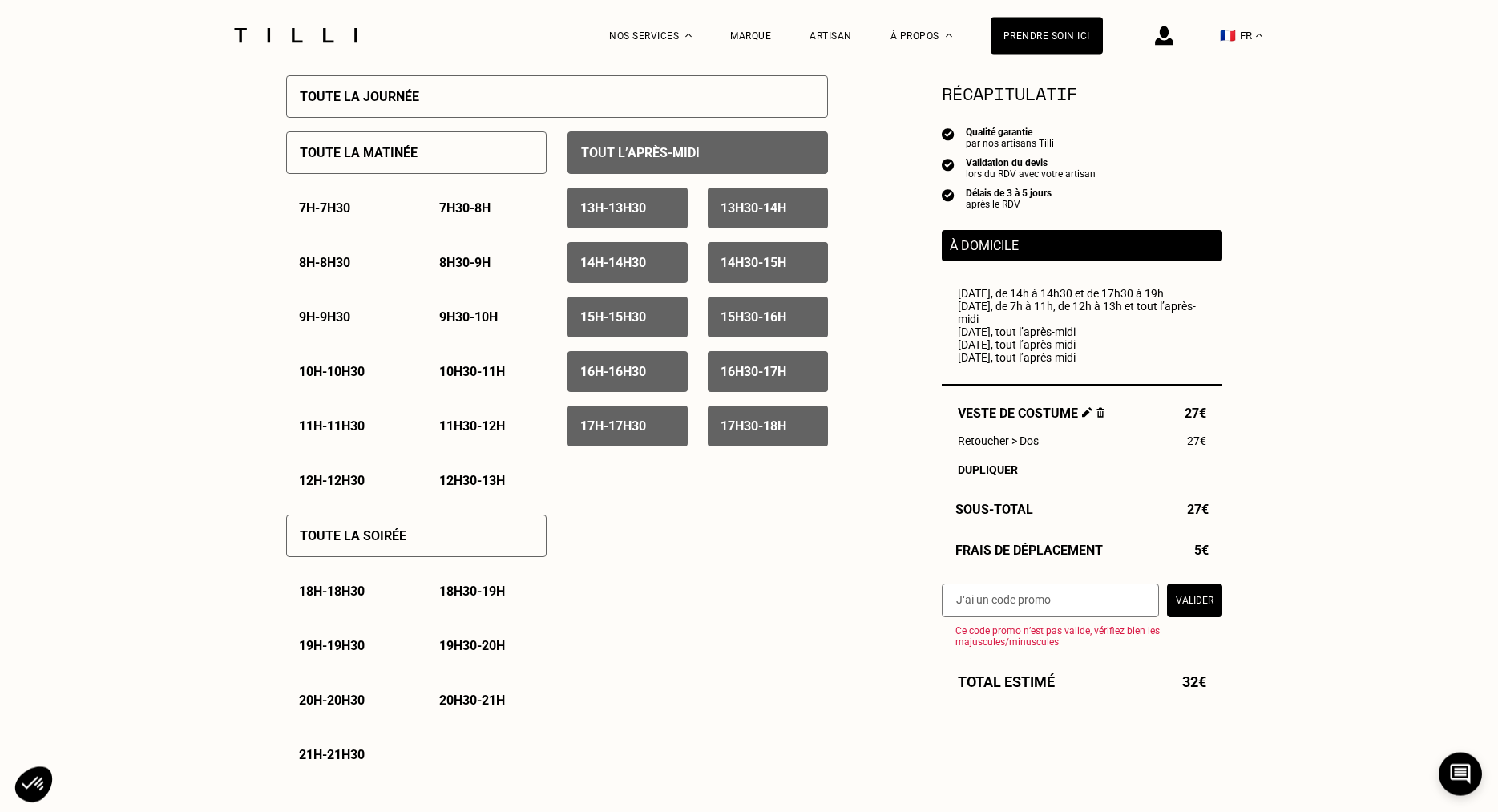
scroll to position [445, 0]
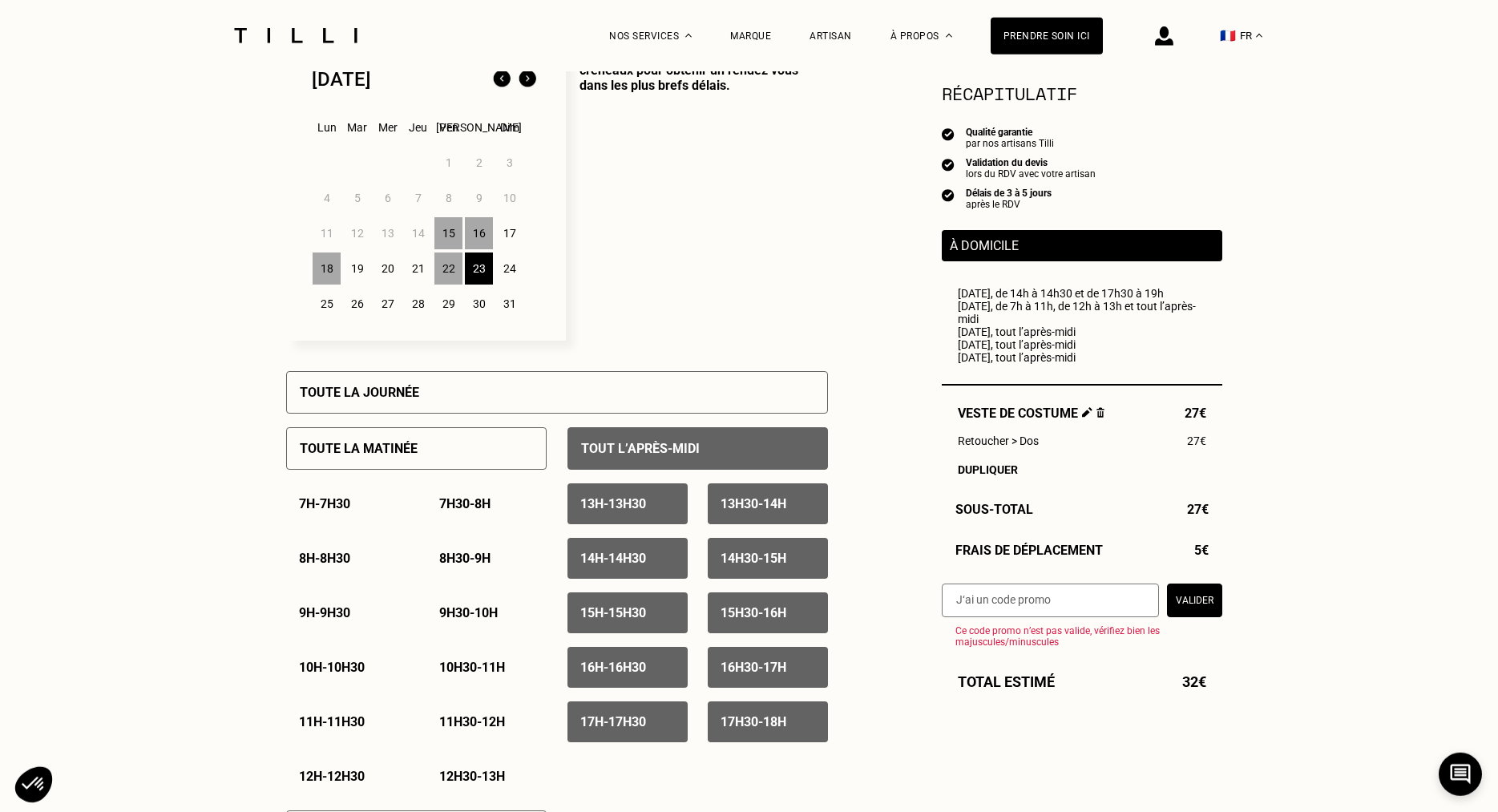
click at [514, 267] on div "24" at bounding box center [509, 269] width 28 height 32
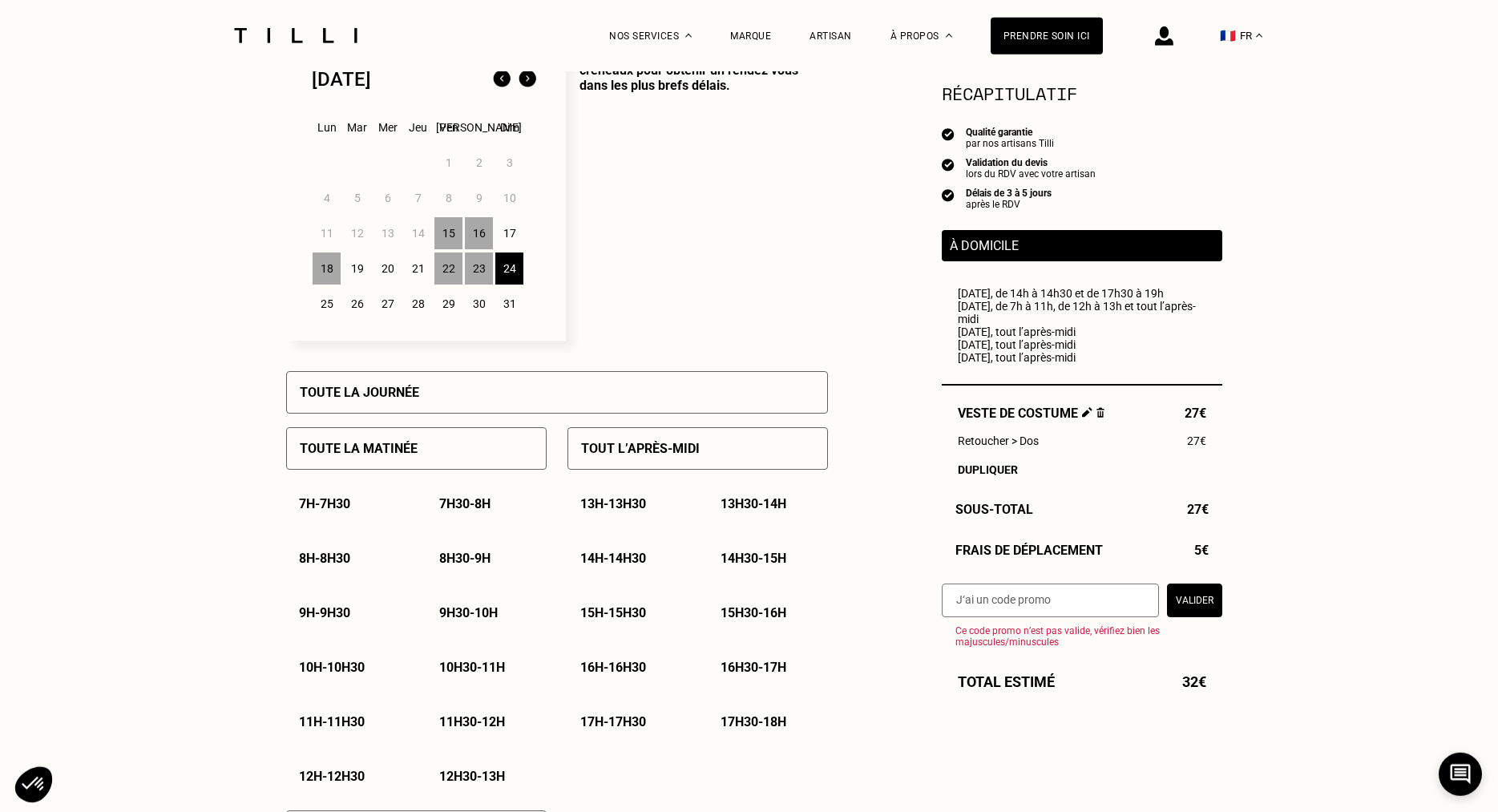
click at [470, 408] on div "Toute la journée" at bounding box center [556, 392] width 542 height 43
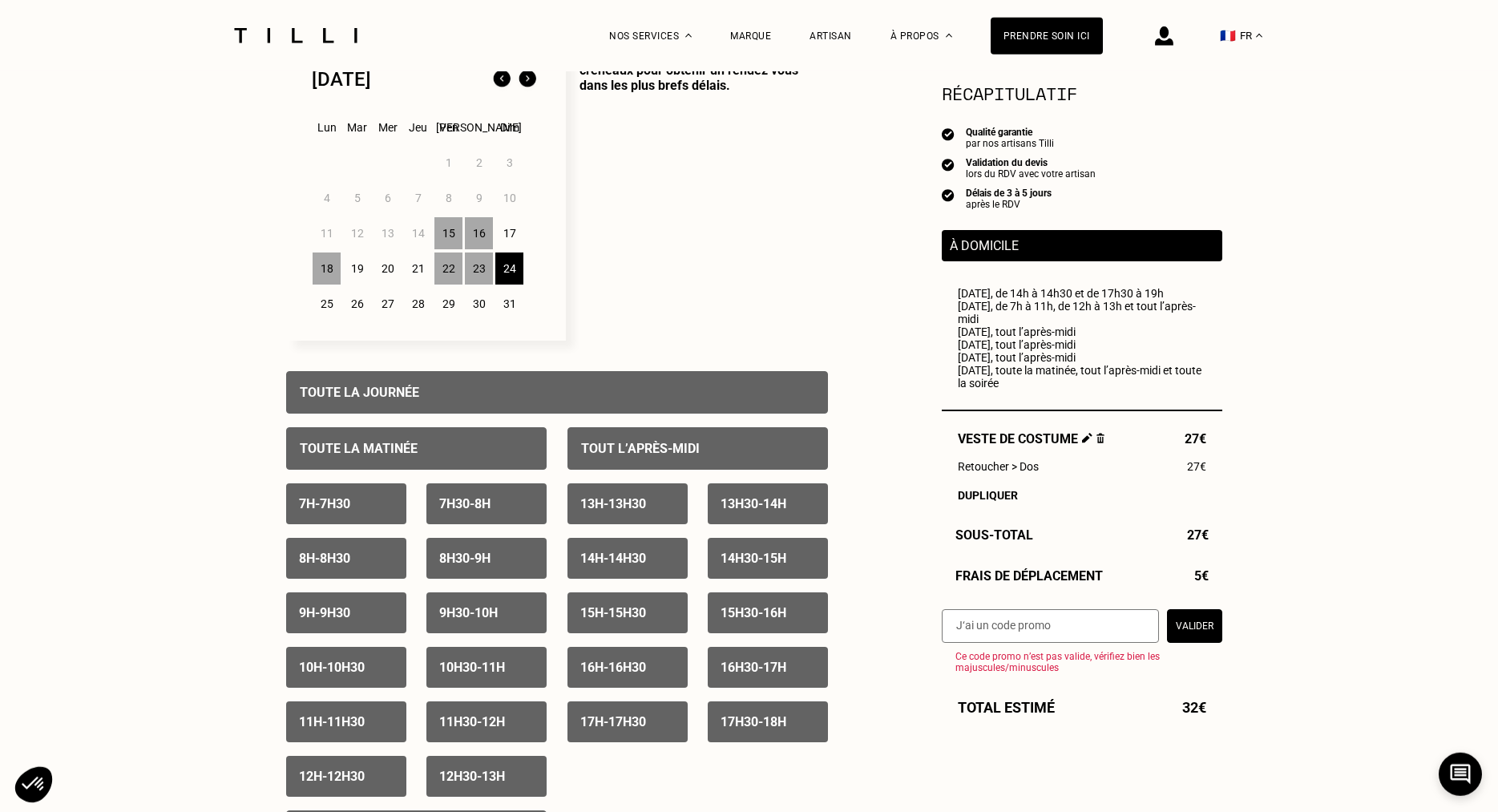
click at [509, 242] on div "17" at bounding box center [509, 233] width 28 height 32
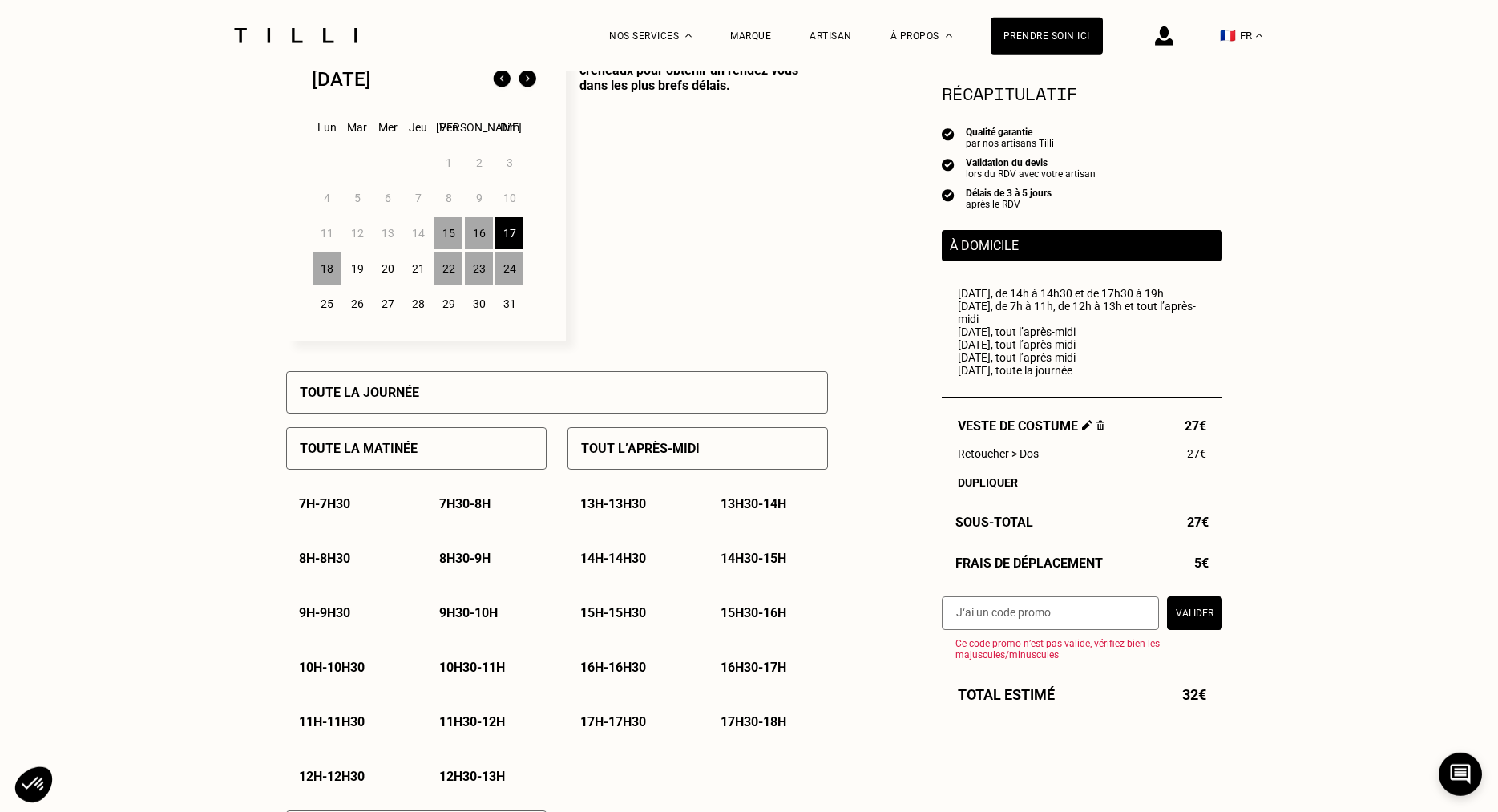
click at [462, 398] on div "Toute la journée" at bounding box center [556, 392] width 542 height 43
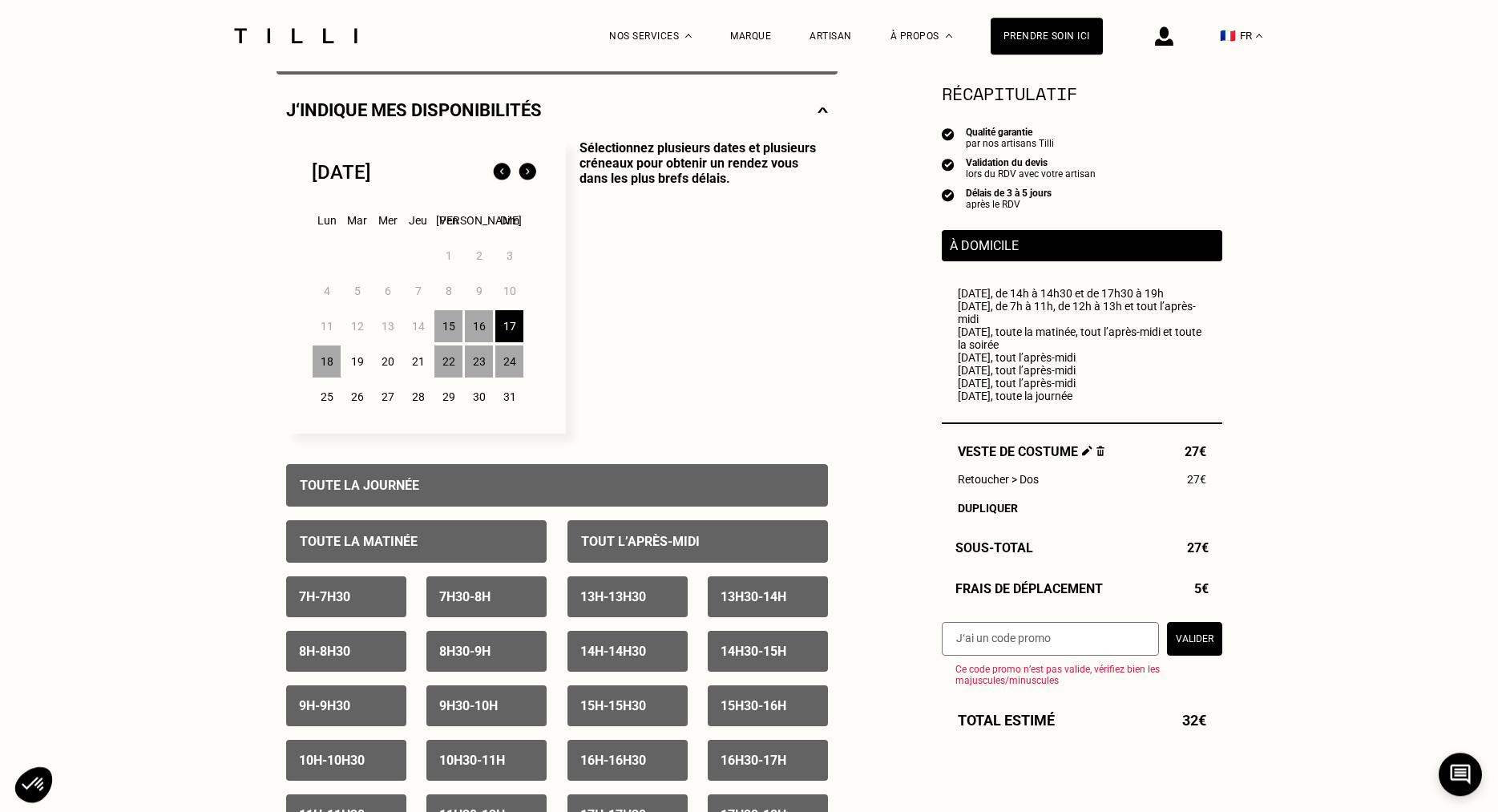
scroll to position [352, 0]
click at [444, 400] on div "29" at bounding box center [448, 397] width 28 height 32
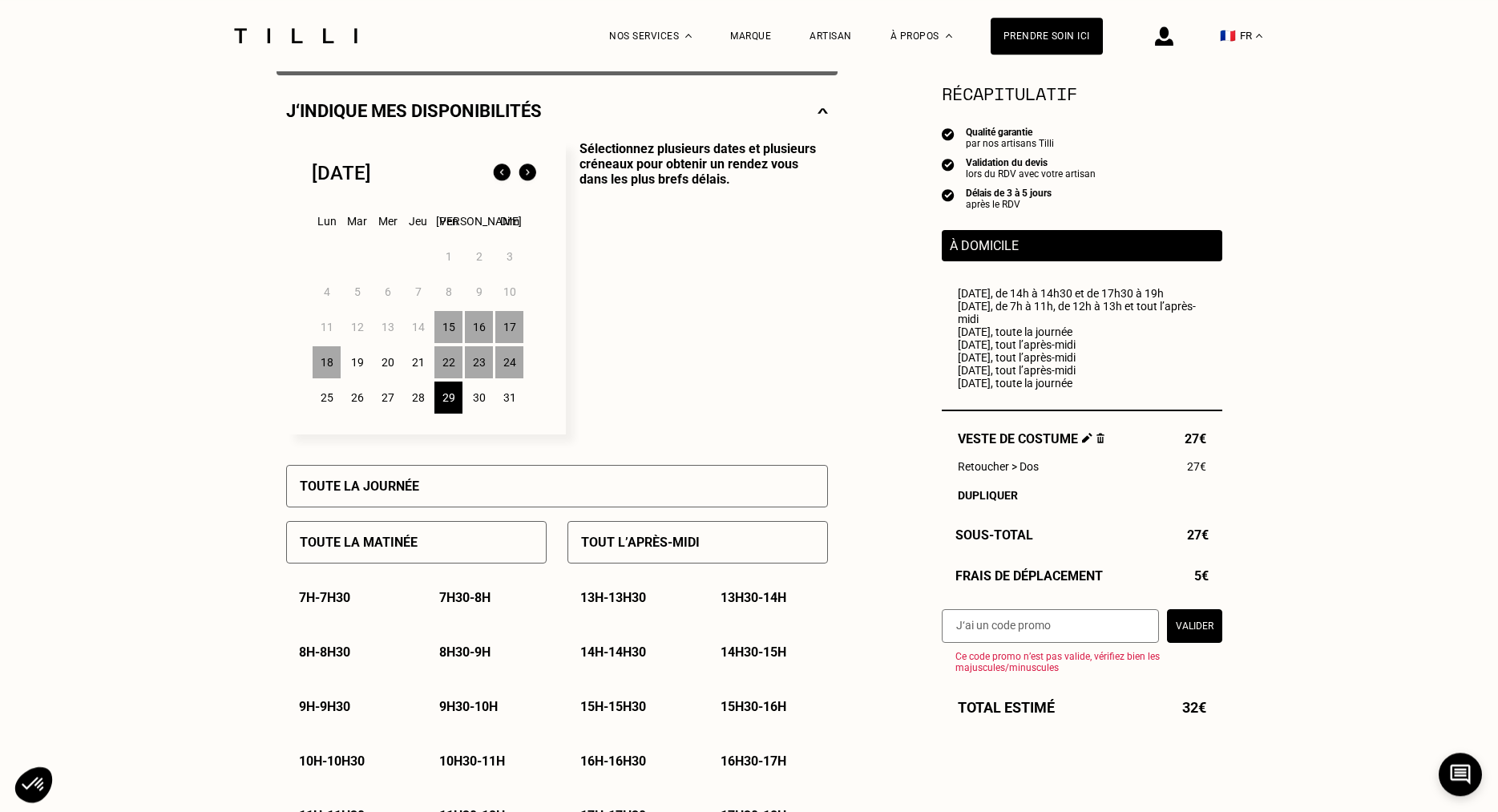
click at [629, 563] on div "Tout l’après-midi" at bounding box center [698, 542] width 261 height 43
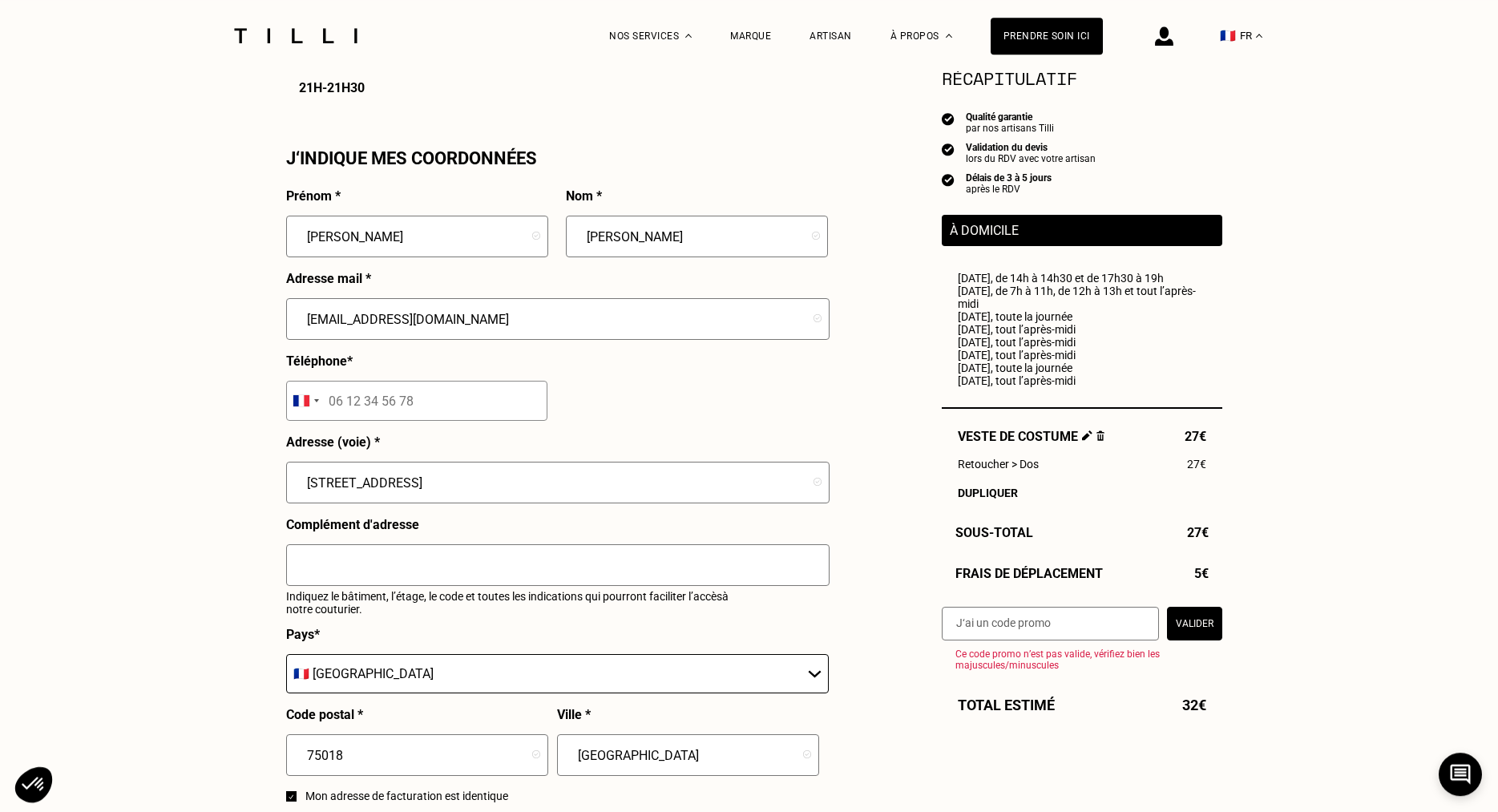
scroll to position [1475, 0]
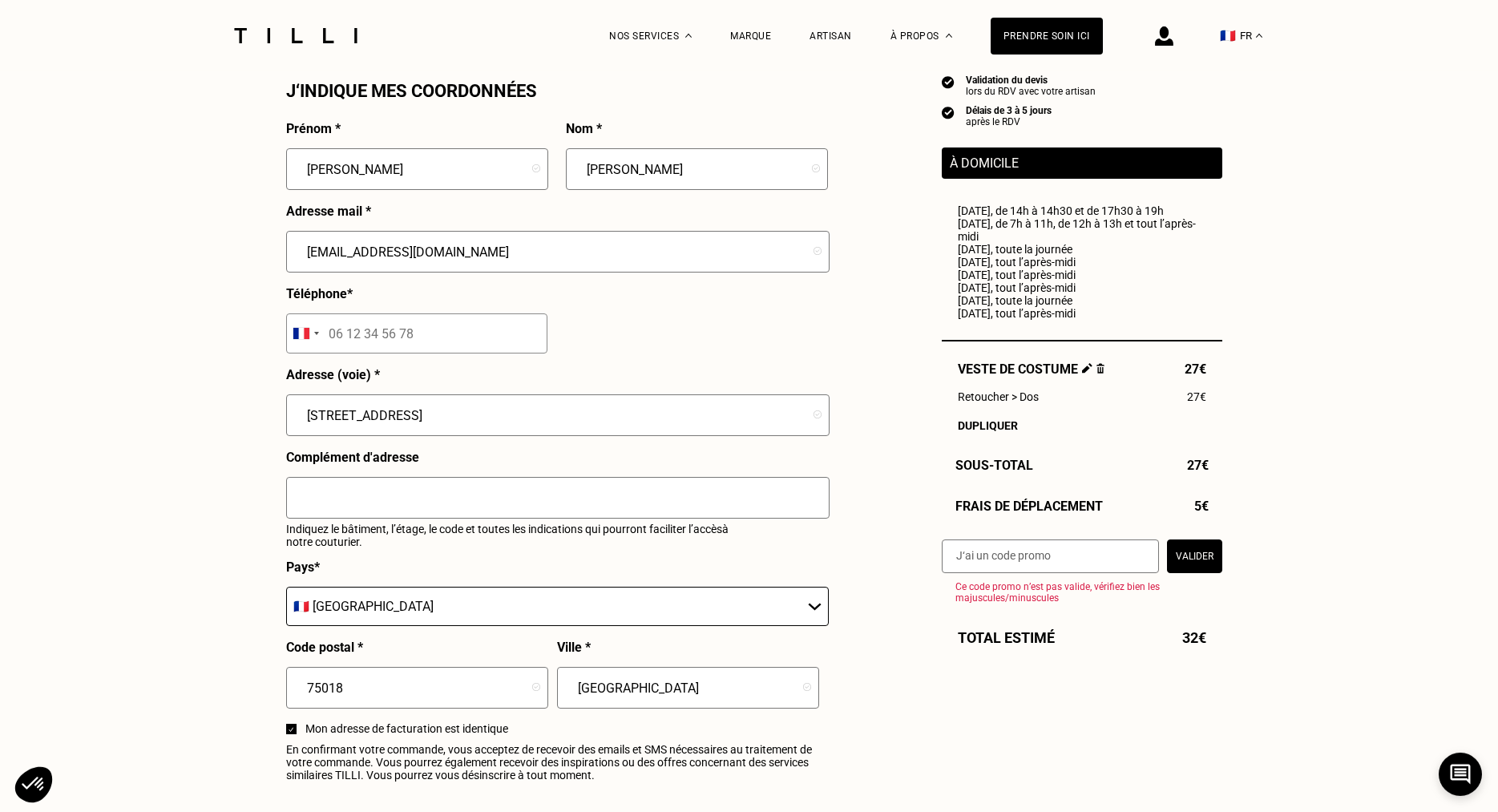
click at [402, 339] on input "tel" at bounding box center [416, 333] width 262 height 40
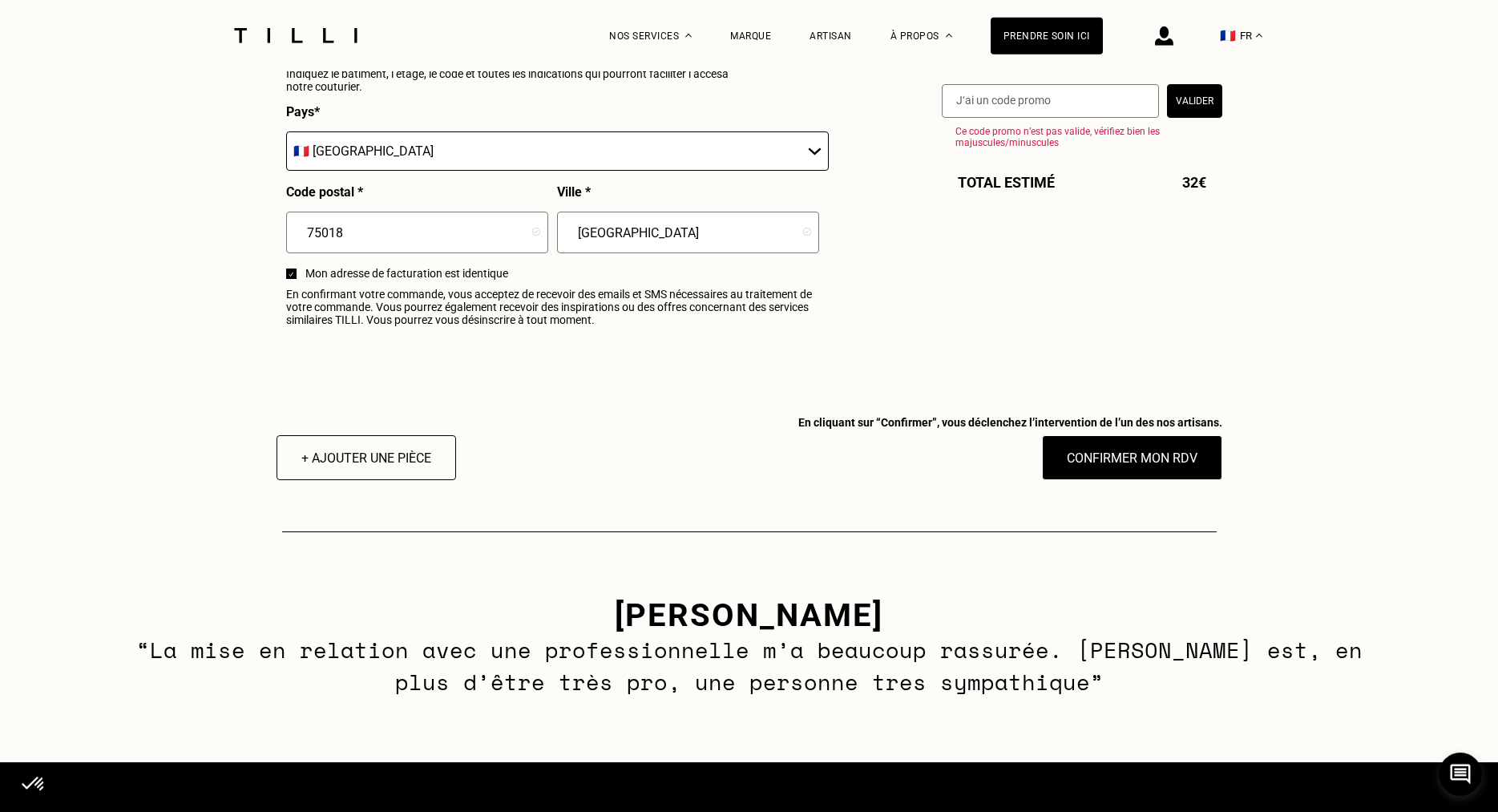
scroll to position [1953, 0]
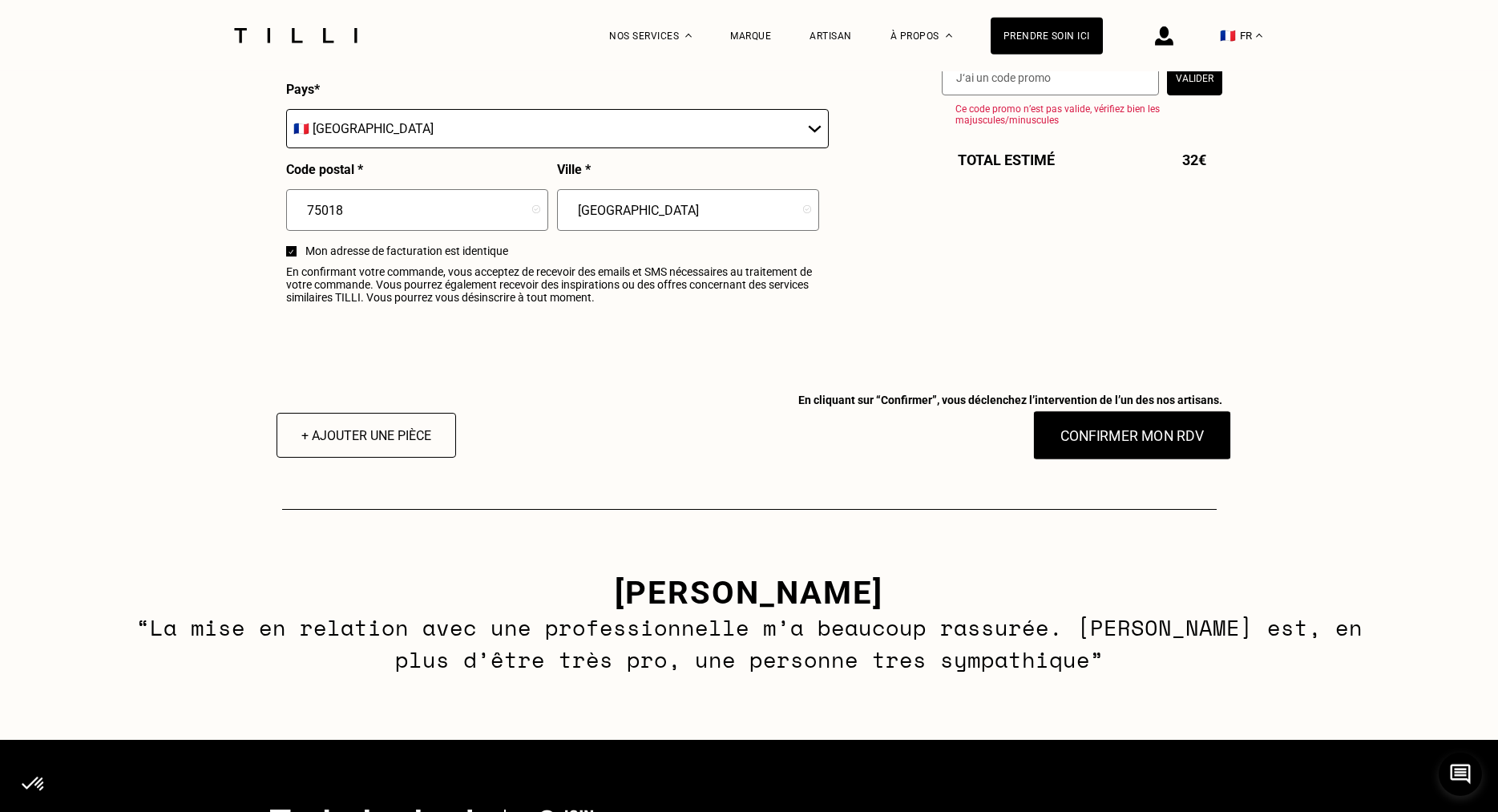
type input "06 72 07 73 45"
click at [1194, 445] on button "Confirmer mon RDV" at bounding box center [1131, 435] width 199 height 50
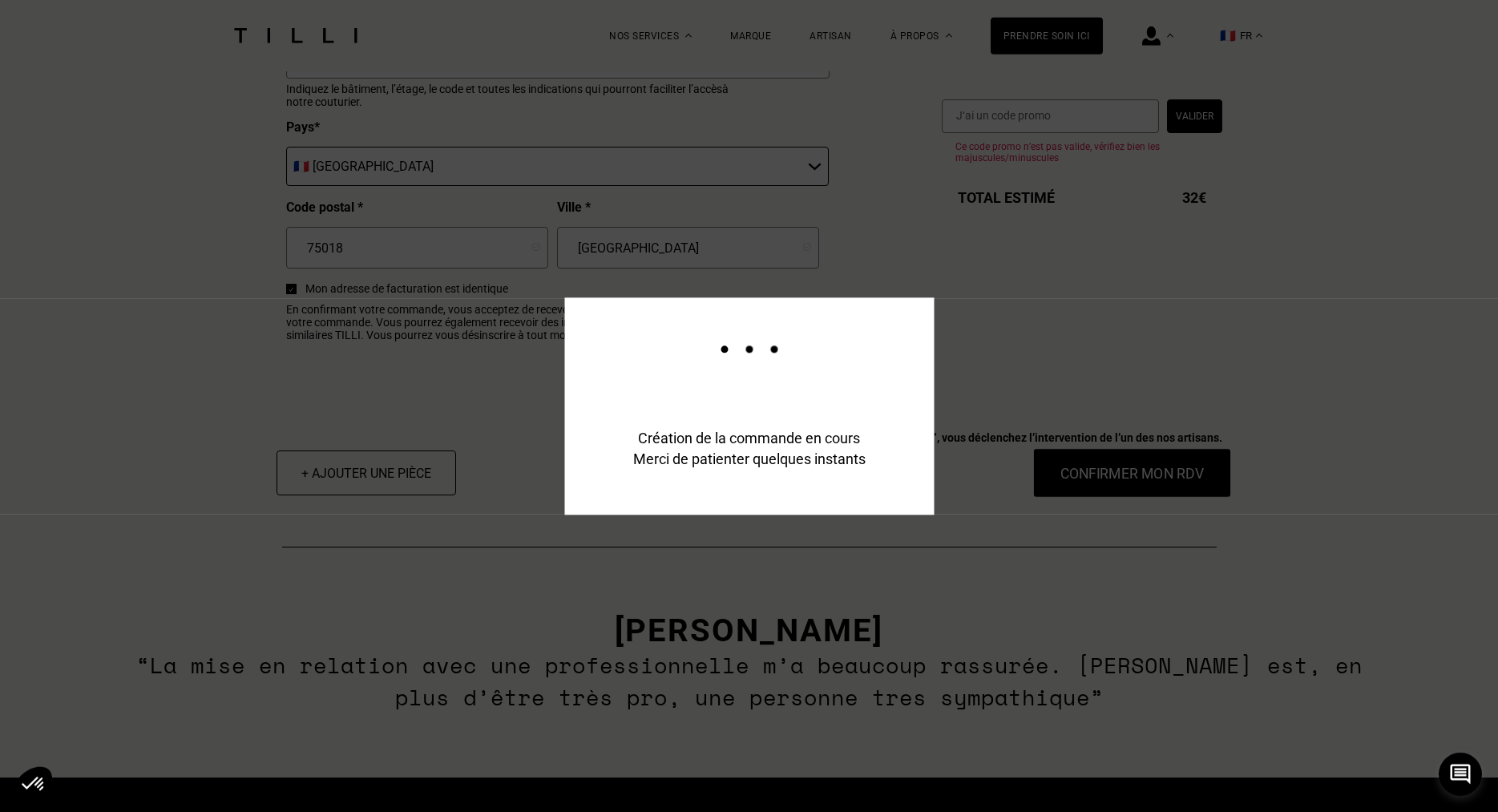
scroll to position [1992, 0]
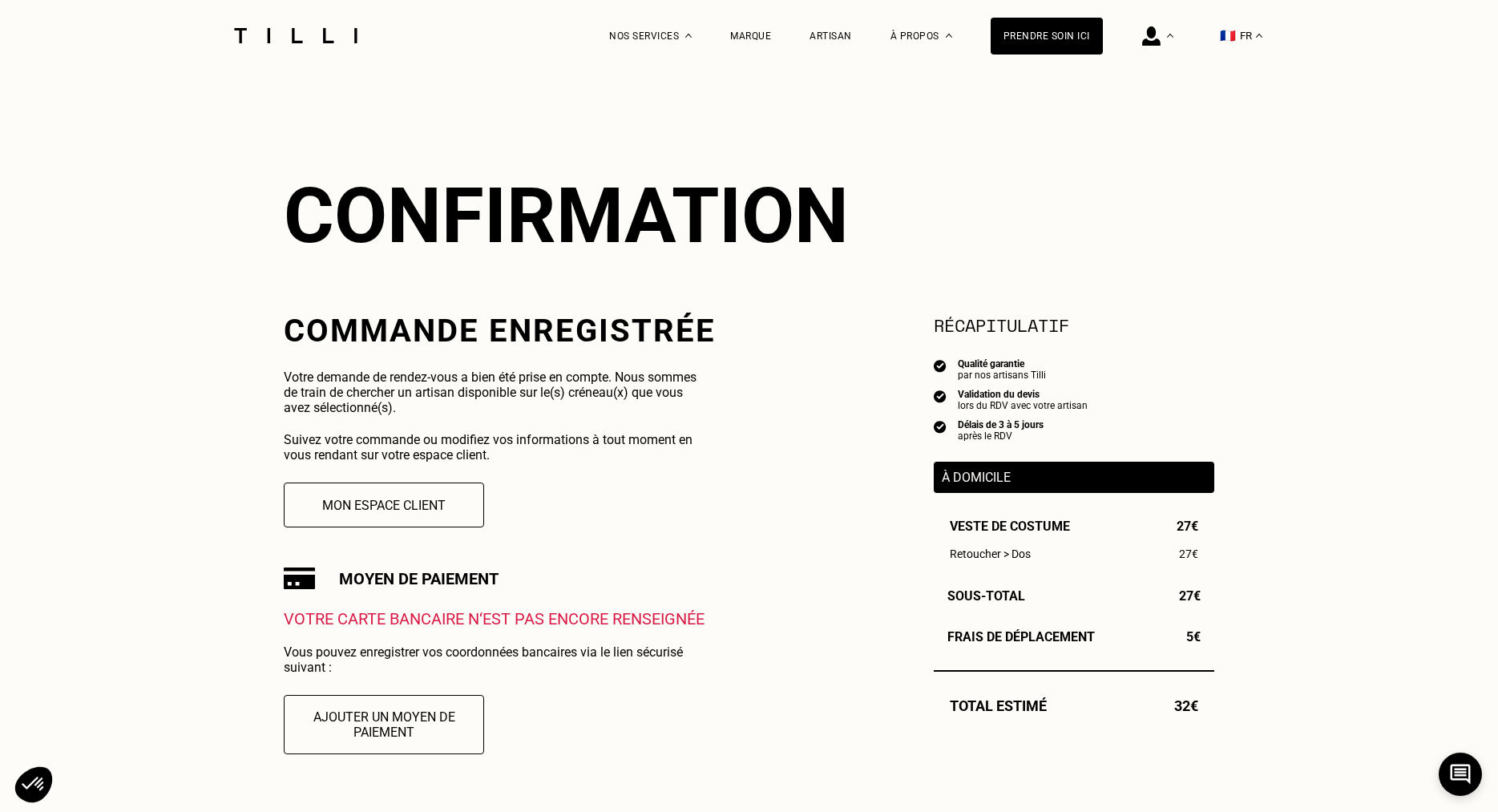
scroll to position [77, 0]
